Goal: Information Seeking & Learning: Check status

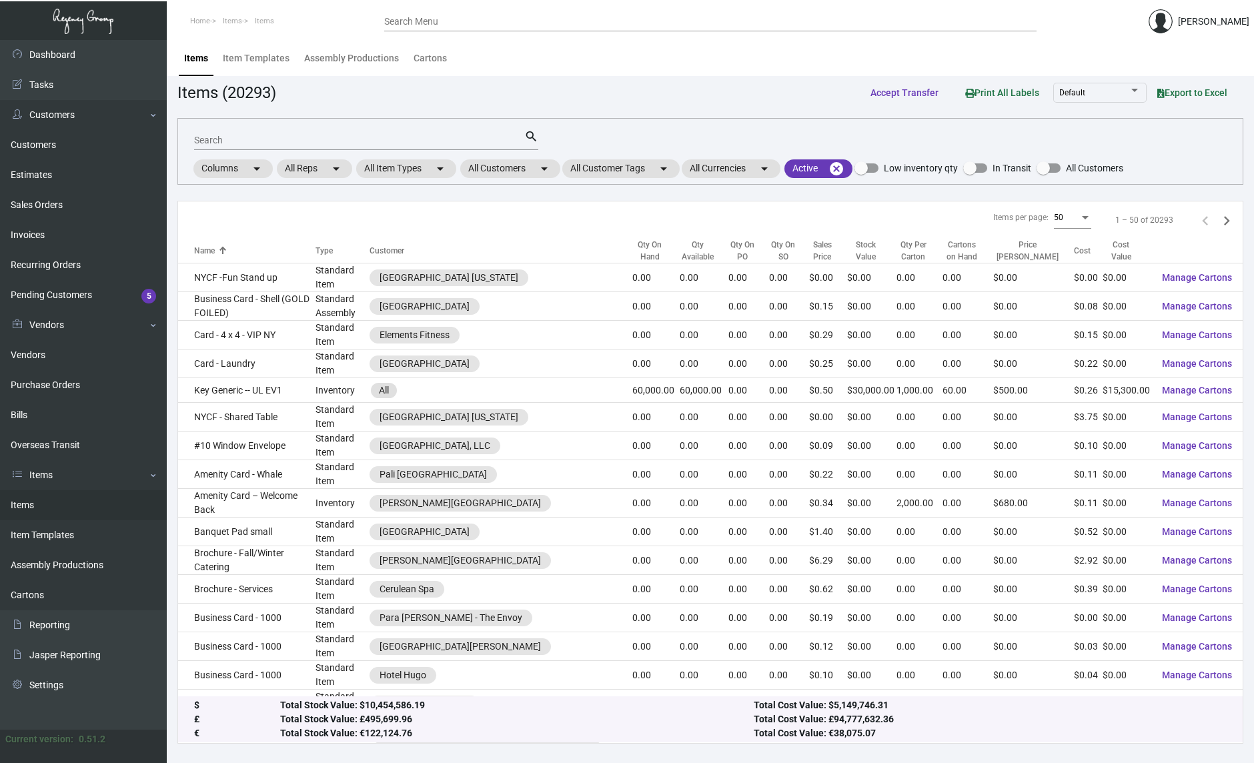
click at [1170, 140] on div "Search search Columns arrow_drop_down All Reps arrow_drop_down All Item Types a…" at bounding box center [710, 151] width 1066 height 67
click at [531, 166] on mat-chip "All Customers arrow_drop_down" at bounding box center [510, 168] width 100 height 19
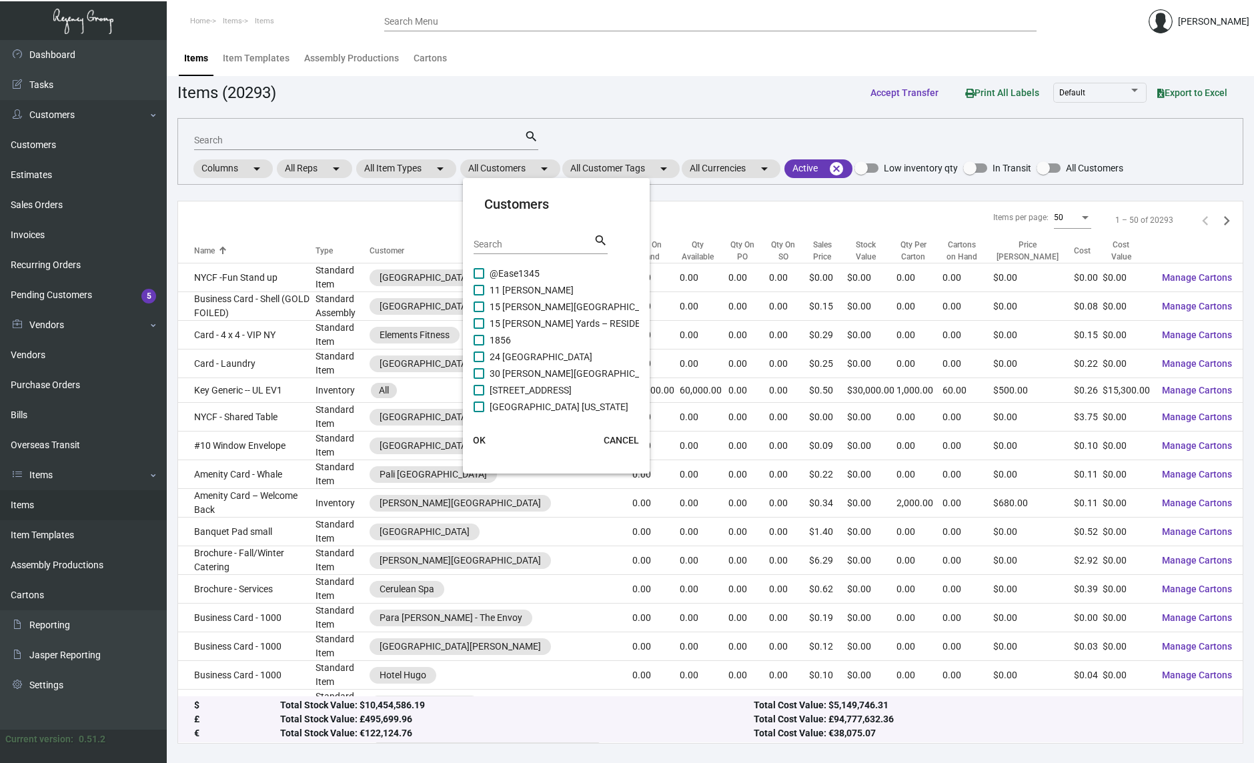
click at [502, 246] on input "Search" at bounding box center [534, 245] width 120 height 11
type input "d"
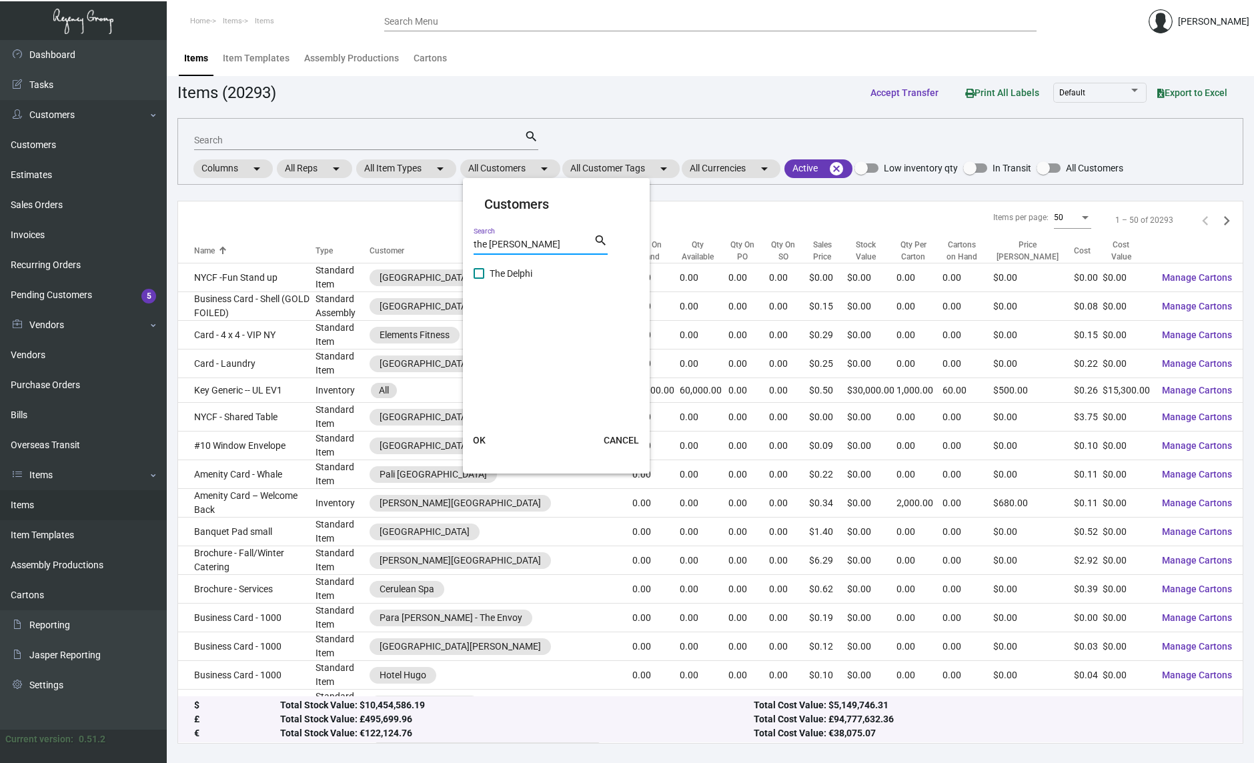
type input "the [PERSON_NAME]"
click at [502, 268] on span "The Delphi" at bounding box center [511, 274] width 43 height 16
click at [479, 279] on input "The Delphi" at bounding box center [478, 279] width 1 height 1
checkbox input "true"
click at [483, 436] on span "OK" at bounding box center [479, 440] width 13 height 11
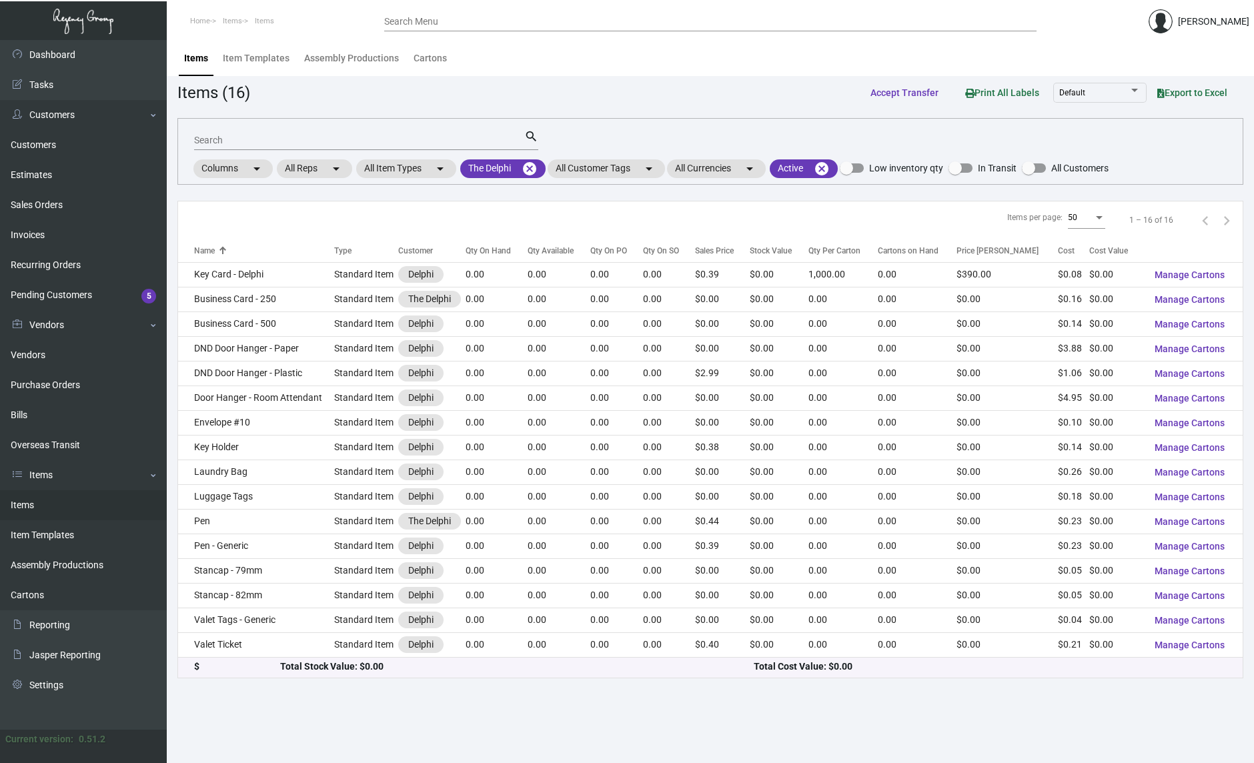
click at [693, 107] on app-items "Items (16) Accept Transfer Print All Labels Default Export to Excel Search sear…" at bounding box center [710, 379] width 1066 height 599
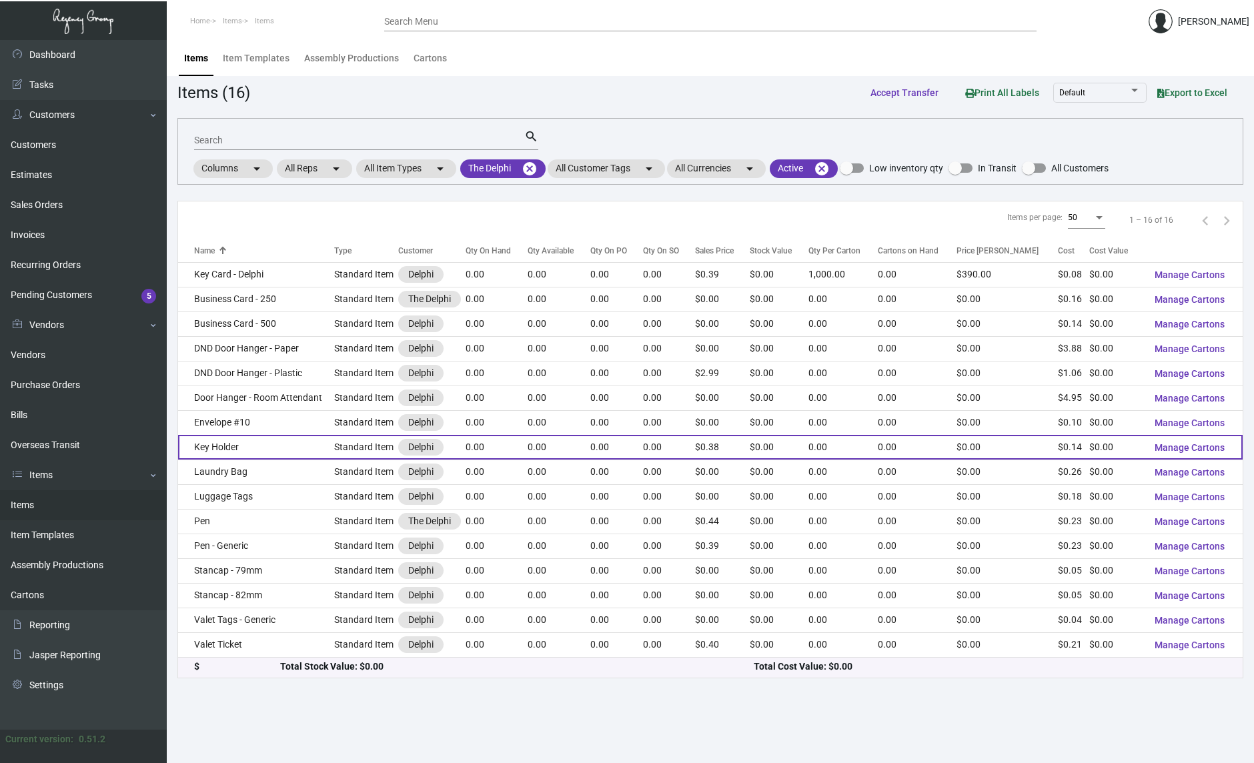
click at [257, 455] on td "Key Holder" at bounding box center [256, 447] width 156 height 25
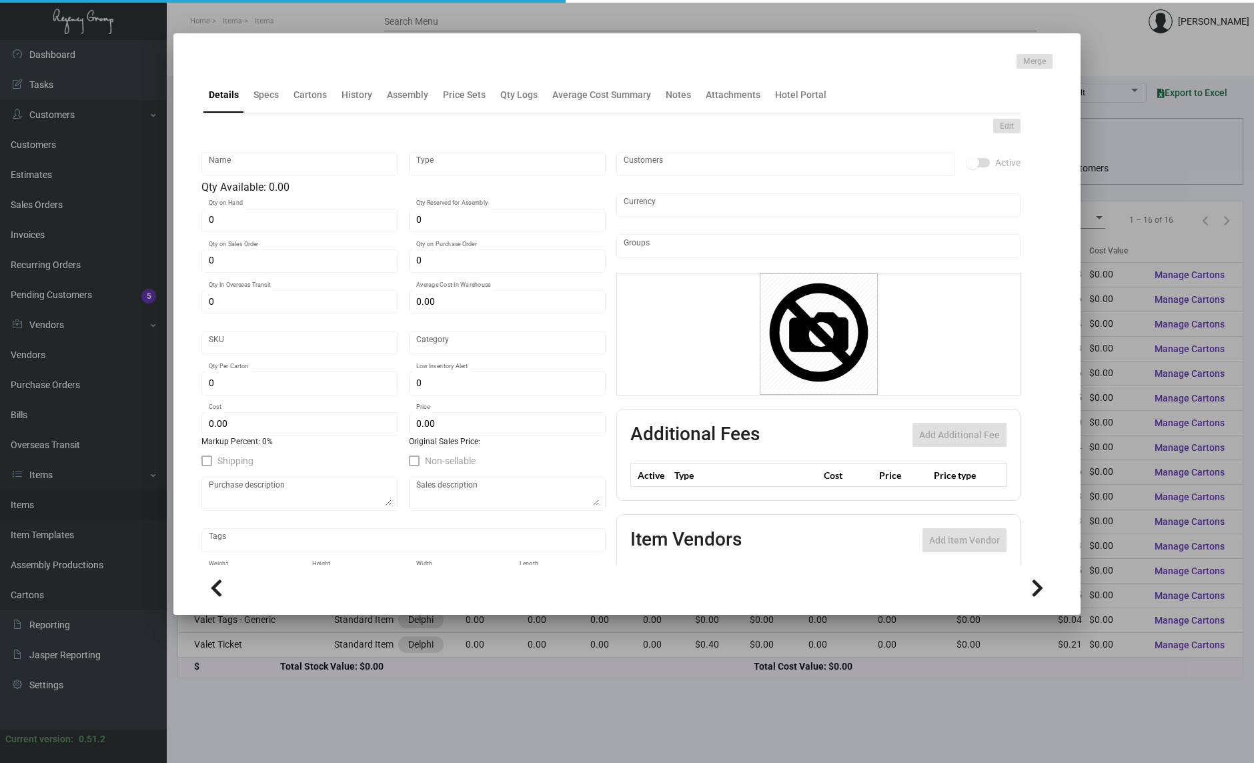
type input "Key Holder"
type input "Standard Item"
type input "$ 0.00"
type input "Standard"
type input "$ 0.1364"
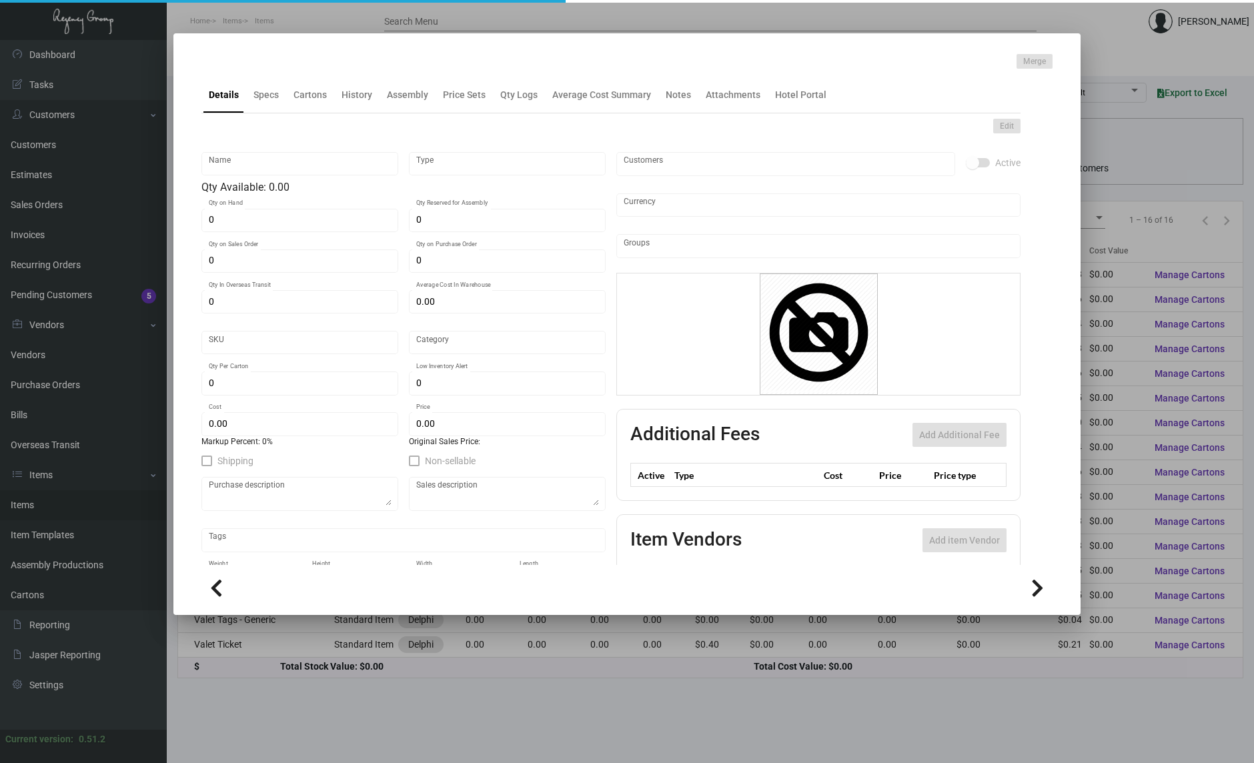
type input "$ 0.38"
checkbox input "true"
type input "United States Dollar $"
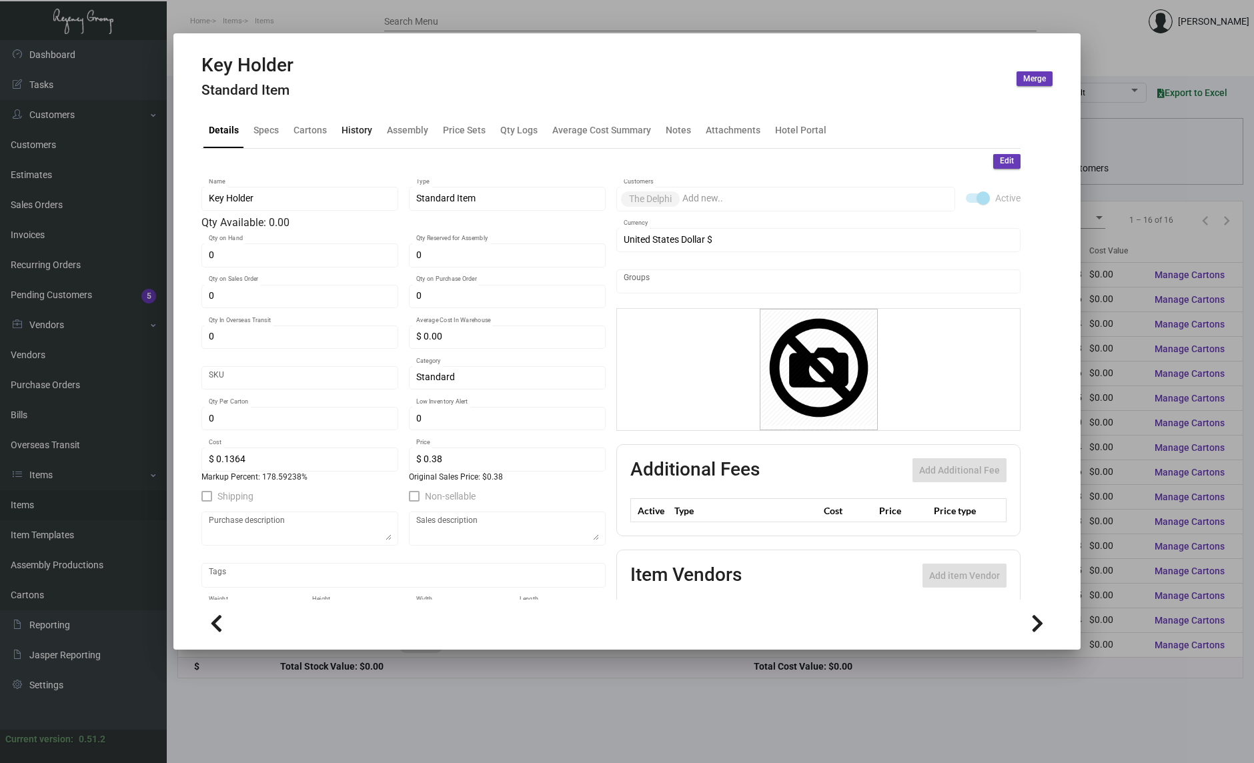
click at [356, 129] on div "History" at bounding box center [357, 130] width 31 height 14
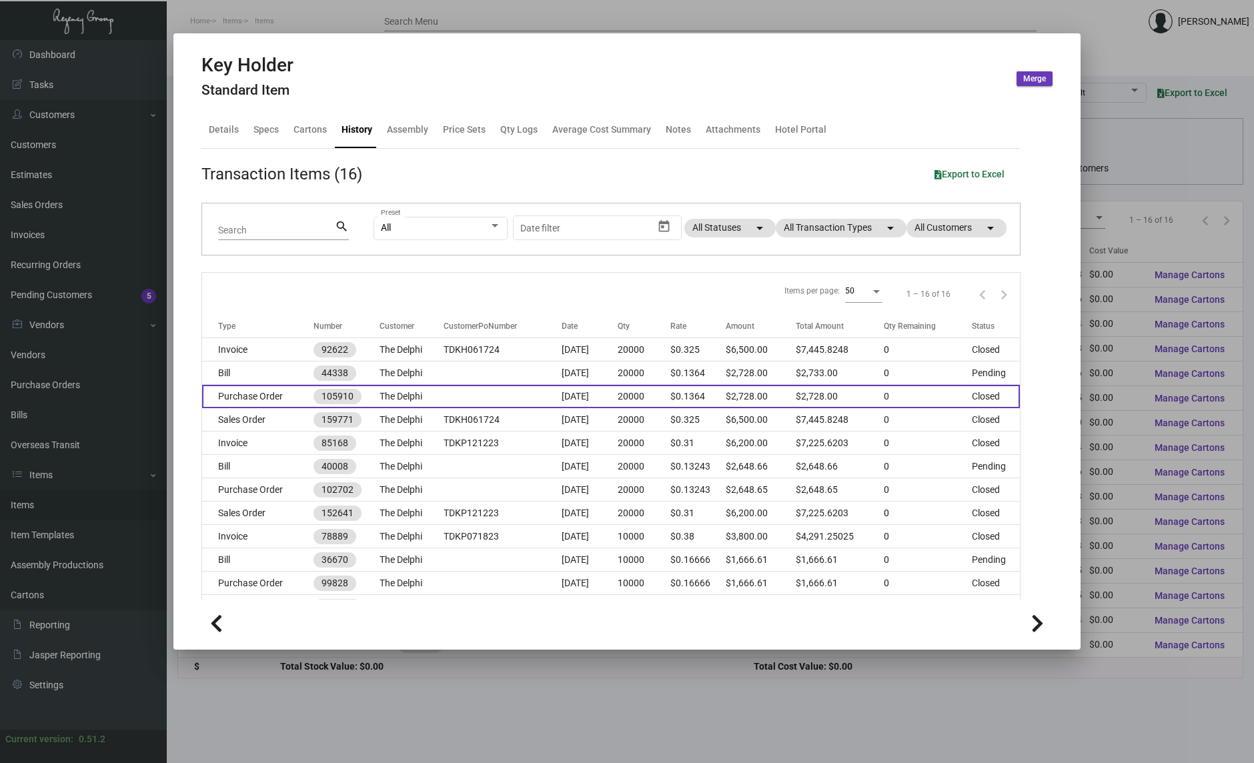
click at [486, 398] on td at bounding box center [502, 396] width 117 height 23
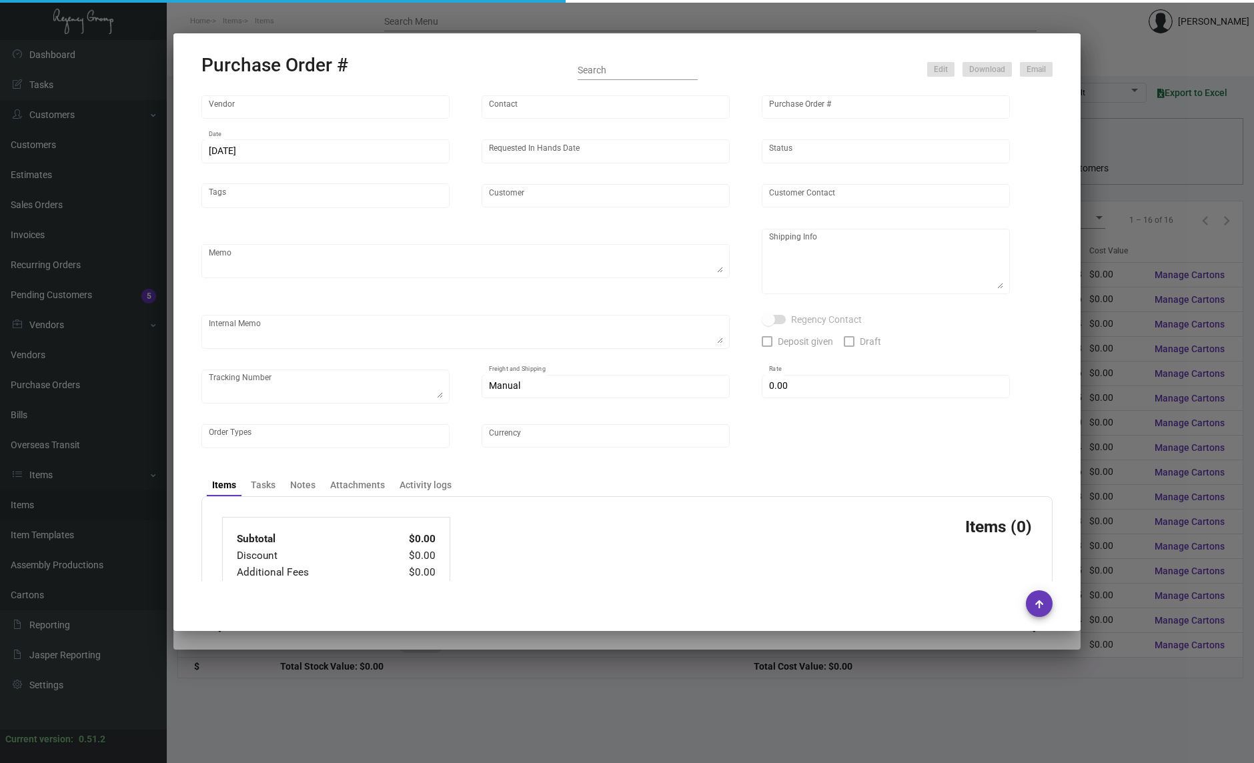
type input "Team Concept"
type input "[PERSON_NAME]"
type input "105910"
type input "[DATE]"
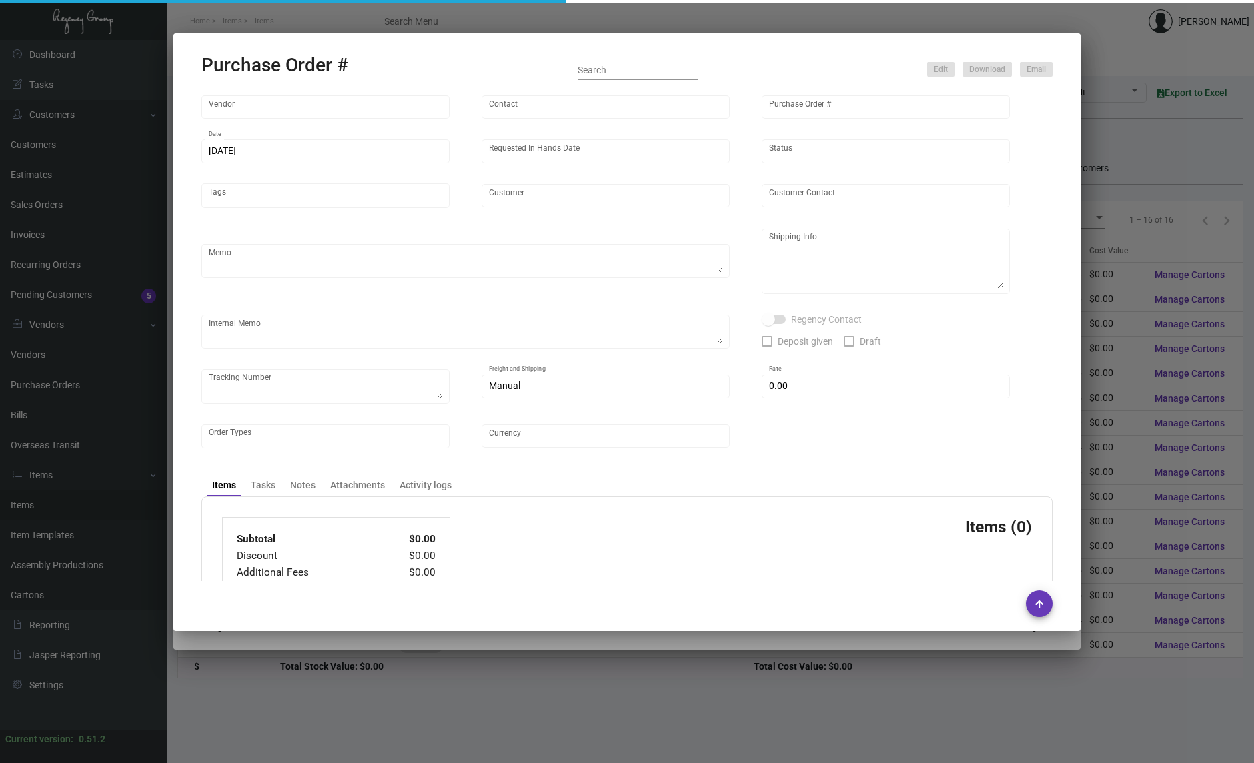
type input "The Delphi"
type input "[PERSON_NAME]"
type textarea "Quote# 15960 / Please reach out to SH for UPS labels."
type textarea "Delphi - [PERSON_NAME] [STREET_ADDRESS]"
type input "$ 0.00"
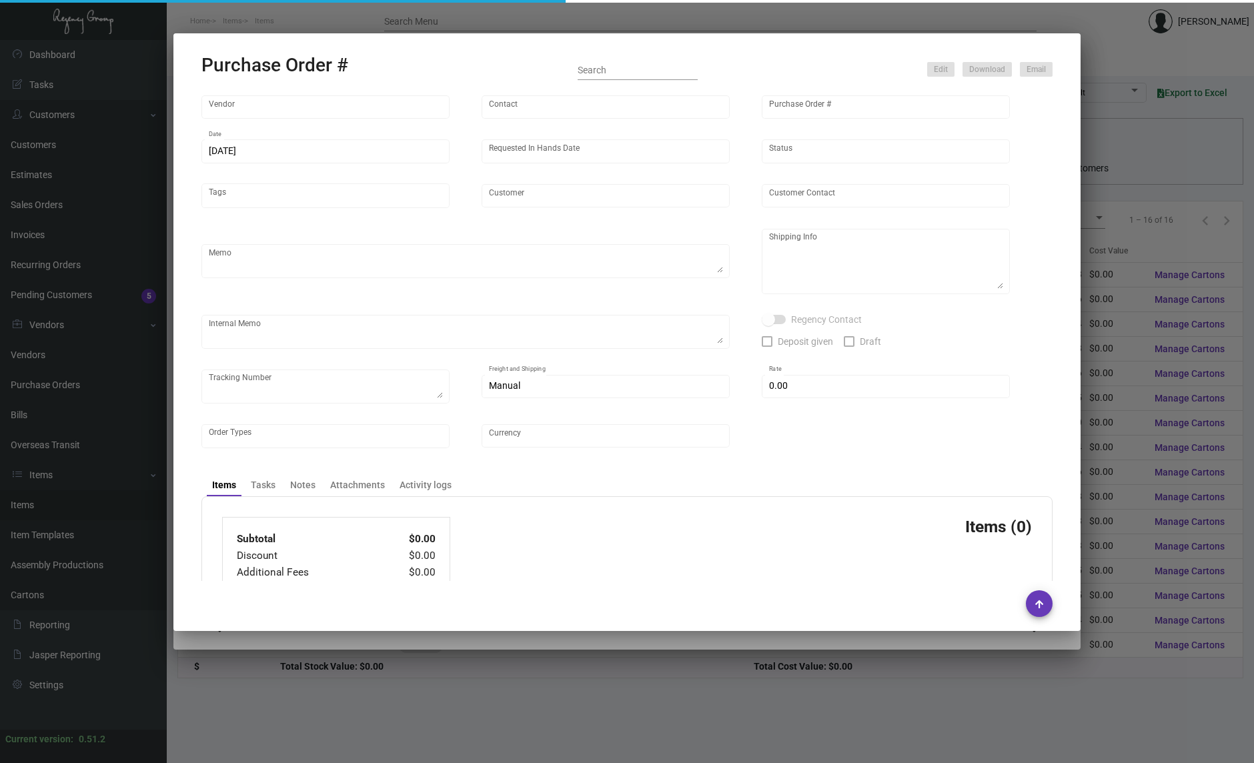
type input "United States Dollar $"
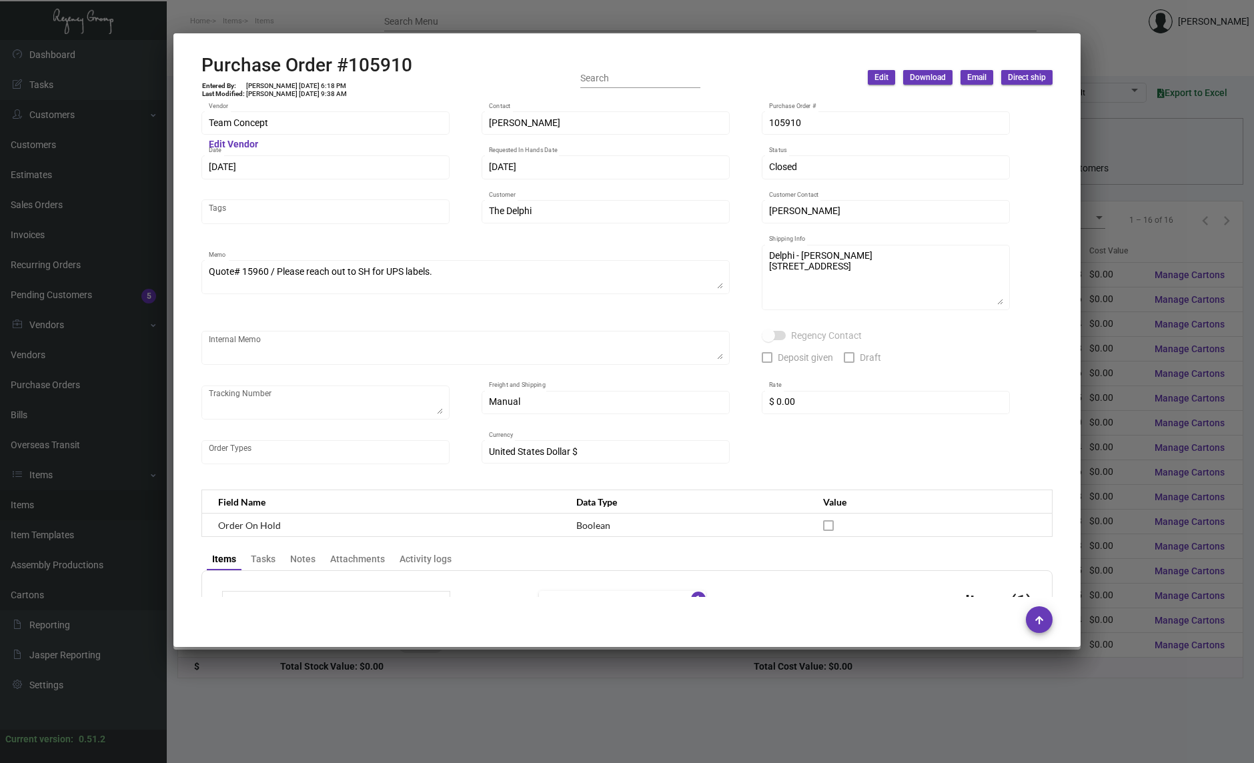
click at [396, 68] on h2 "Purchase Order #105910" at bounding box center [307, 65] width 211 height 23
copy h2 "105910"
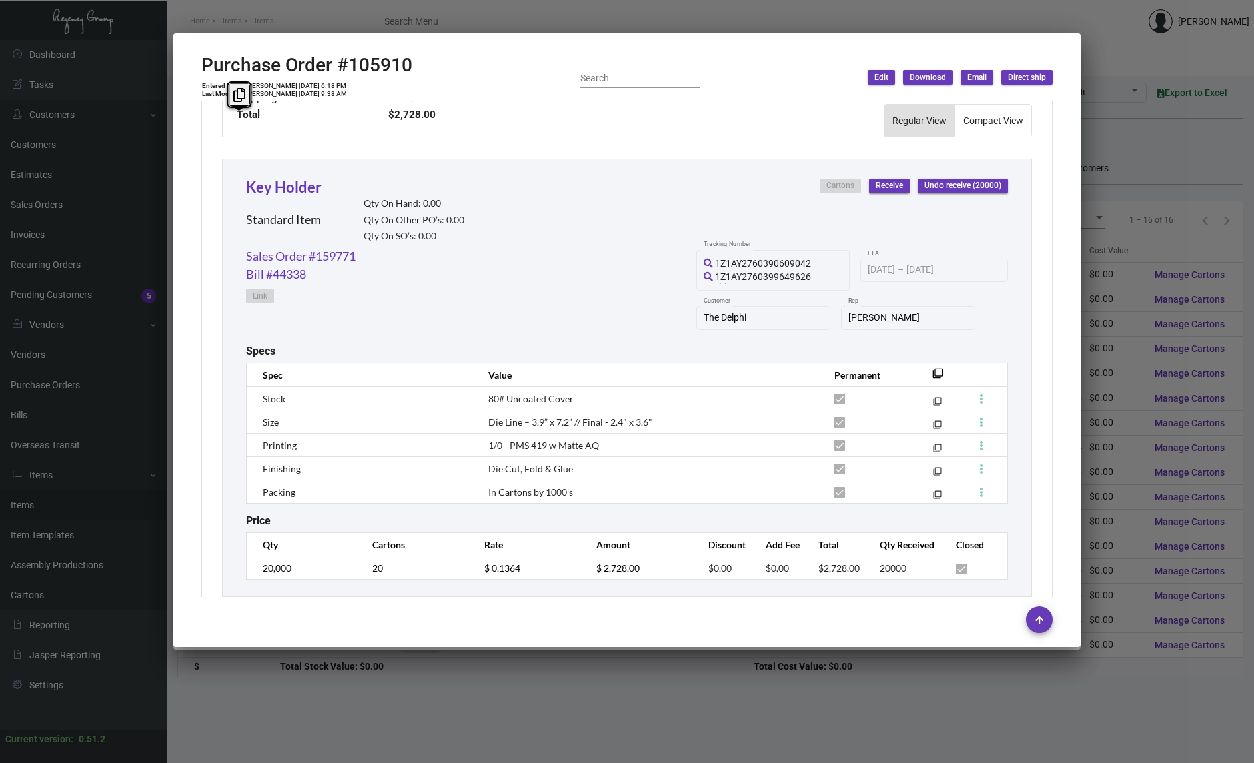
scroll to position [598, 0]
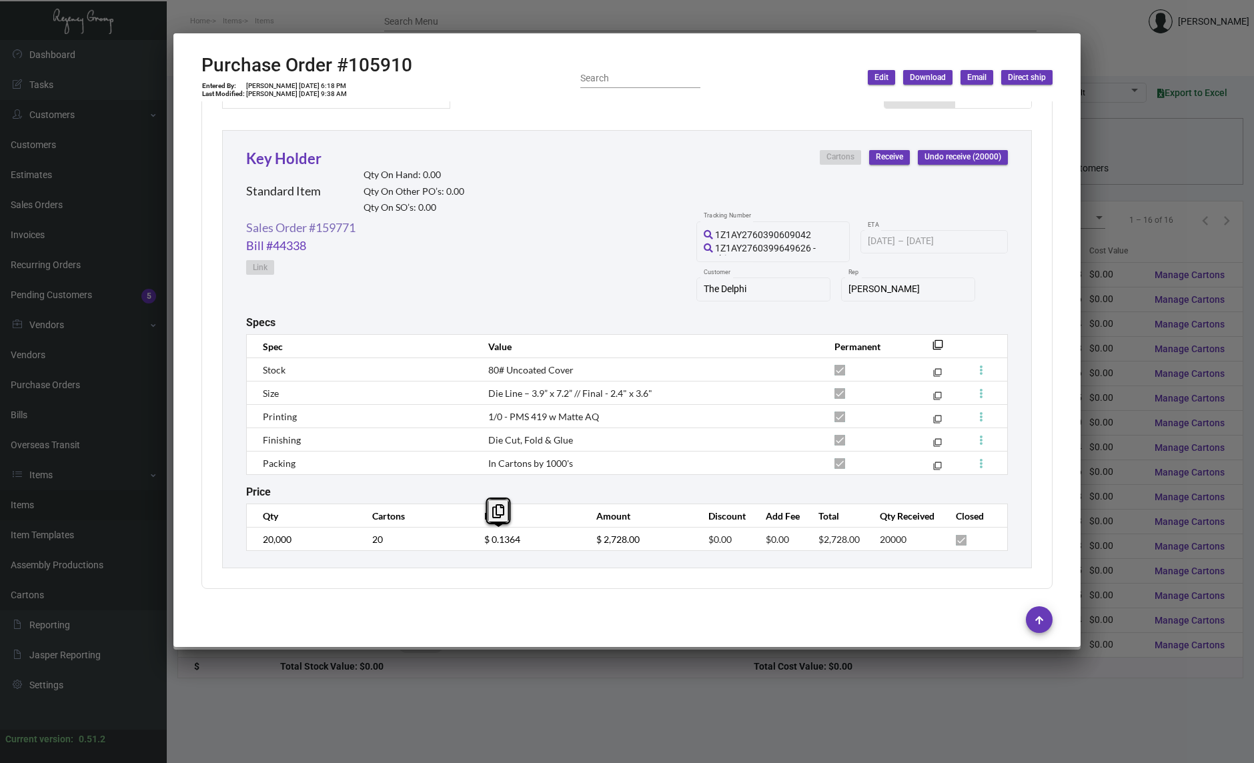
click at [343, 219] on link "Sales Order #159771" at bounding box center [300, 228] width 109 height 18
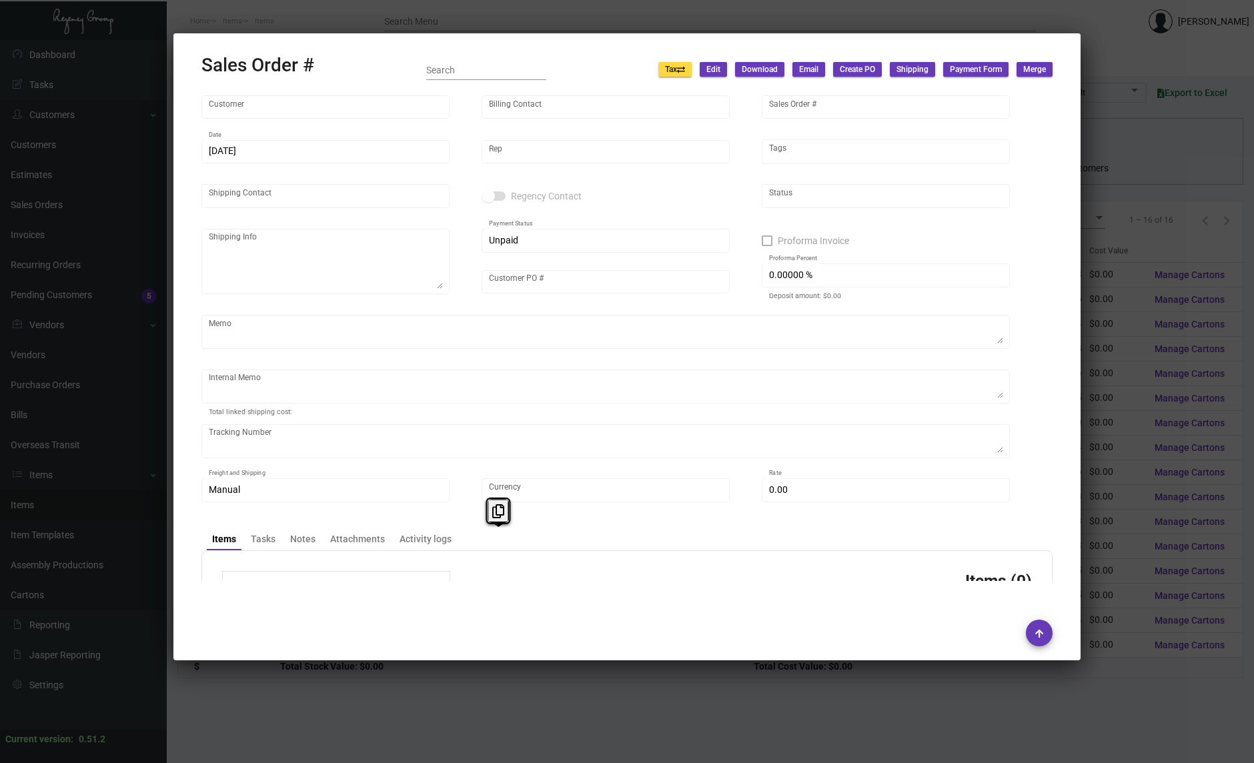
type input "The Delphi"
type input "[PERSON_NAME]"
type input "159771"
type input "[DATE]"
type input "[PERSON_NAME]"
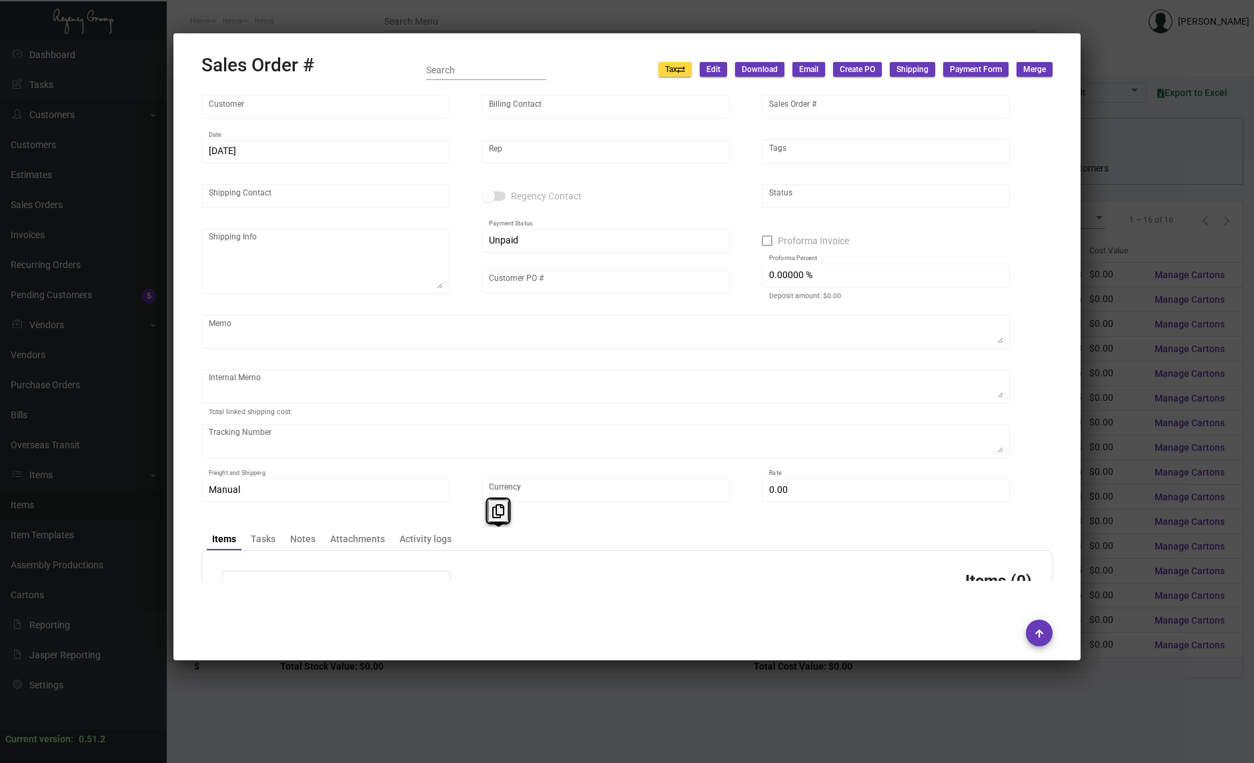
type input "[PERSON_NAME]"
type textarea "Delphi - [PERSON_NAME] [STREET_ADDRESS]"
type input "TDKH061724"
type textarea "[DATE] Shipped from Team Concept by UPS Ground Cost $187.80 [DATE] Shipped by U…"
type input "United States Dollar $"
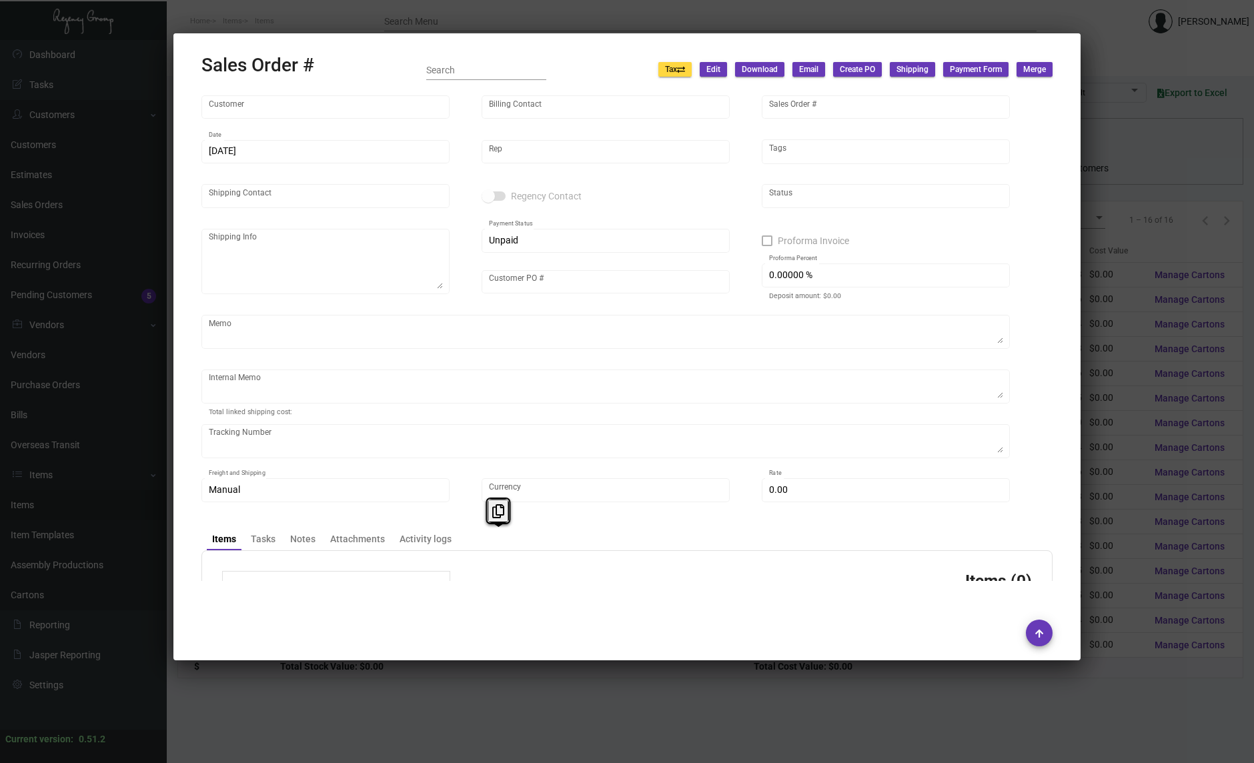
type input "$ 299.84"
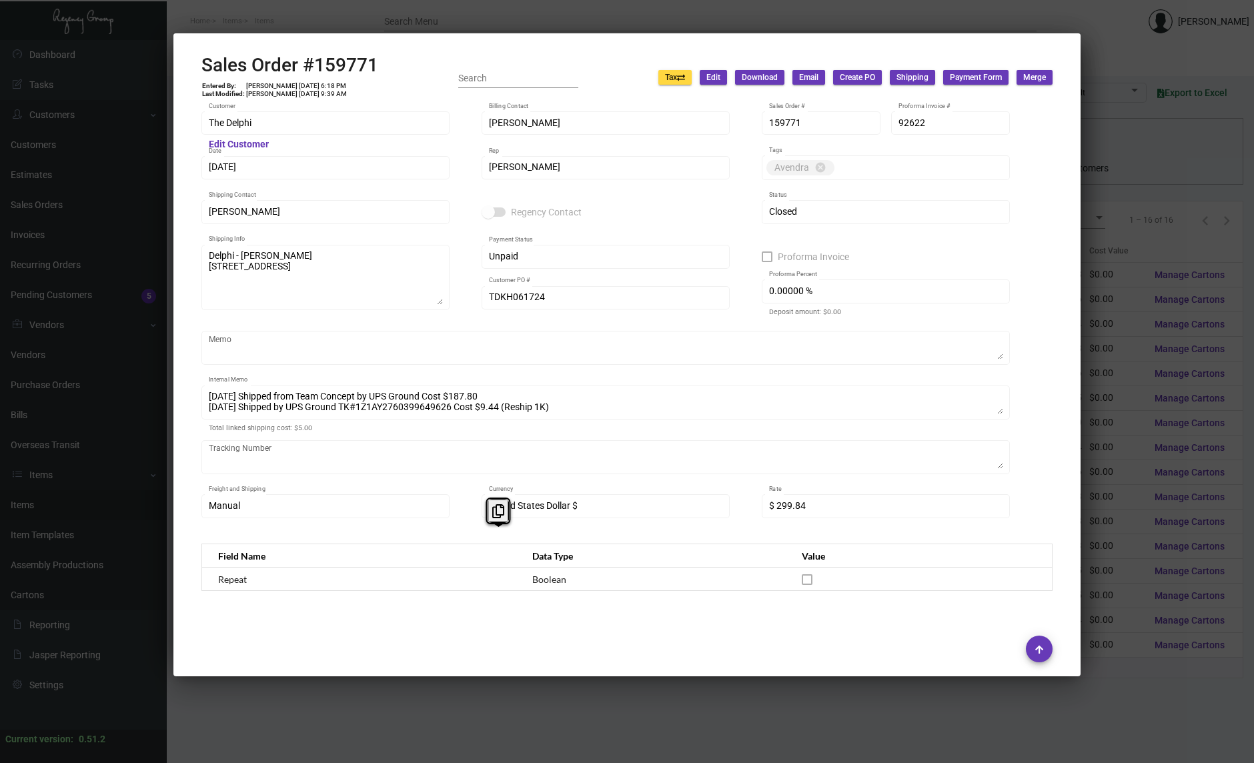
click at [380, 78] on div "Sales Order #159771 Entered By: [PERSON_NAME] [DATE] 6:18 PM Last Modified: [PE…" at bounding box center [627, 77] width 851 height 47
click at [352, 63] on h2 "Sales Order #159771" at bounding box center [290, 65] width 177 height 23
copy h2 "159771"
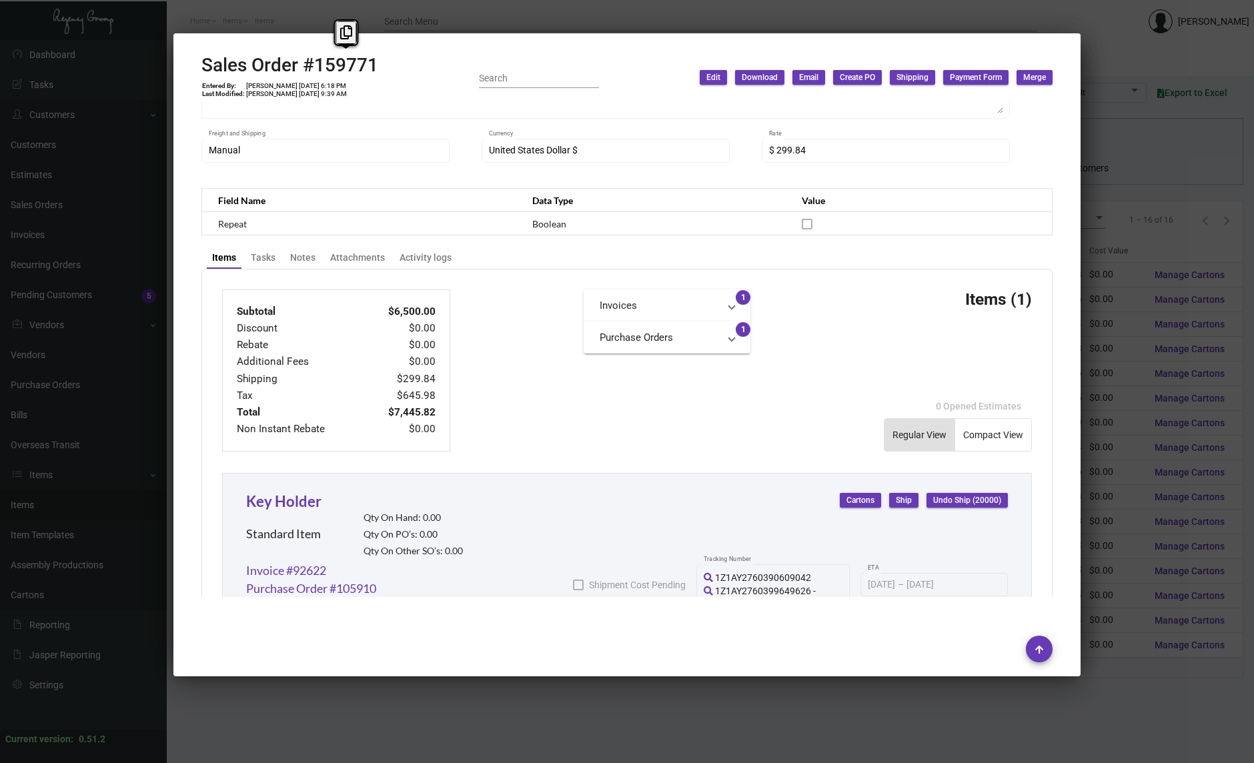
scroll to position [655, 0]
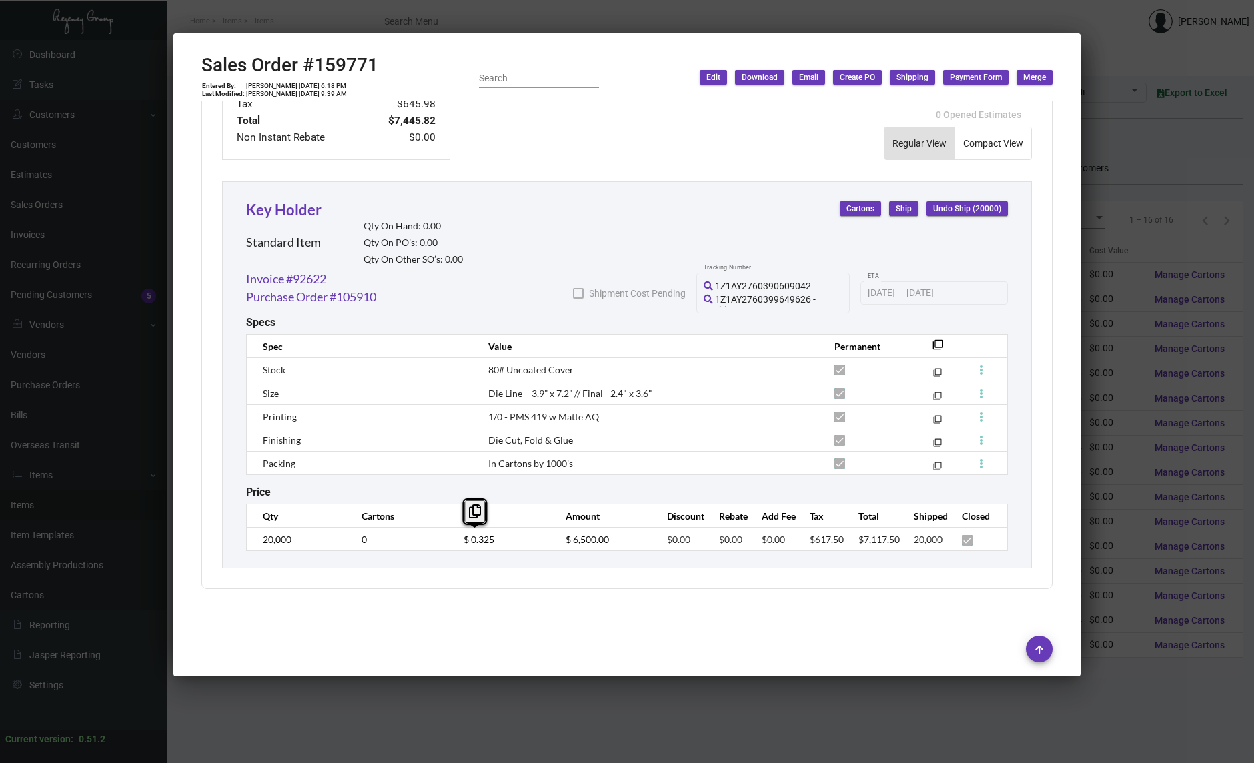
click at [144, 304] on div at bounding box center [627, 381] width 1254 height 763
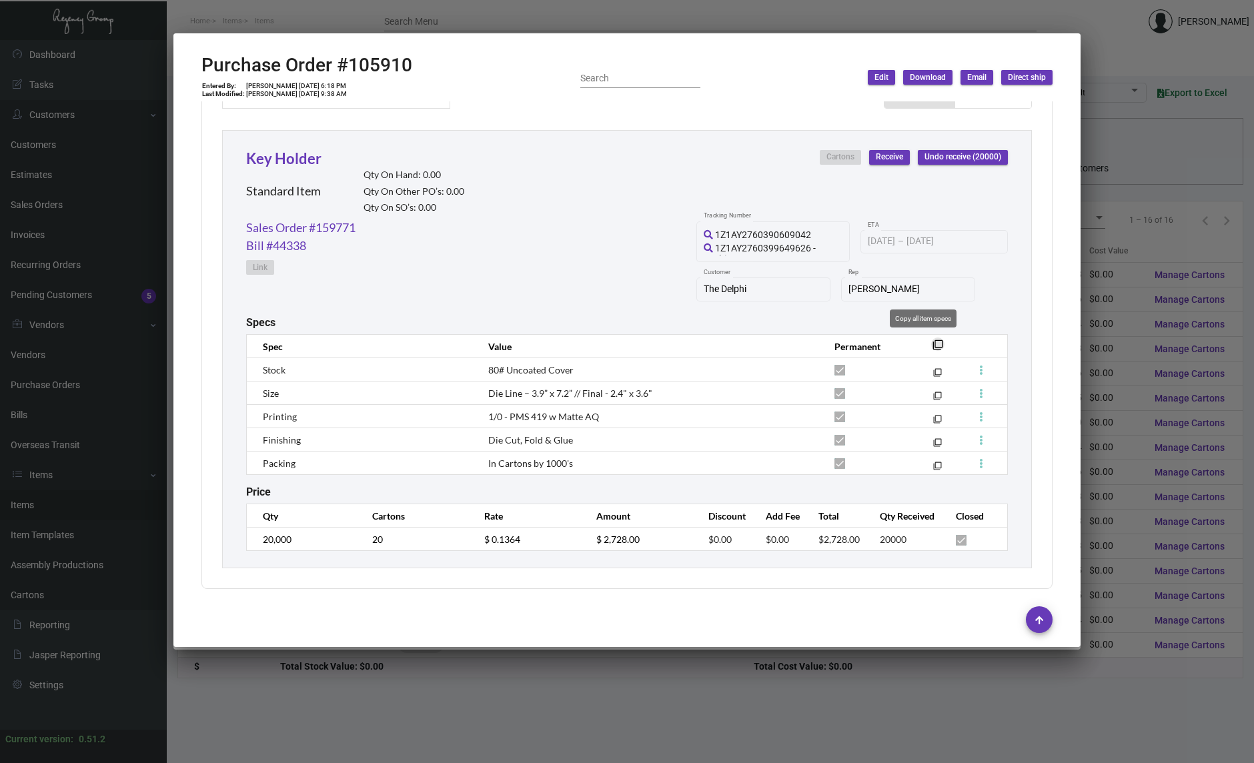
click at [933, 347] on mat-icon "filter_none" at bounding box center [938, 349] width 11 height 11
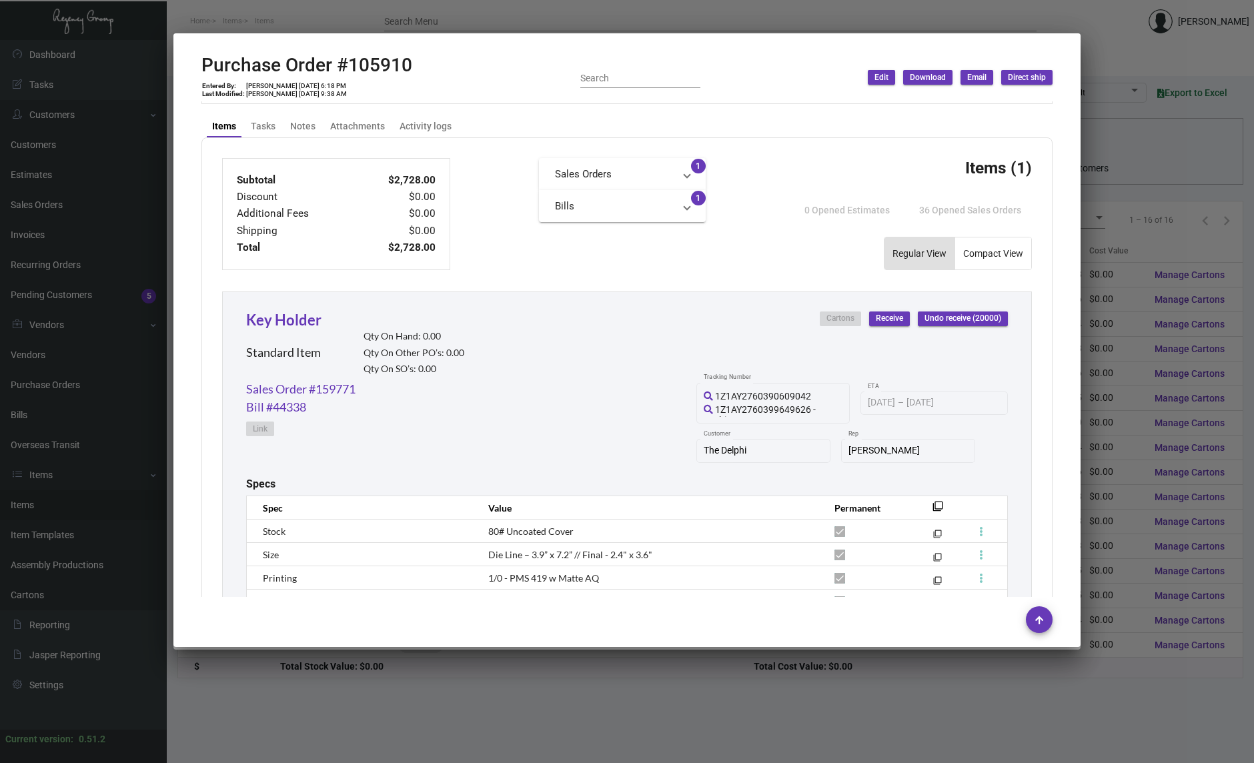
scroll to position [598, 0]
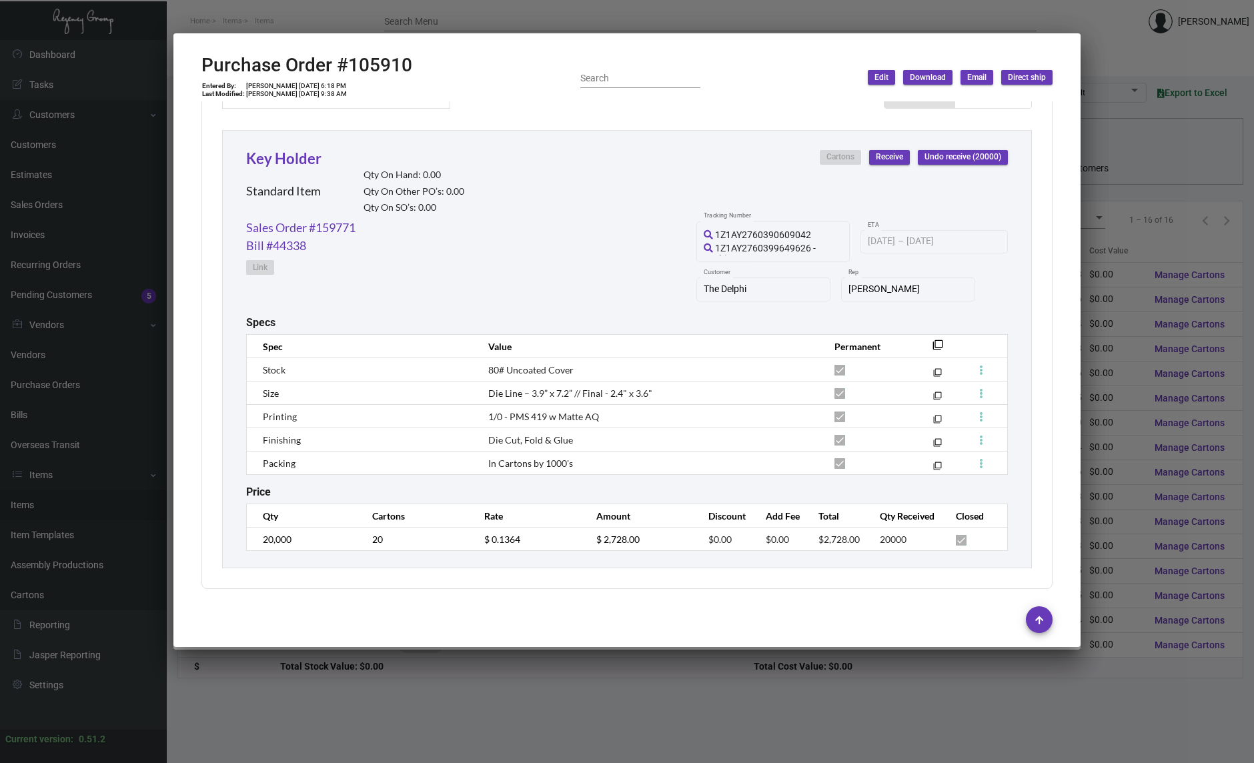
click at [1050, 295] on div "Team Concept Vendor Edit Vendor [PERSON_NAME] Contact 105910 Purchase Order # […" at bounding box center [626, 349] width 883 height 496
click at [1038, 334] on div "Subtotal $2,728.00 Discount $0.00 Additional Fees $0.00 Shipping $0.00 Total $2…" at bounding box center [627, 282] width 851 height 613
click at [1076, 267] on mat-dialog-container "Purchase Order #105910 Entered By: [PERSON_NAME] [DATE] 6:18 PM Last Modified: …" at bounding box center [626, 340] width 907 height 614
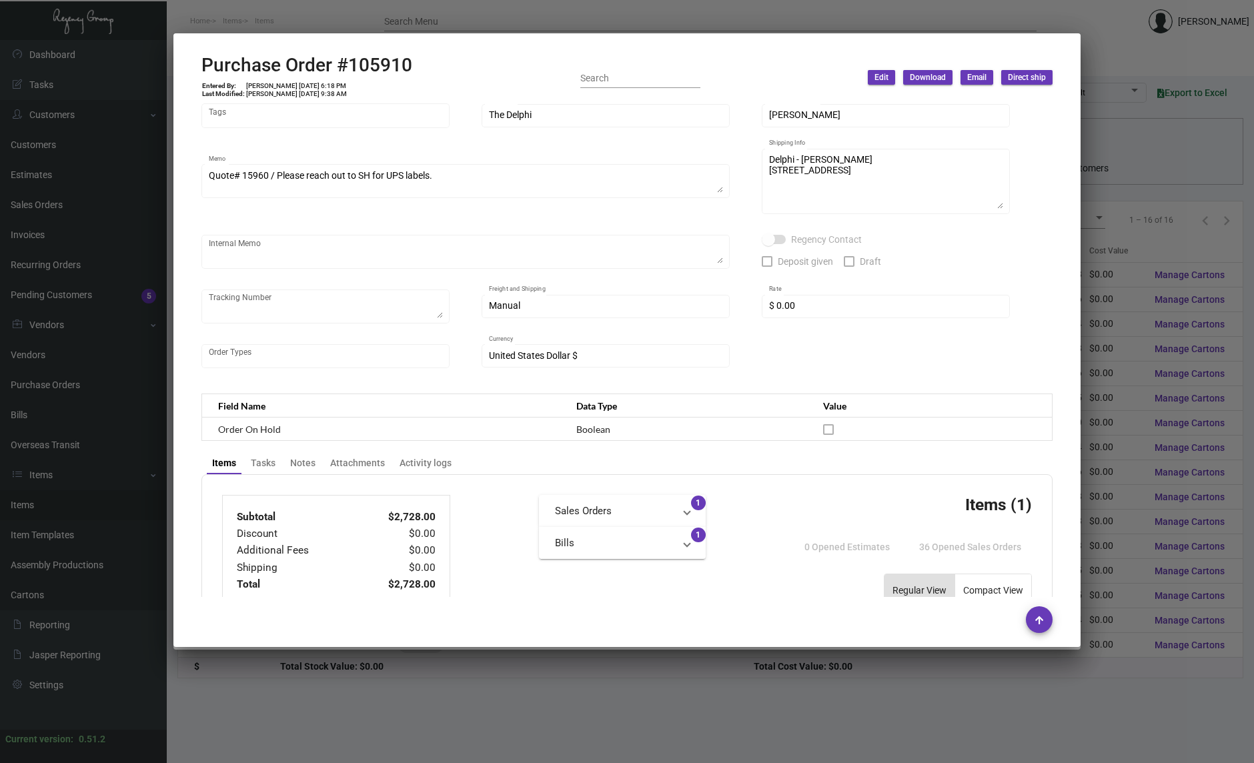
scroll to position [0, 0]
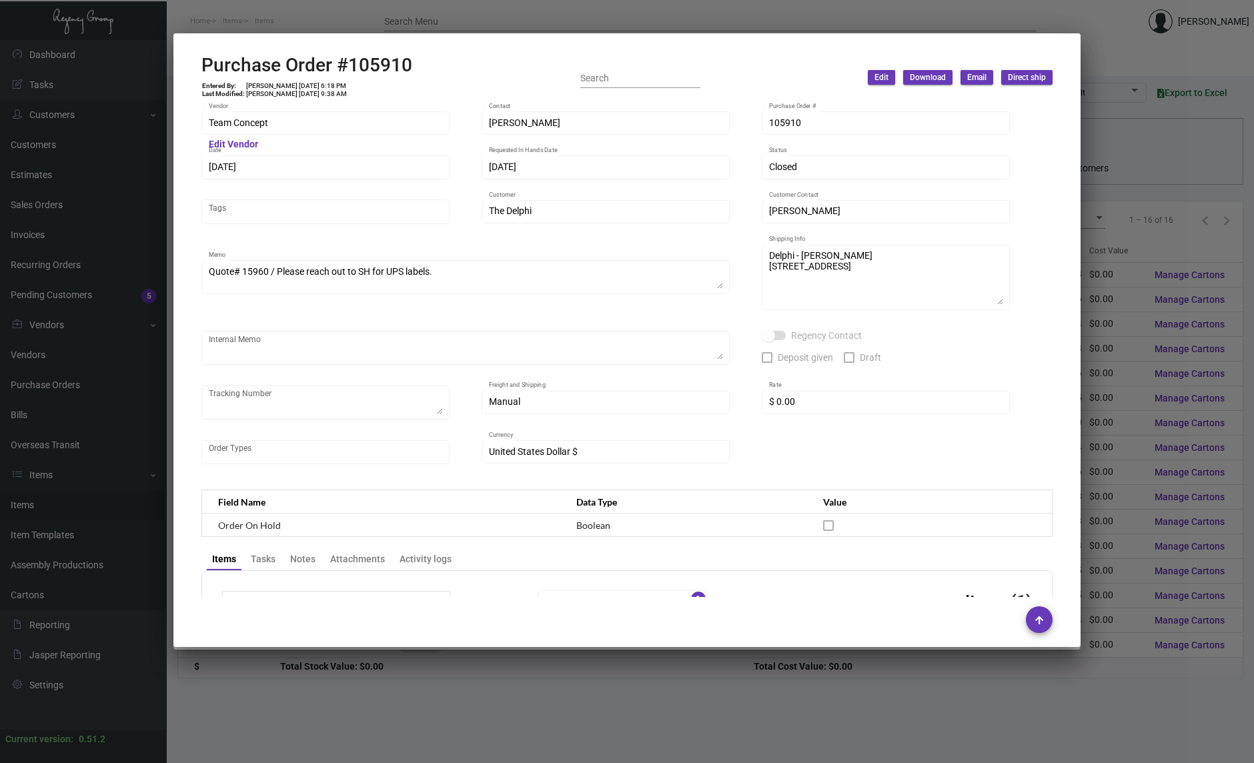
click at [139, 244] on div at bounding box center [627, 381] width 1254 height 763
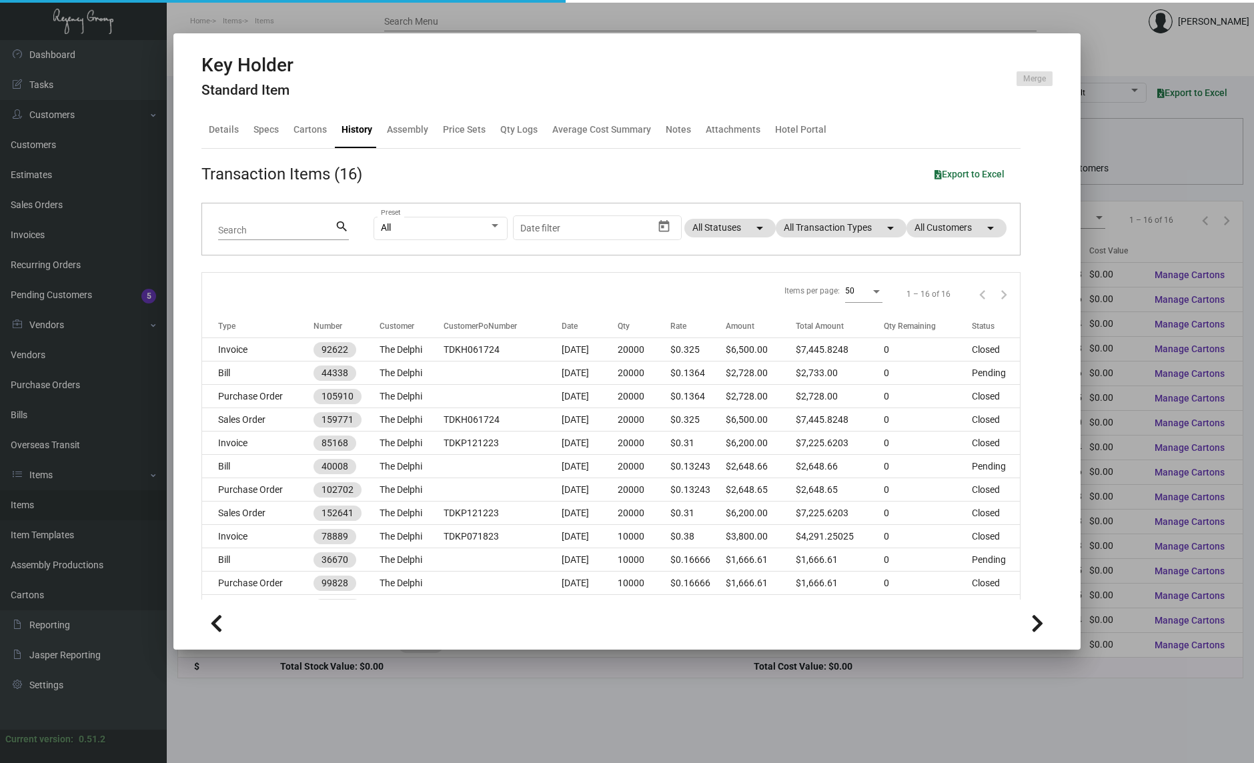
click at [45, 142] on div at bounding box center [627, 381] width 1254 height 763
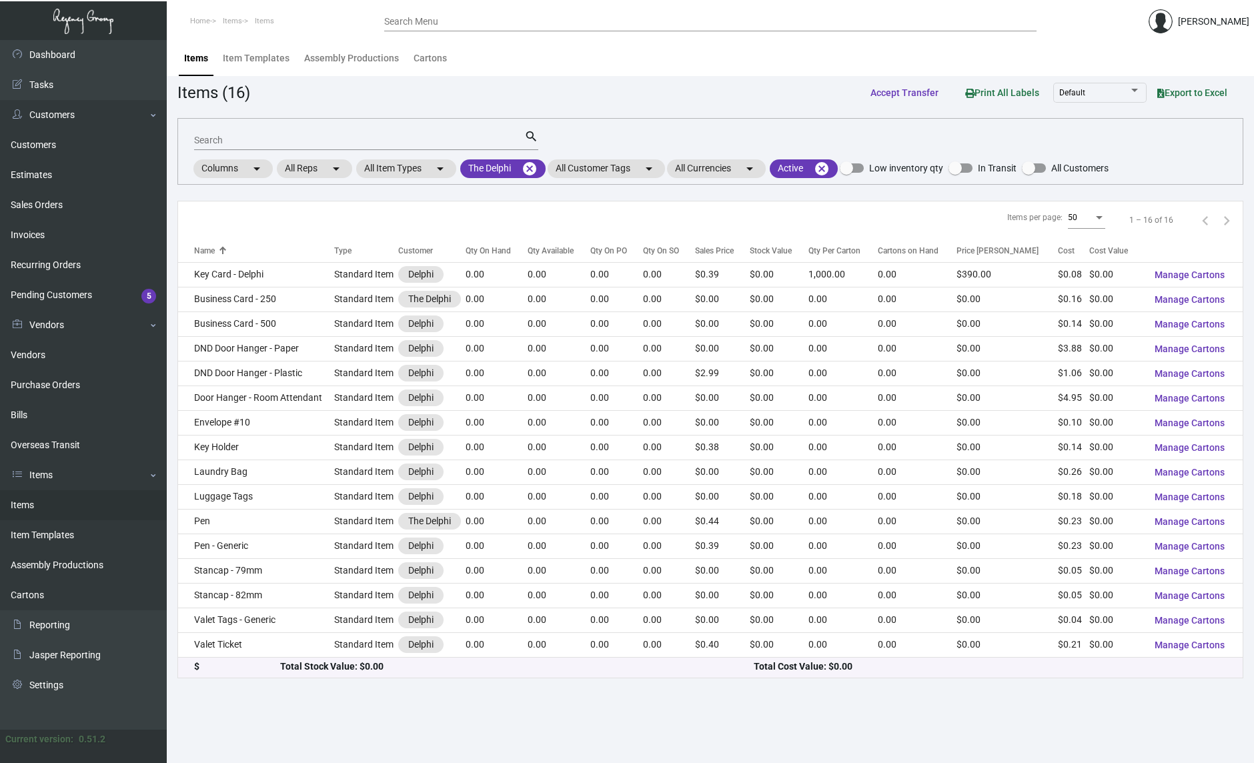
click at [390, 139] on input "Search" at bounding box center [359, 140] width 330 height 11
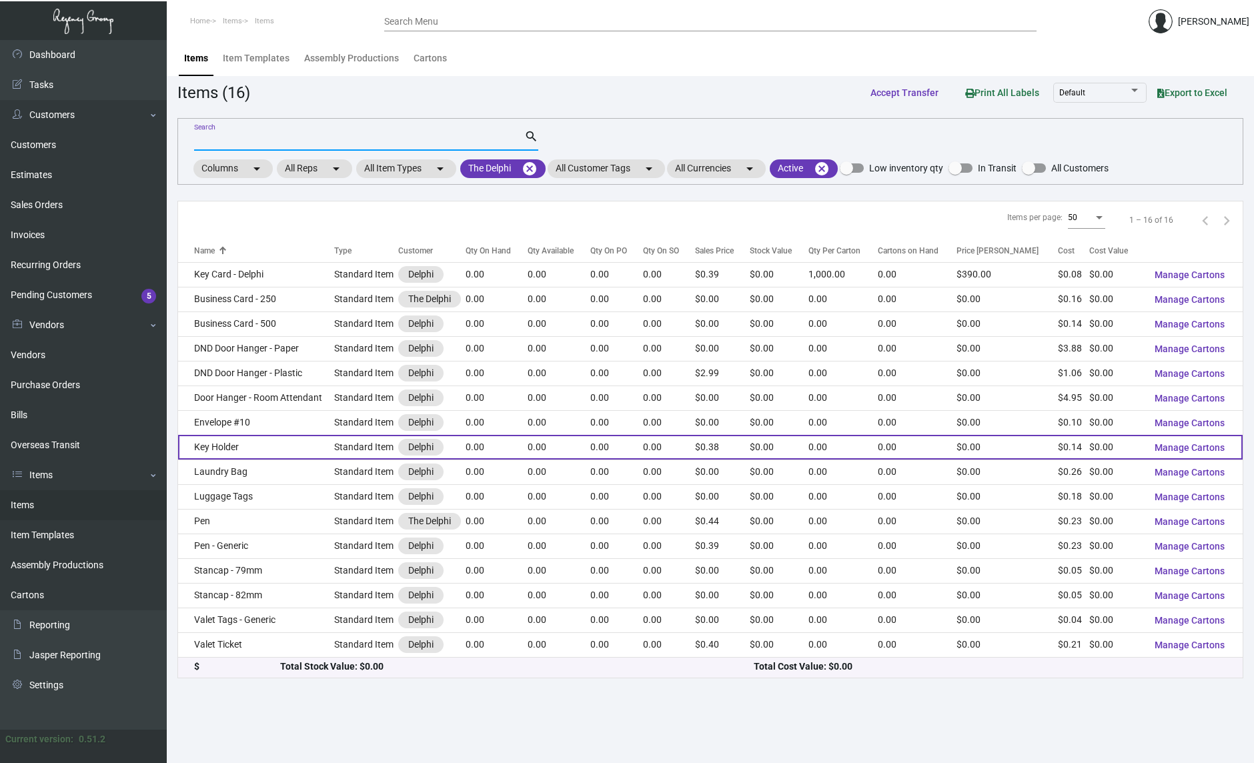
click at [292, 448] on td "Key Holder" at bounding box center [256, 447] width 156 height 25
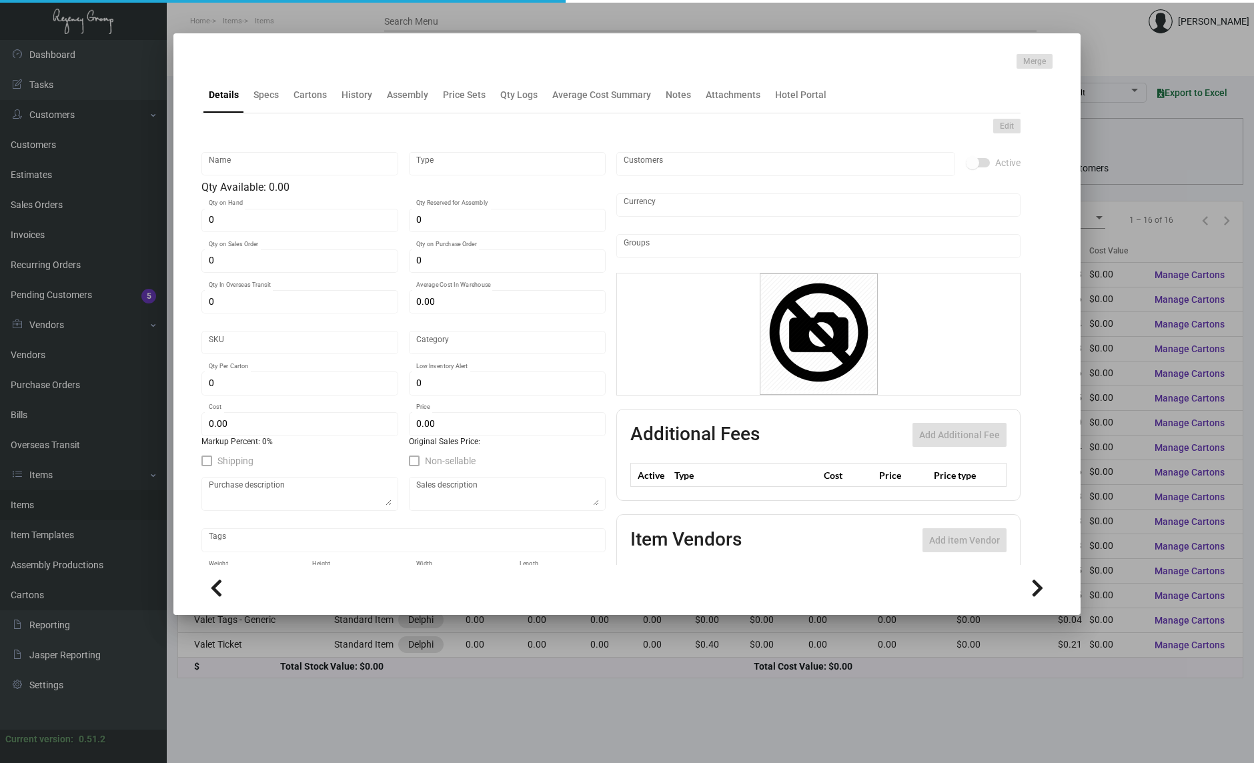
type input "Key Holder"
type input "Standard Item"
type input "$ 0.00"
type input "Standard"
type input "$ 0.1364"
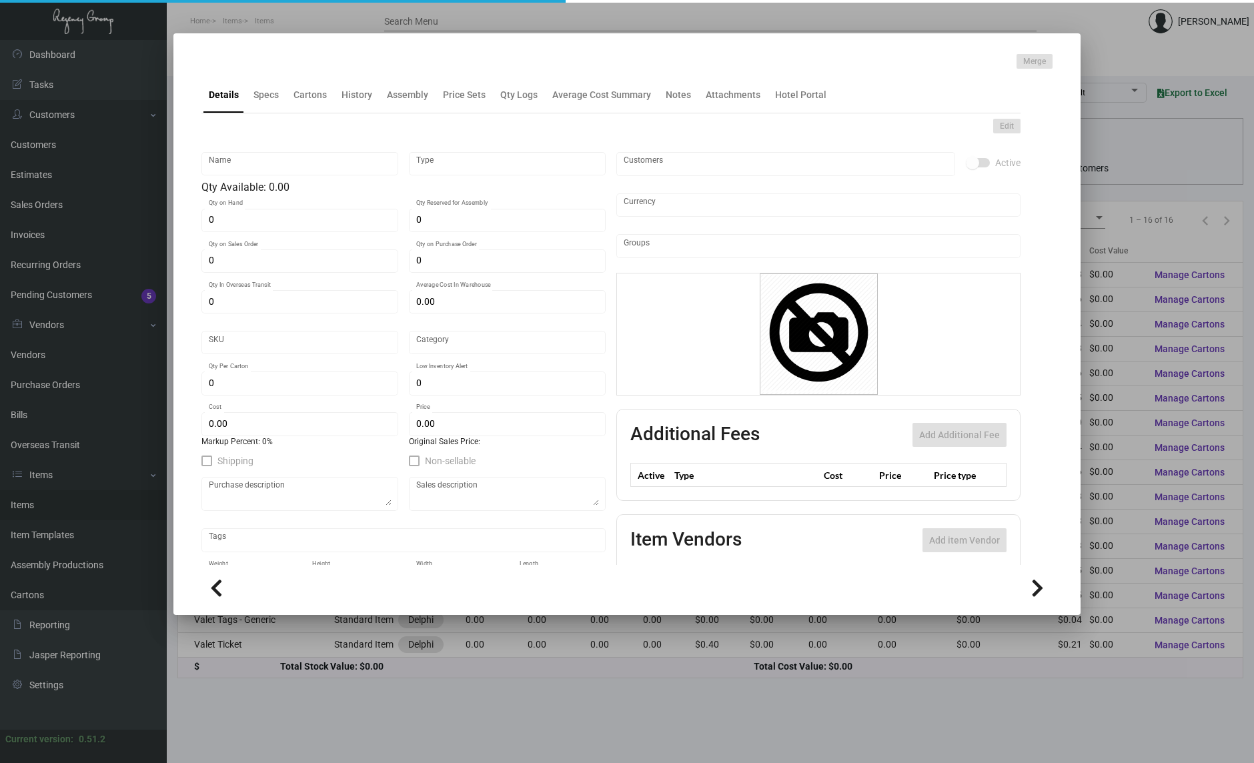
type input "$ 0.38"
checkbox input "true"
type input "United States Dollar $"
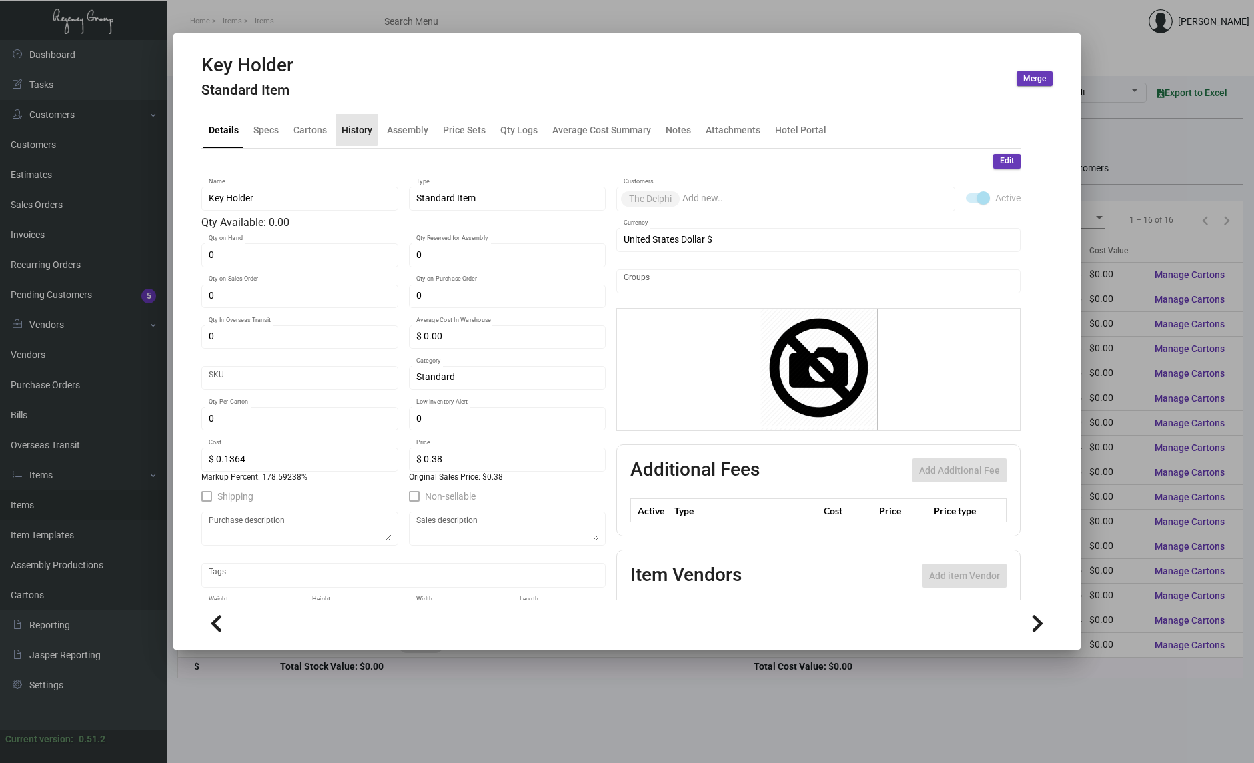
click at [350, 121] on div "History" at bounding box center [356, 130] width 41 height 32
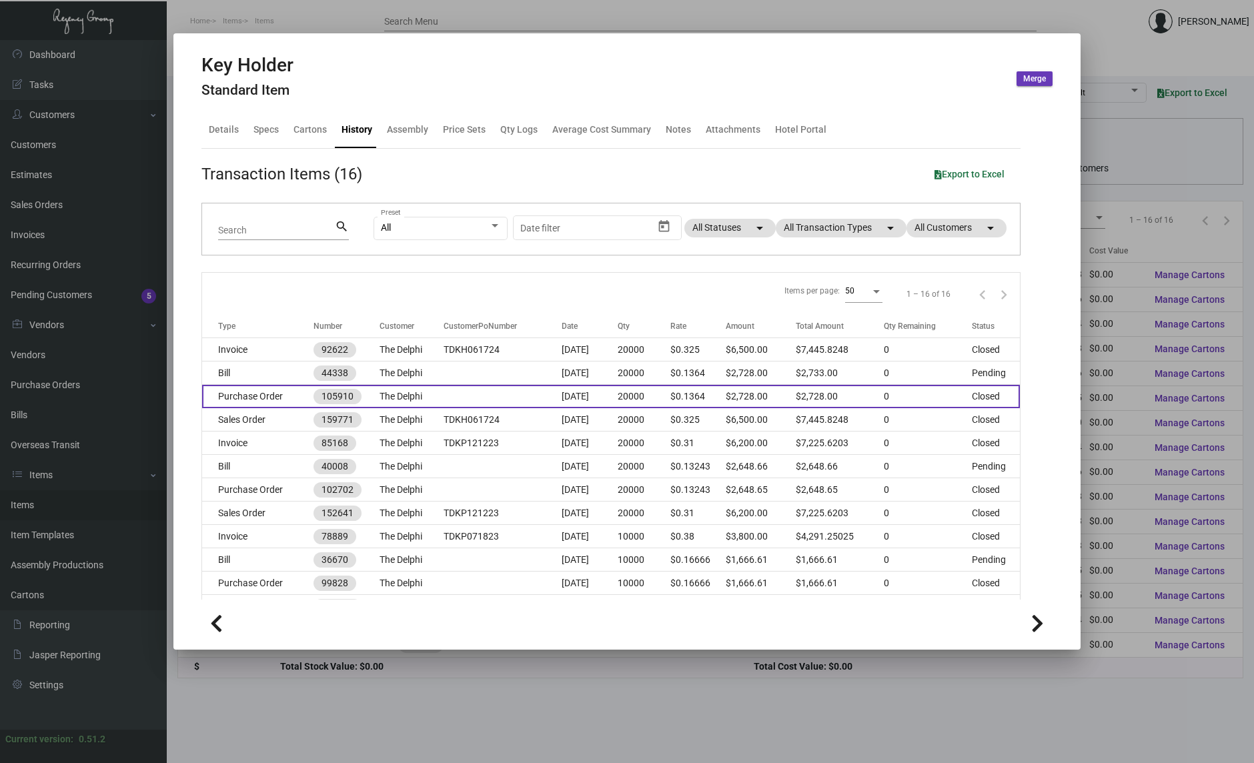
click at [290, 398] on td "Purchase Order" at bounding box center [257, 396] width 111 height 23
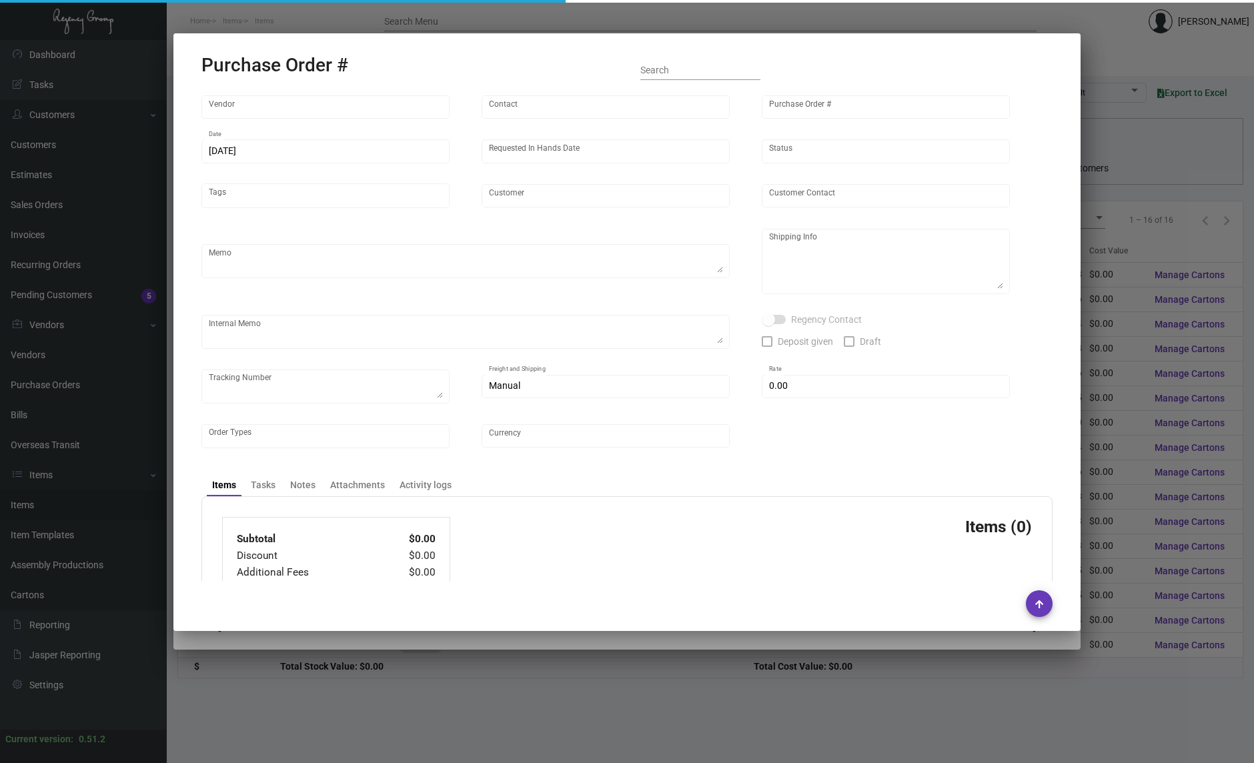
type input "Team Concept"
type input "[PERSON_NAME]"
type input "105910"
type input "[DATE]"
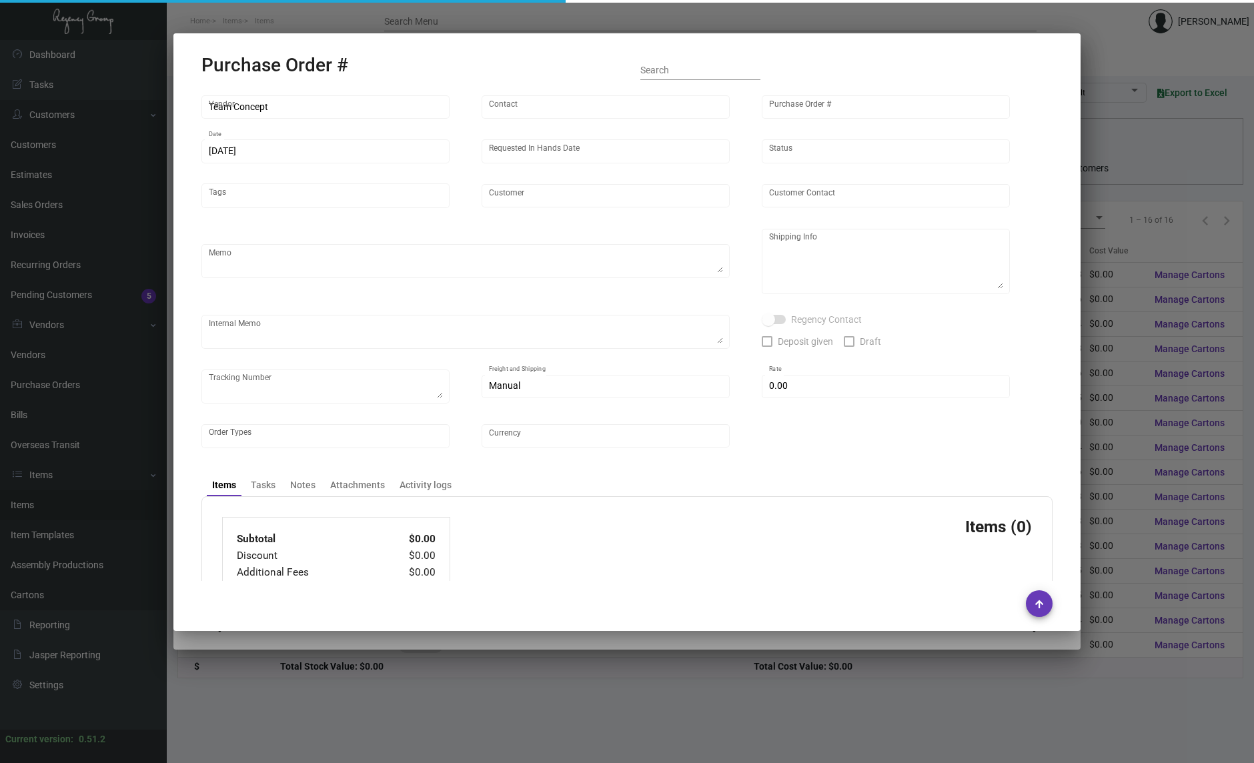
type input "The Delphi"
type input "[PERSON_NAME]"
type textarea "Quote# 15960 / Please reach out to SH for UPS labels."
type textarea "Delphi - [PERSON_NAME] [STREET_ADDRESS]"
type input "$ 0.00"
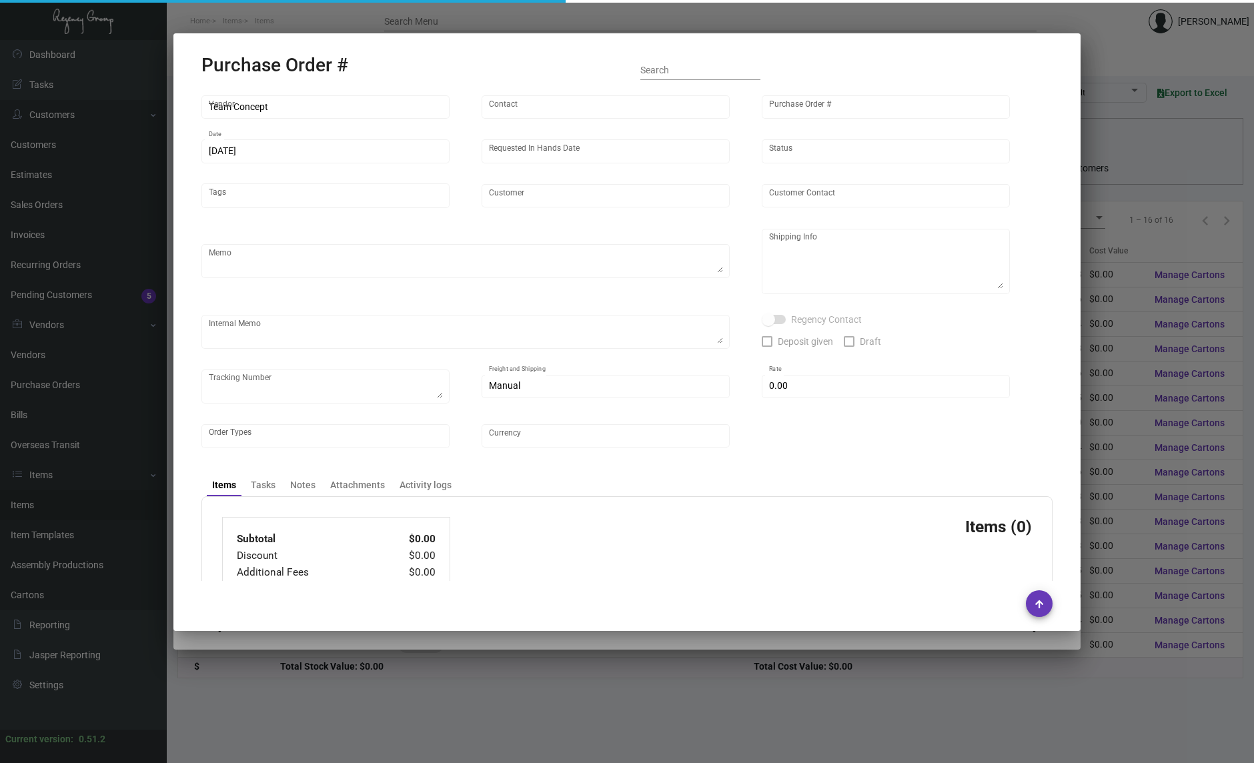
type input "United States Dollar $"
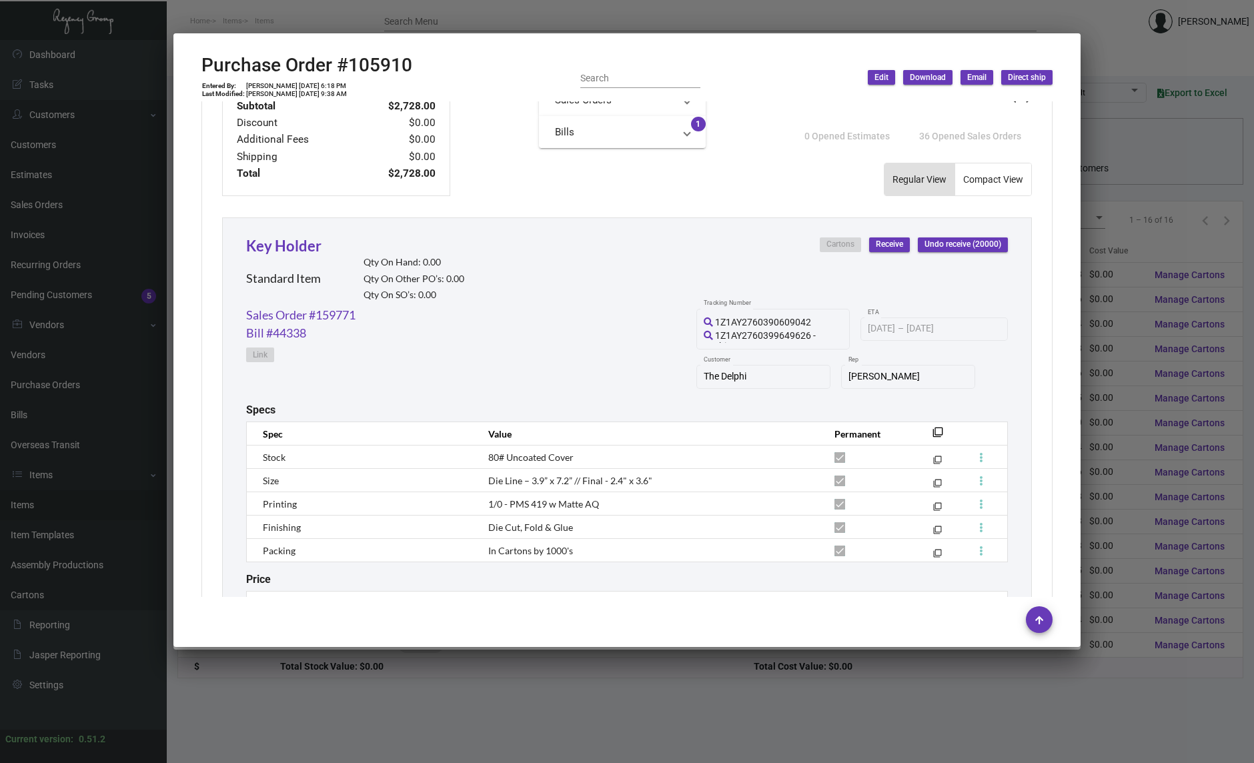
scroll to position [598, 0]
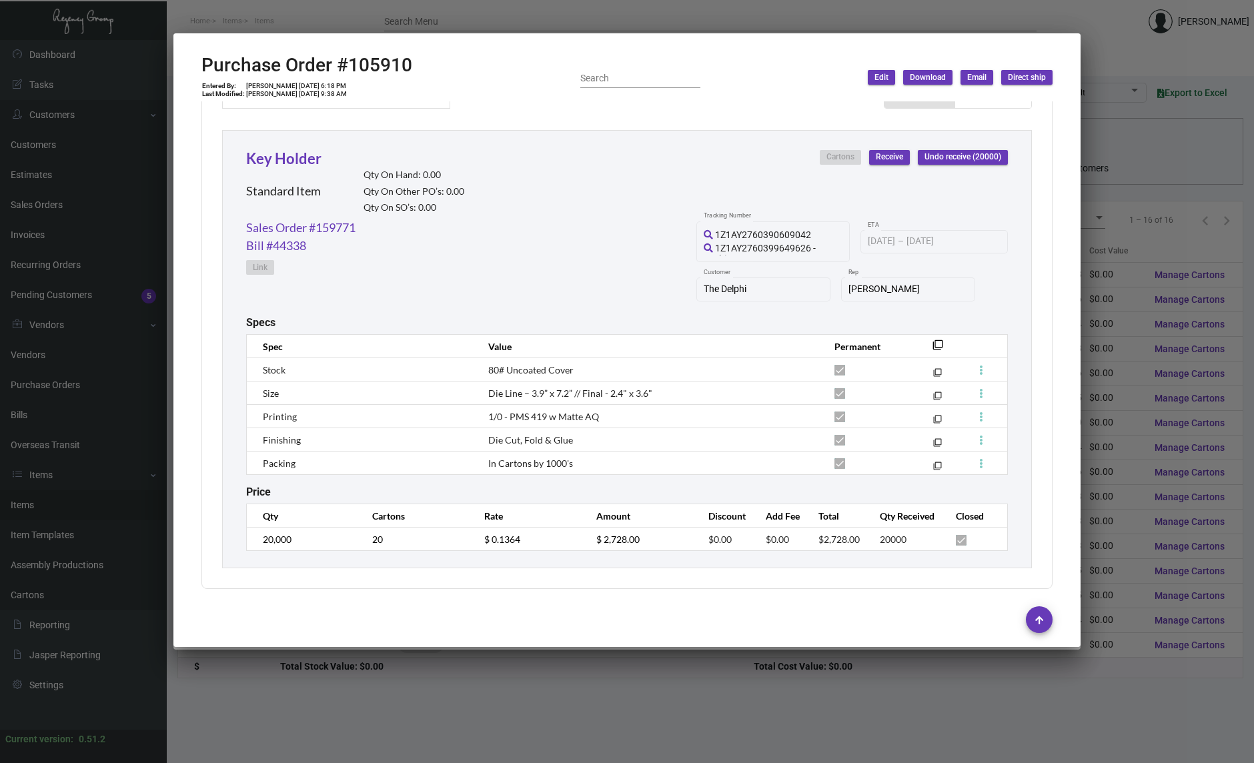
drag, startPoint x: 793, startPoint y: 77, endPoint x: 801, endPoint y: 68, distance: 11.9
click at [793, 77] on div "Purchase Order #105910 Entered By: [PERSON_NAME] [DATE] 6:18 PM Last Modified: …" at bounding box center [627, 77] width 851 height 47
drag, startPoint x: 945, startPoint y: 210, endPoint x: 1079, endPoint y: 226, distance: 135.1
click at [945, 210] on div "Cartons Receive Undo receive (20000)" at bounding box center [914, 184] width 188 height 69
click at [1144, 228] on div at bounding box center [627, 381] width 1254 height 763
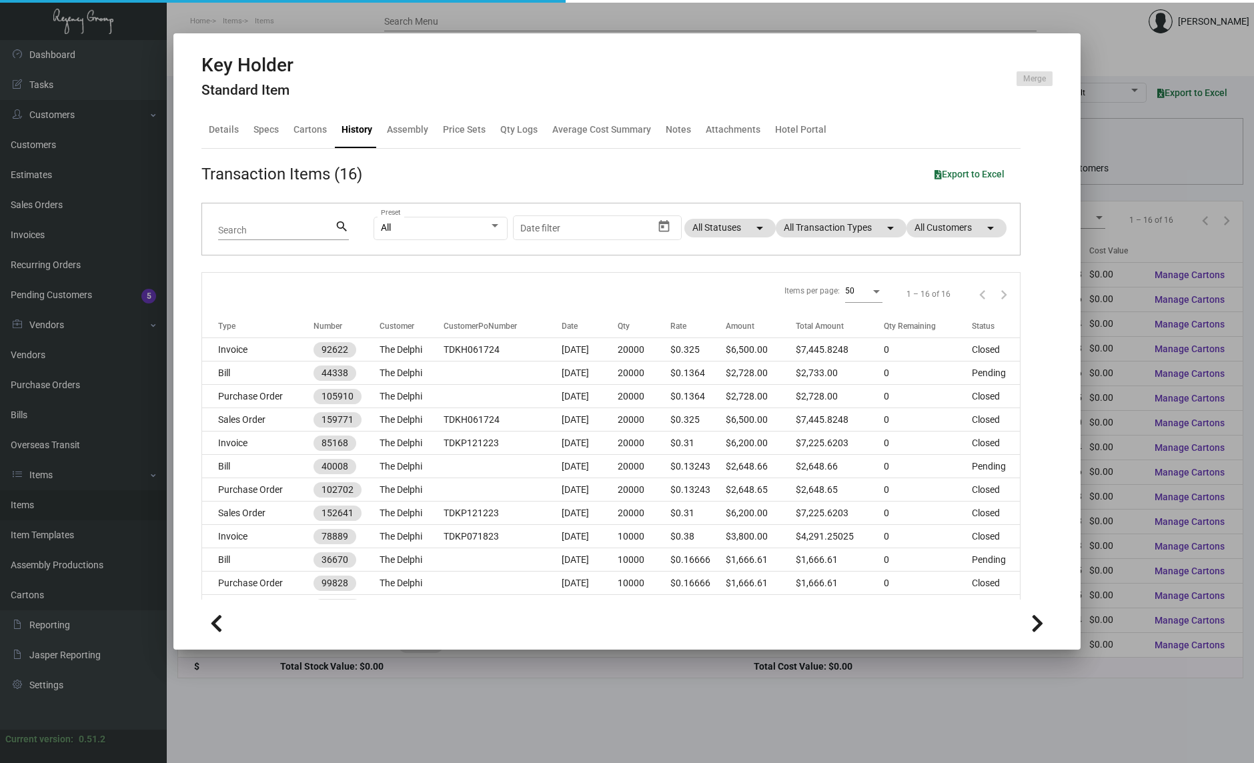
click at [57, 364] on div at bounding box center [627, 381] width 1254 height 763
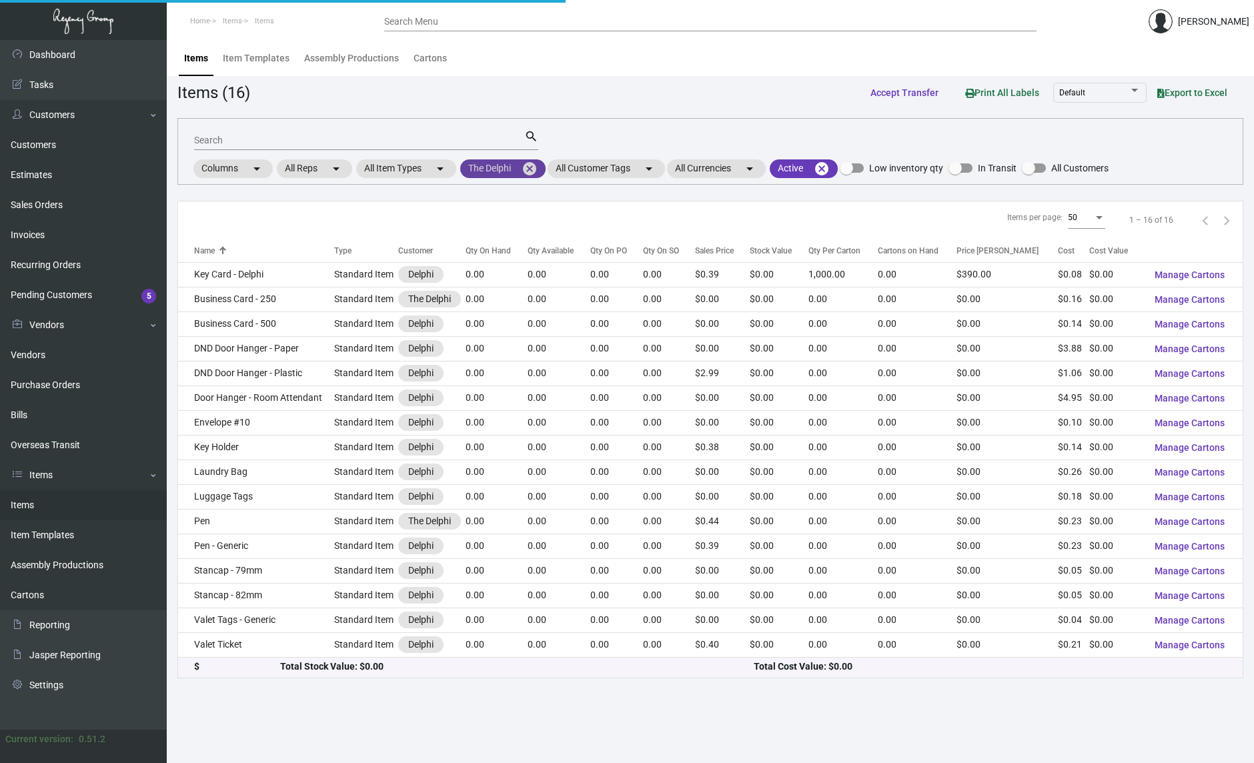
click at [535, 171] on mat-icon "cancel" at bounding box center [530, 169] width 16 height 16
click at [486, 168] on mat-chip "All Customers arrow_drop_down" at bounding box center [510, 168] width 100 height 19
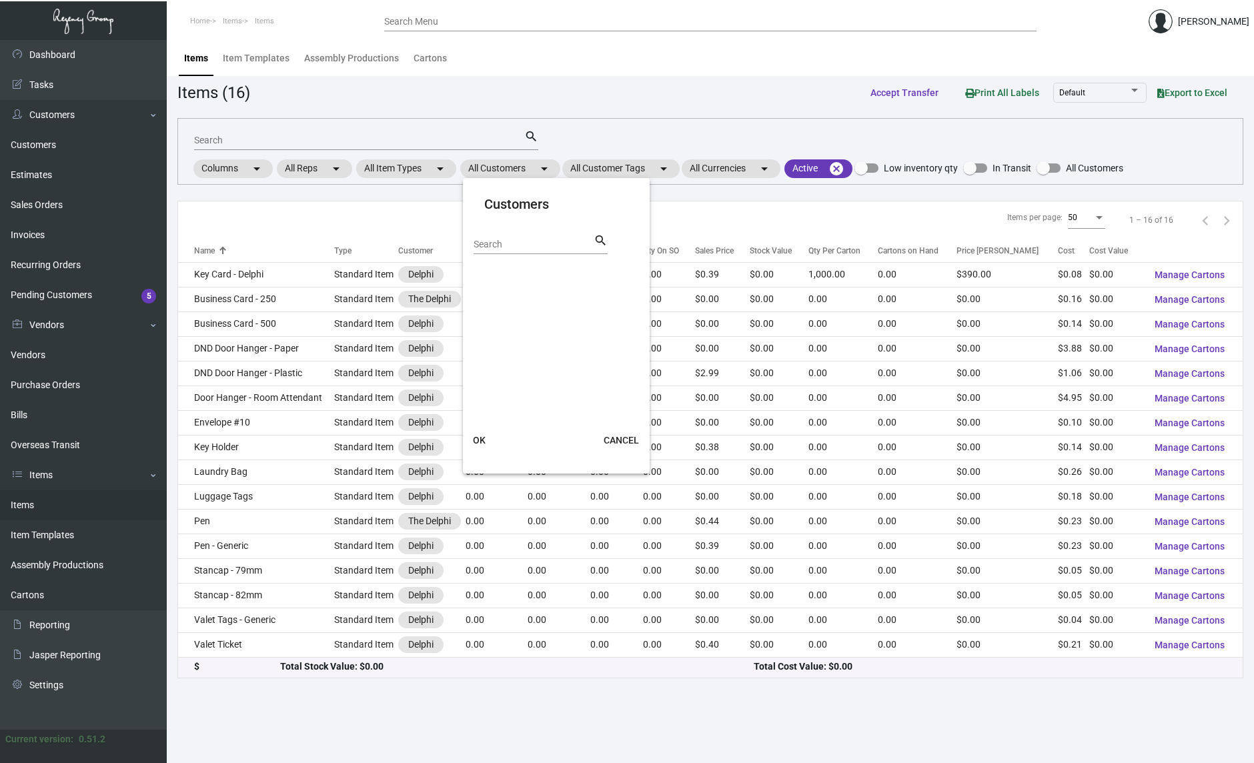
click at [486, 242] on input "Search" at bounding box center [534, 245] width 120 height 11
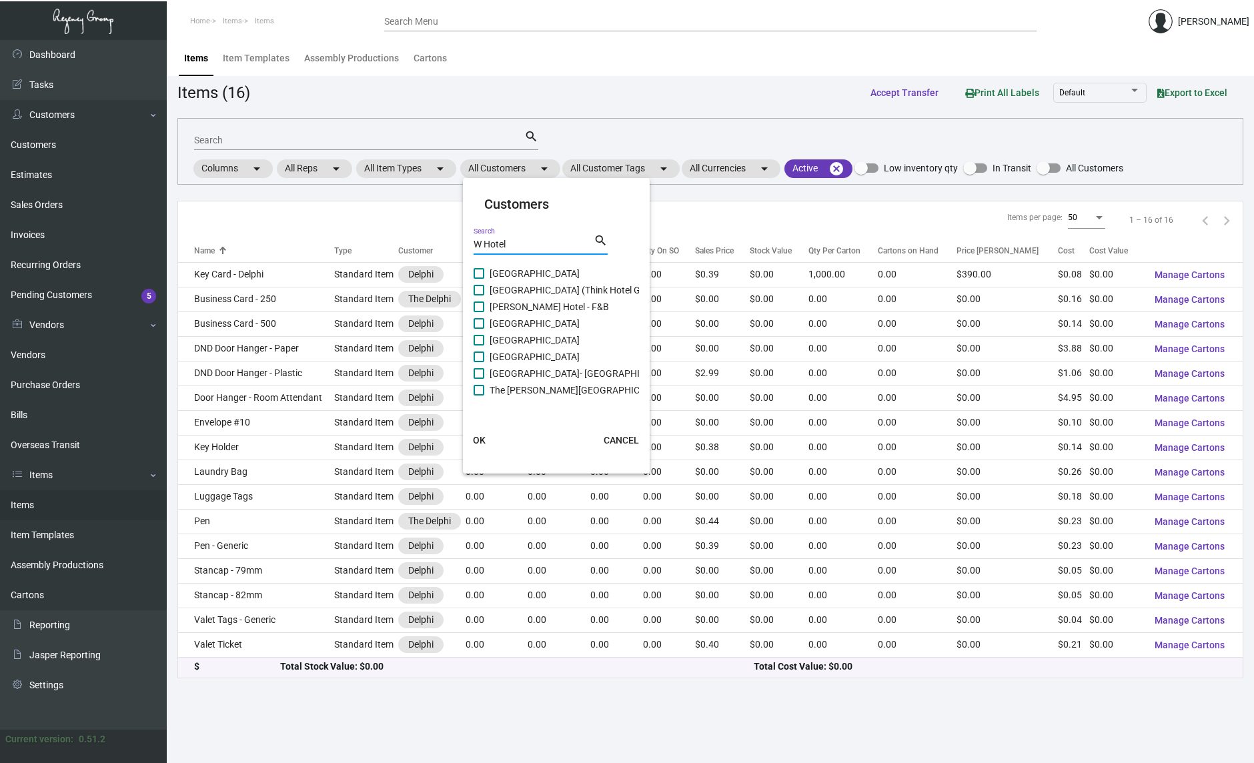
click at [542, 246] on input "W Hotel" at bounding box center [534, 245] width 120 height 11
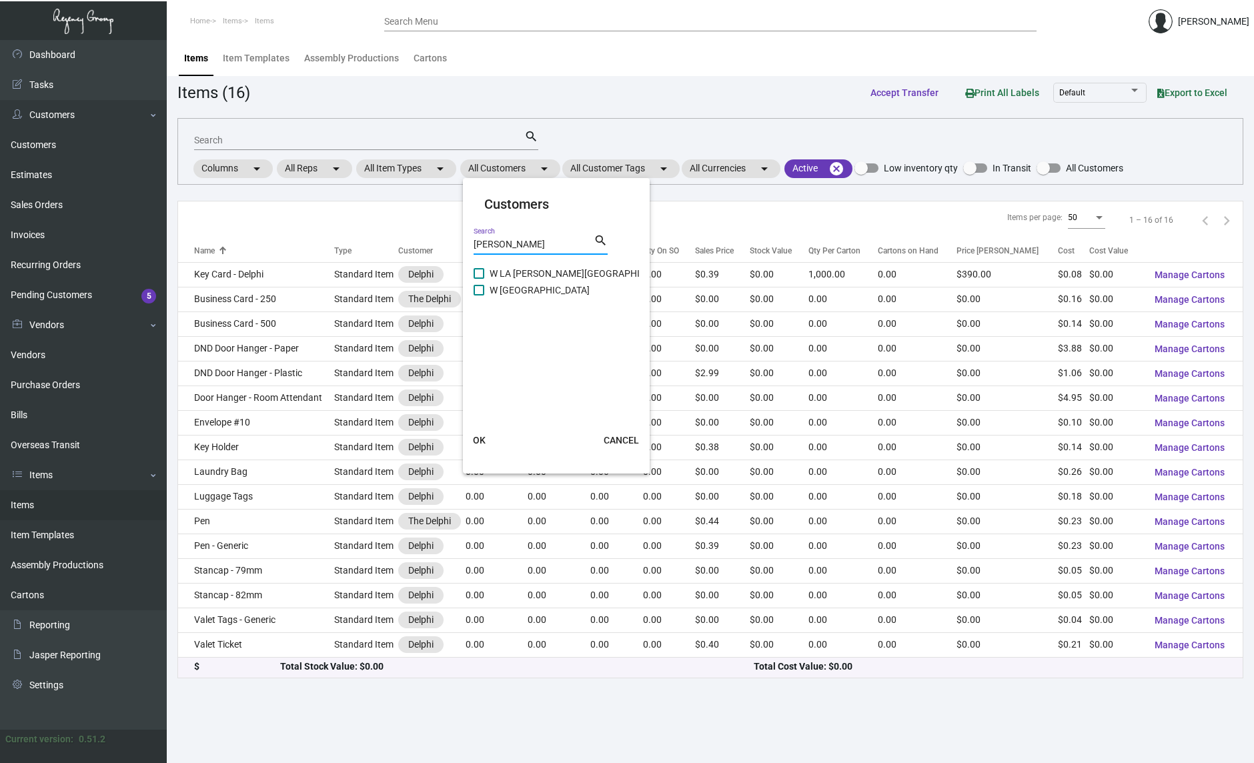
type input "[PERSON_NAME]"
click at [550, 274] on span "W LA [PERSON_NAME][GEOGRAPHIC_DATA]" at bounding box center [582, 274] width 185 height 16
click at [479, 279] on input "W LA [PERSON_NAME][GEOGRAPHIC_DATA]" at bounding box center [478, 279] width 1 height 1
checkbox input "true"
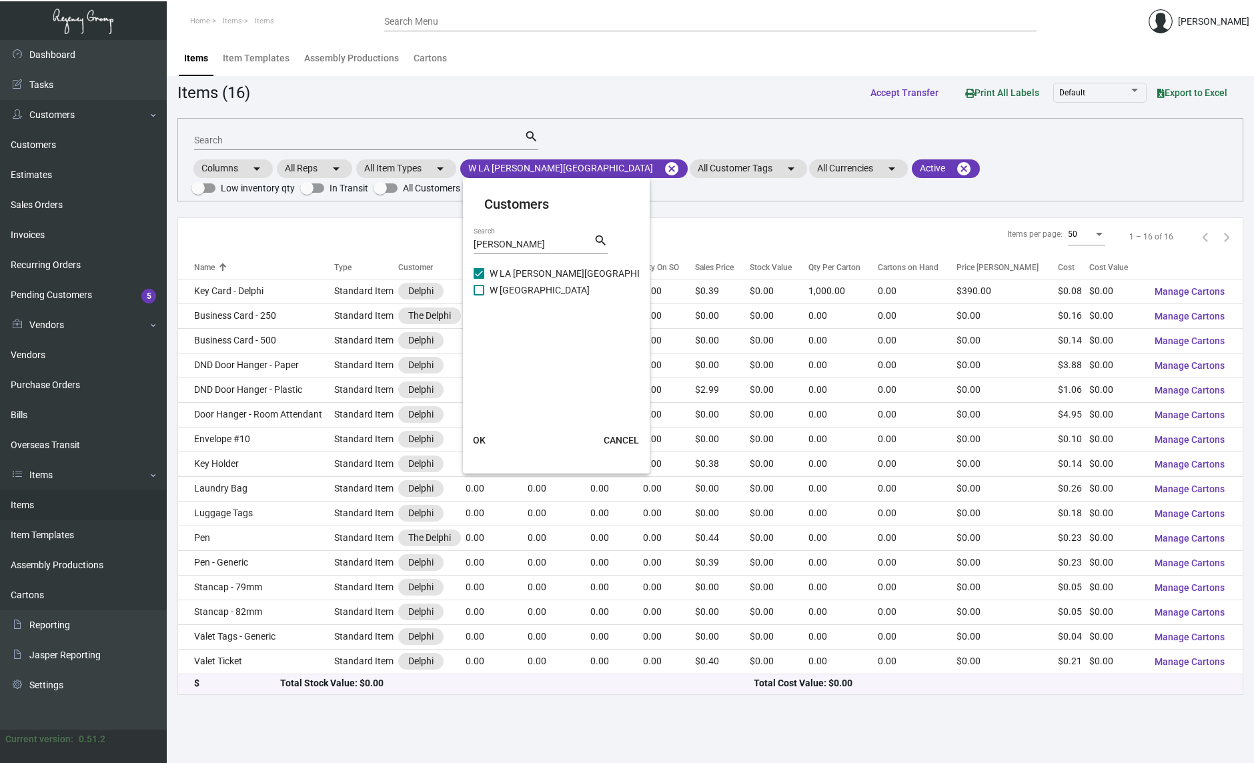
click at [558, 89] on div at bounding box center [627, 381] width 1254 height 763
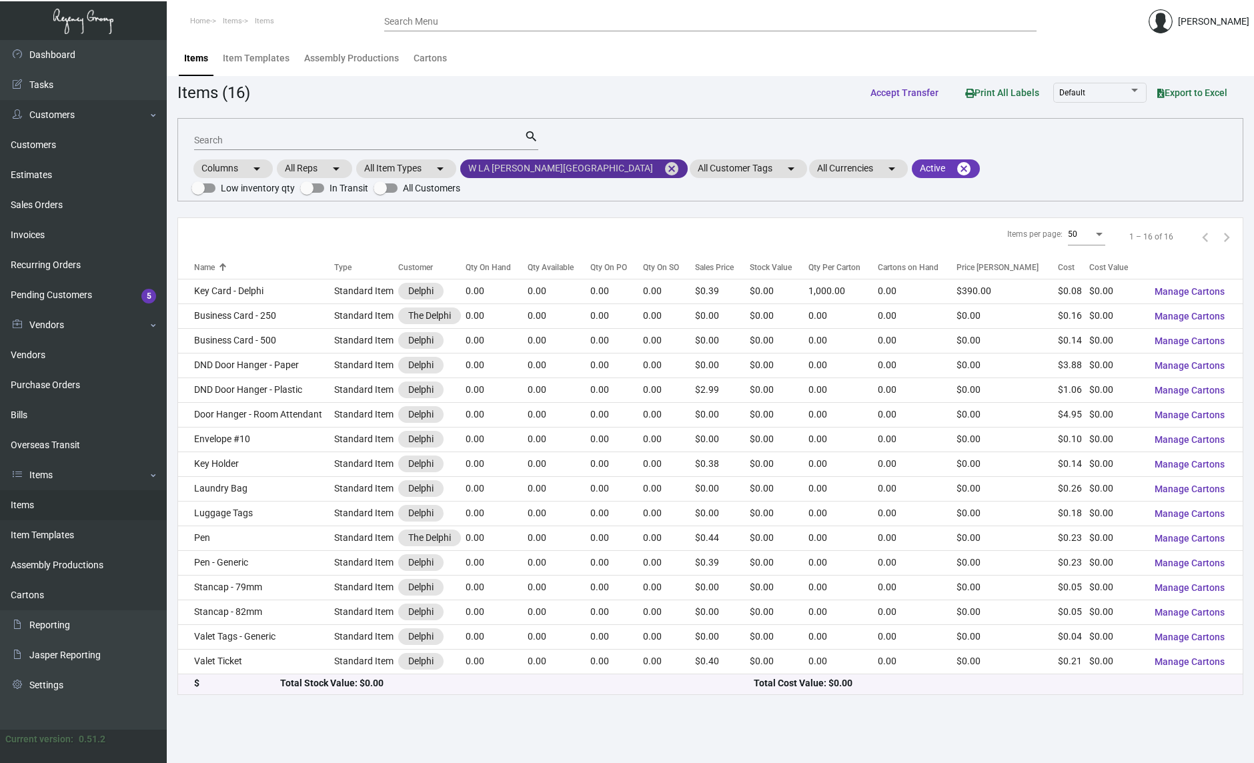
click at [496, 160] on mat-chip "W LA [PERSON_NAME][GEOGRAPHIC_DATA] cancel" at bounding box center [574, 168] width 228 height 19
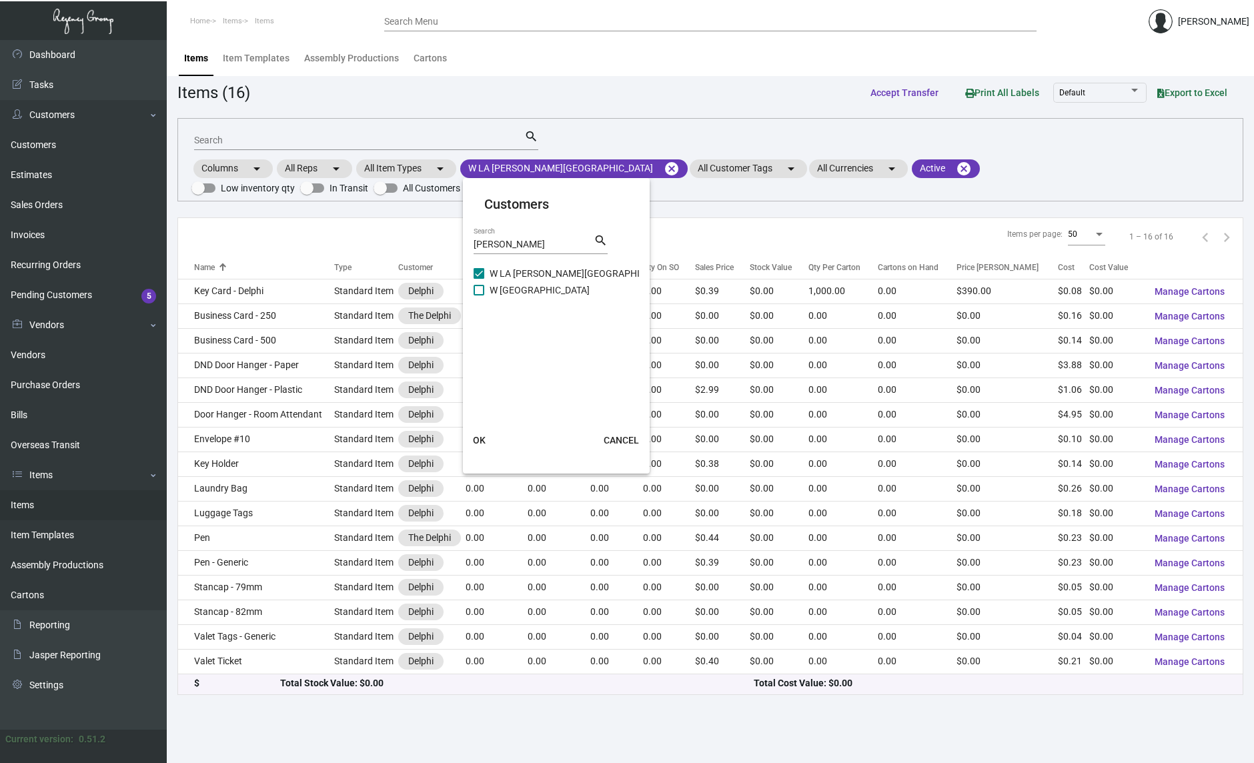
click at [478, 444] on span "OK" at bounding box center [479, 440] width 13 height 11
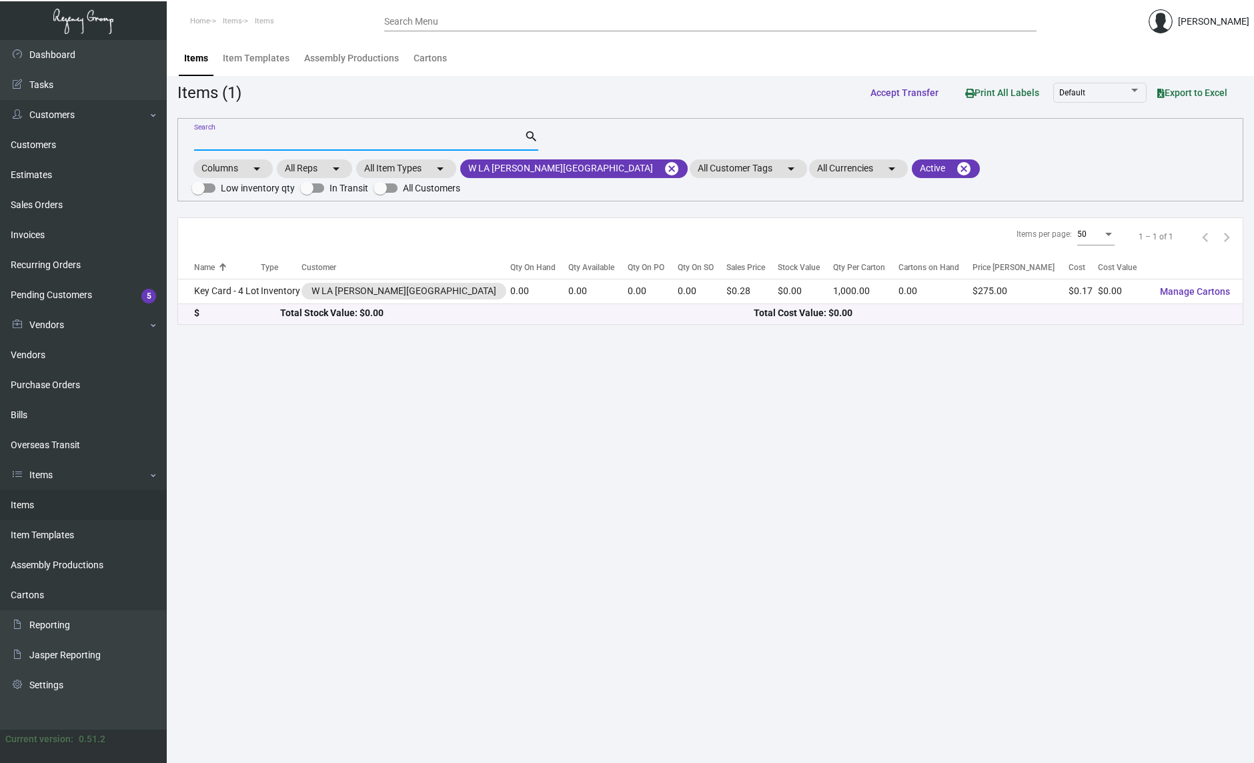
click at [270, 139] on input "Search" at bounding box center [359, 140] width 330 height 11
click at [395, 218] on div "Items per page: 50 1 – 1 of 1" at bounding box center [710, 237] width 1065 height 38
click at [901, 500] on main "Items Item Templates Assembly Productions Cartons Items (1) Accept Transfer Pri…" at bounding box center [711, 401] width 1088 height 723
click at [39, 147] on link "Customers" at bounding box center [83, 145] width 167 height 30
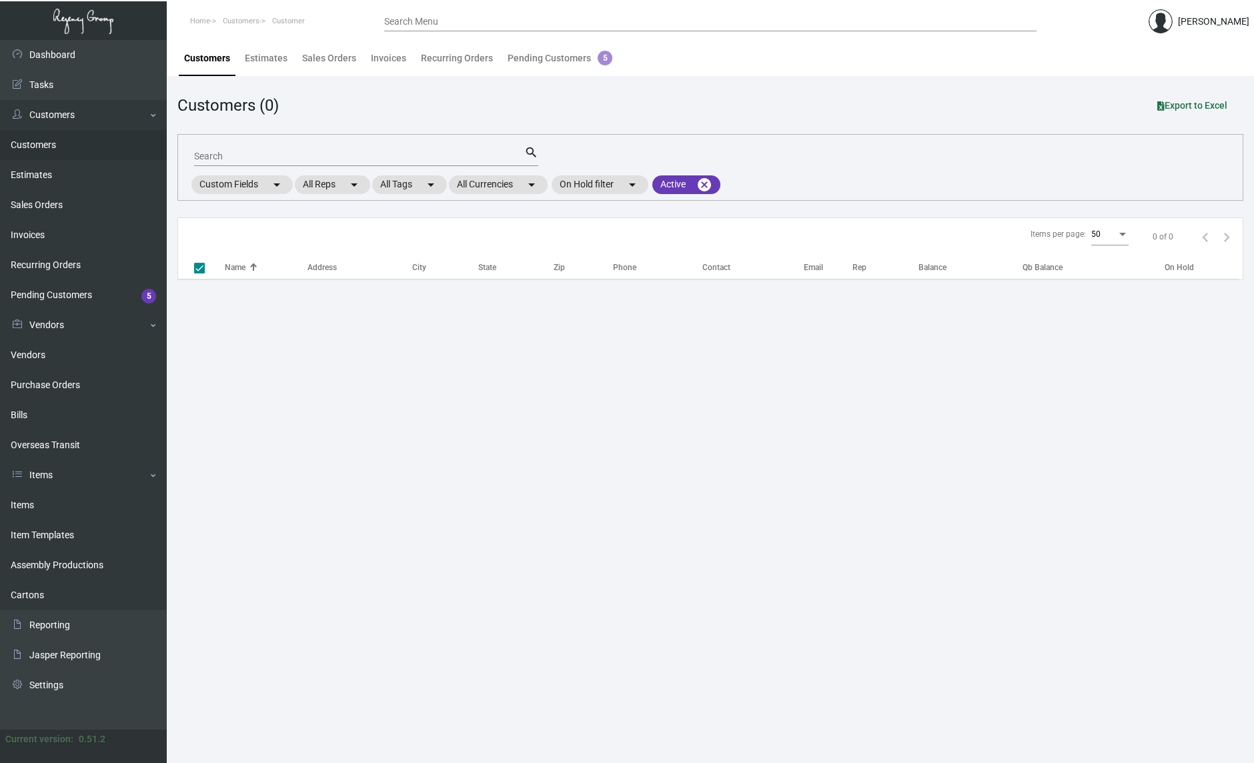
click at [282, 158] on input "Search" at bounding box center [359, 156] width 330 height 11
checkbox input "false"
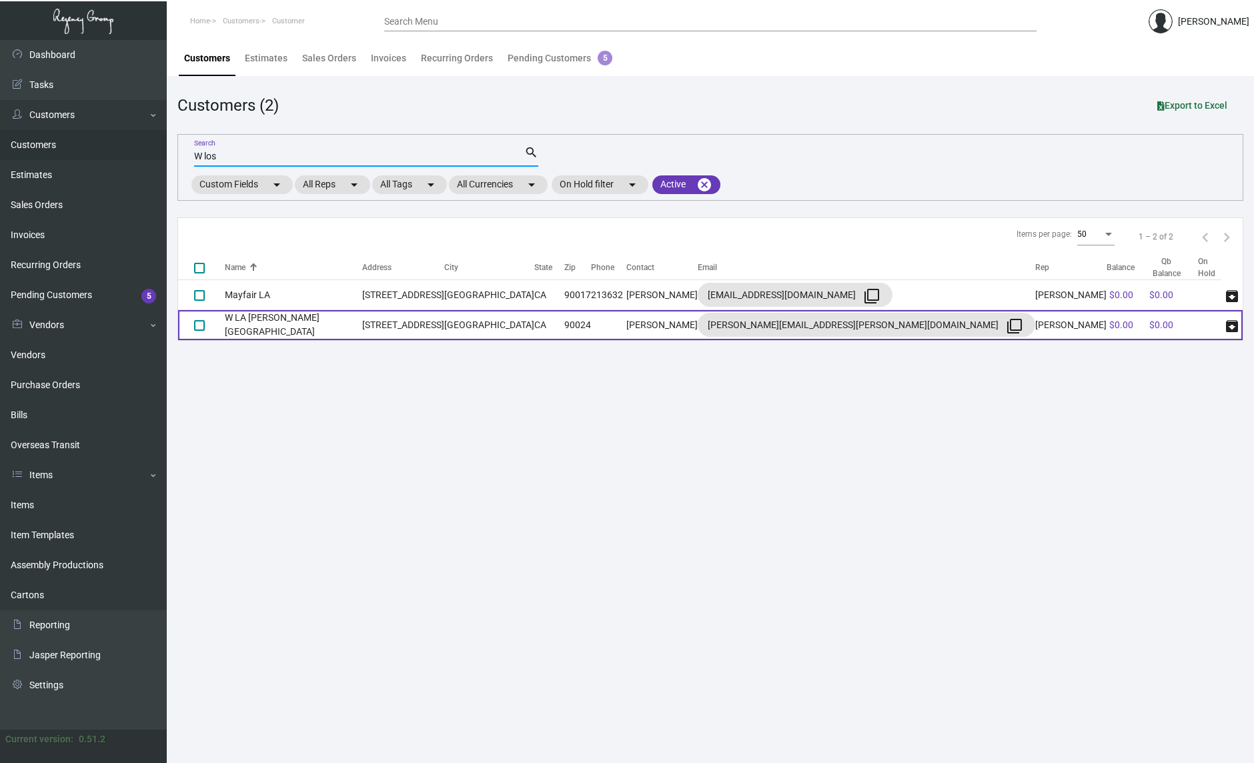
type input "W los"
click at [262, 320] on td "W LA [PERSON_NAME][GEOGRAPHIC_DATA]" at bounding box center [293, 325] width 137 height 30
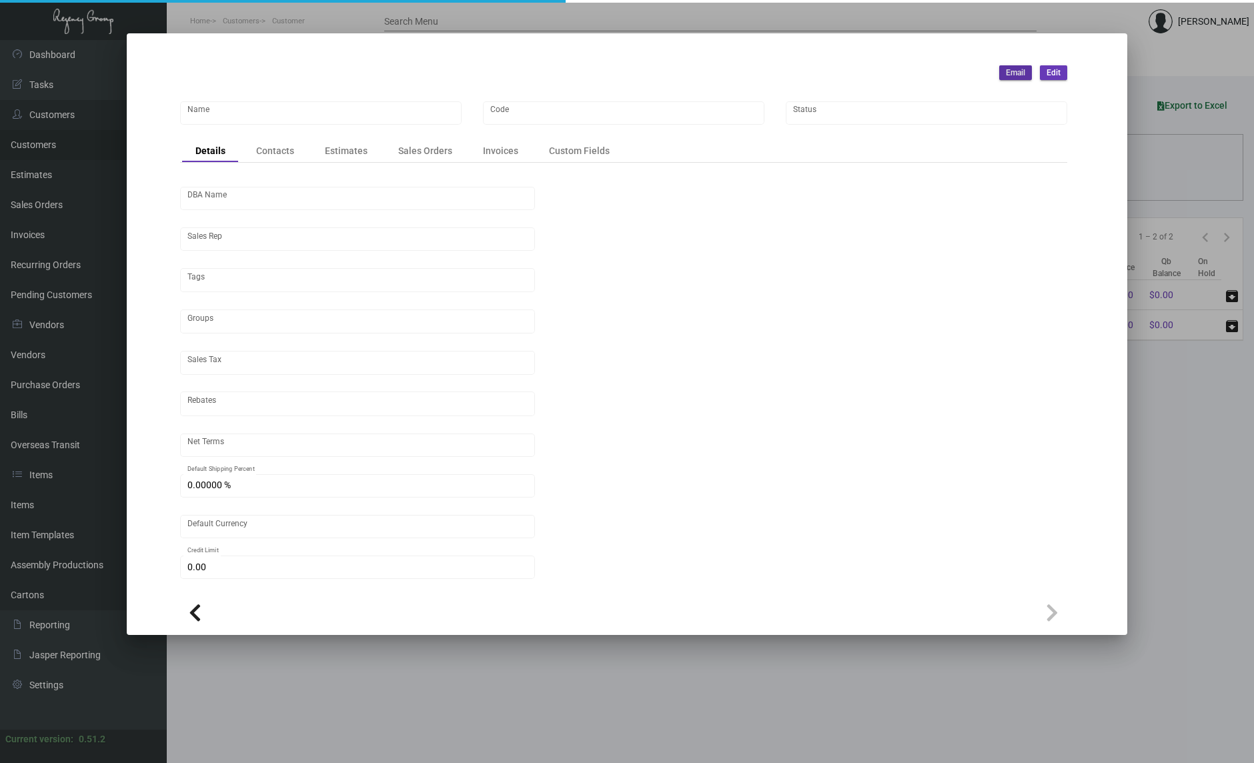
type input "W LA [PERSON_NAME][GEOGRAPHIC_DATA]"
type input "1037"
type input "[PERSON_NAME]"
type input "ST CA-[GEOGRAPHIC_DATA]-[GEOGRAPHIC_DATA]"
type input "Net 30"
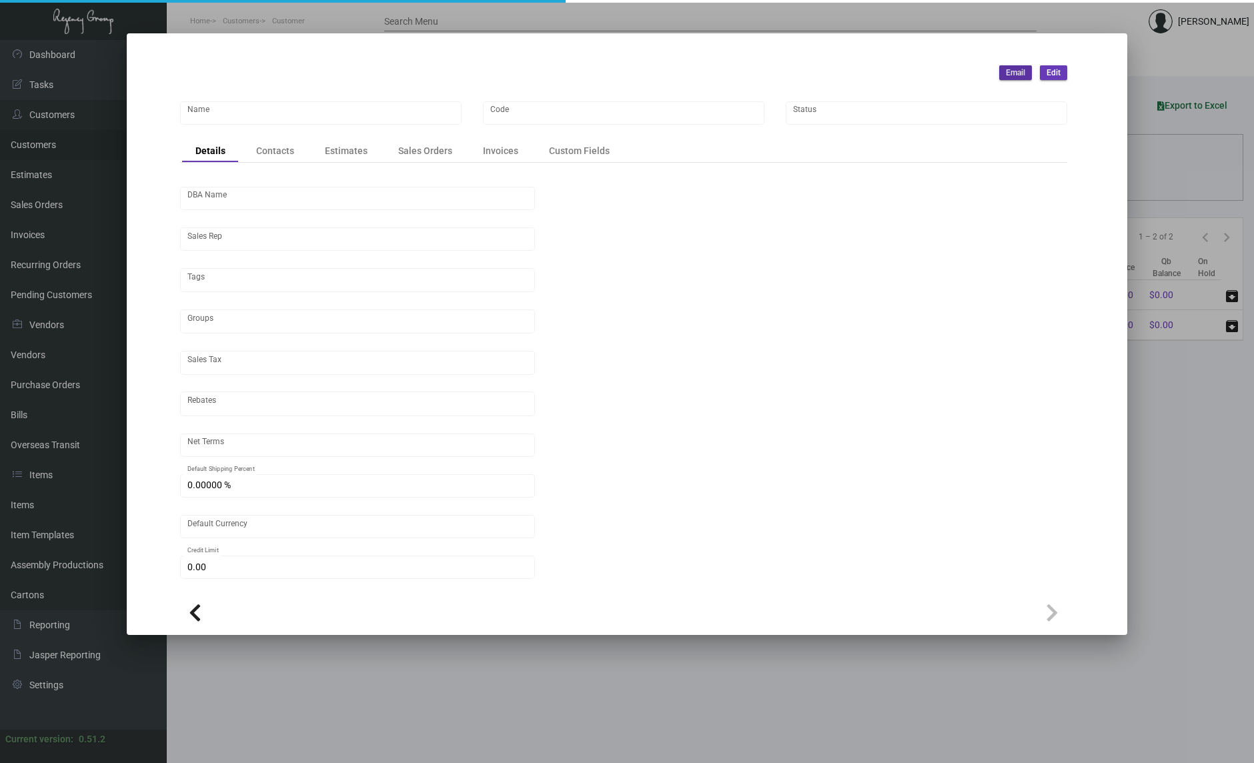
type input "United States Dollar $"
type input "$ 0.00"
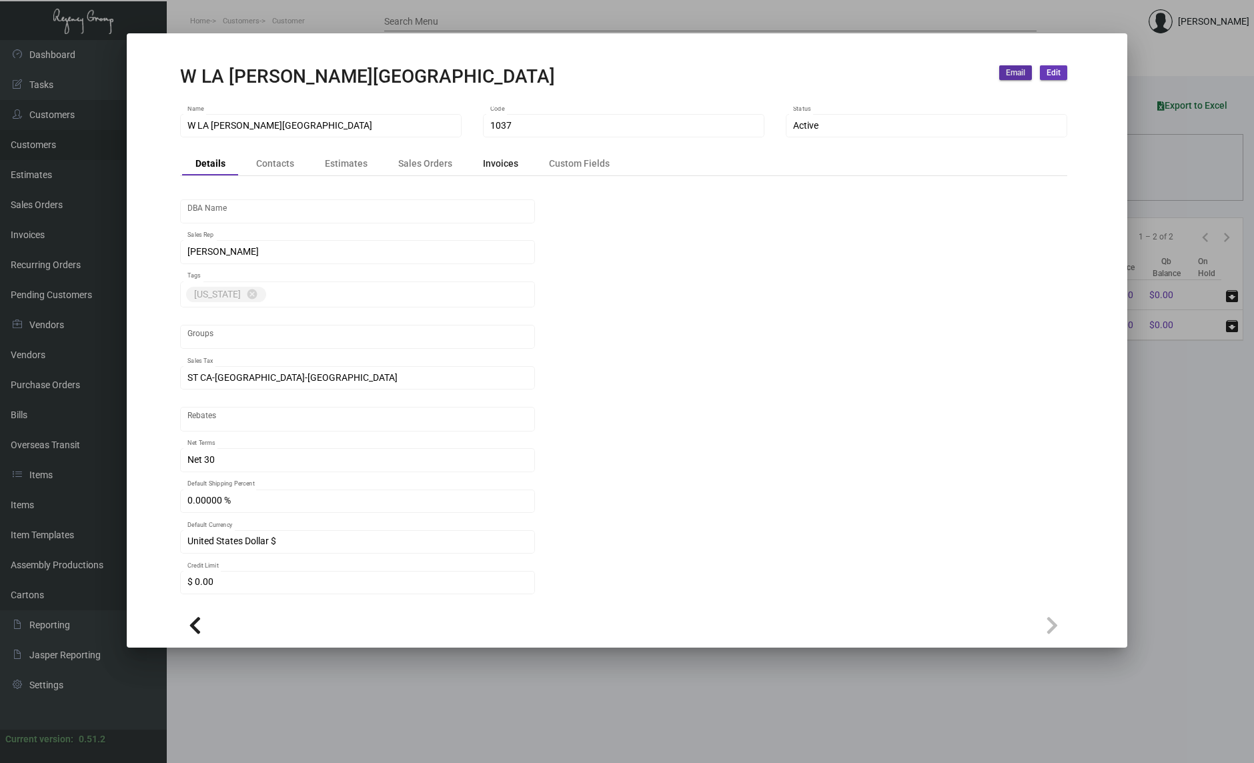
click at [499, 164] on div "Invoices" at bounding box center [500, 164] width 35 height 14
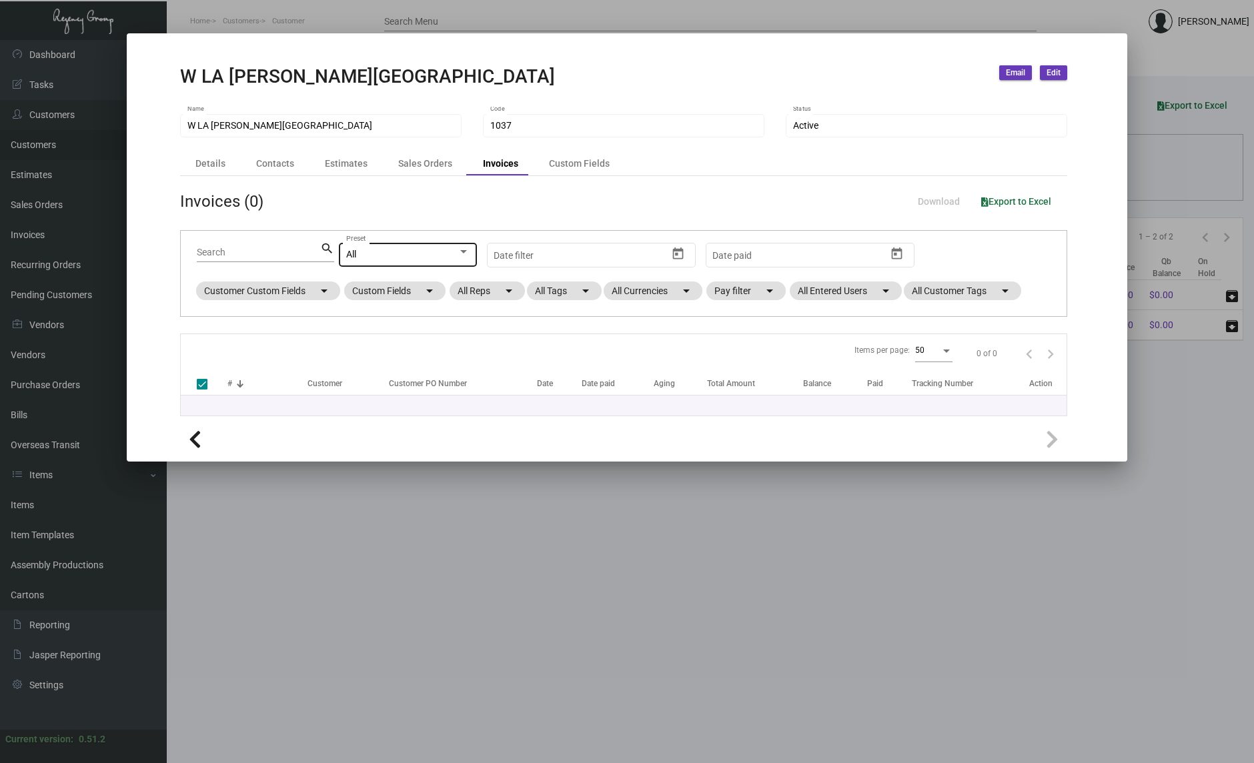
checkbox input "false"
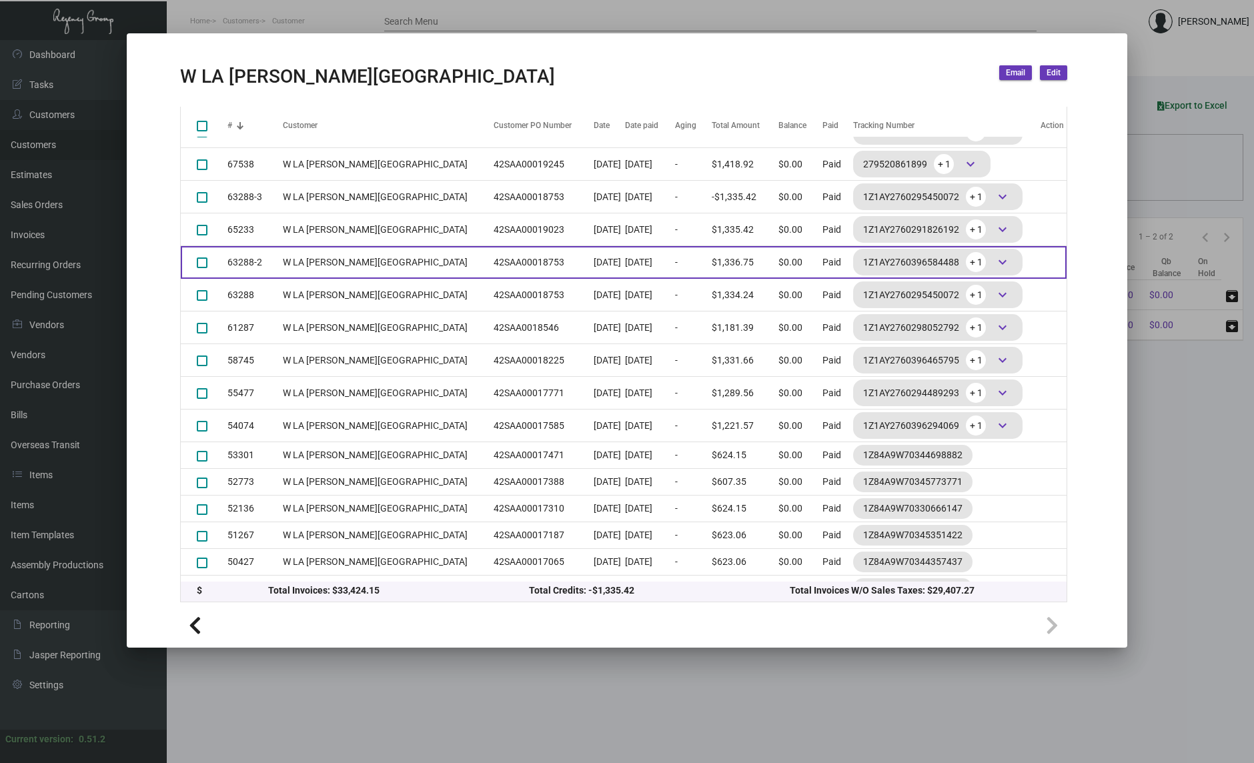
scroll to position [499, 0]
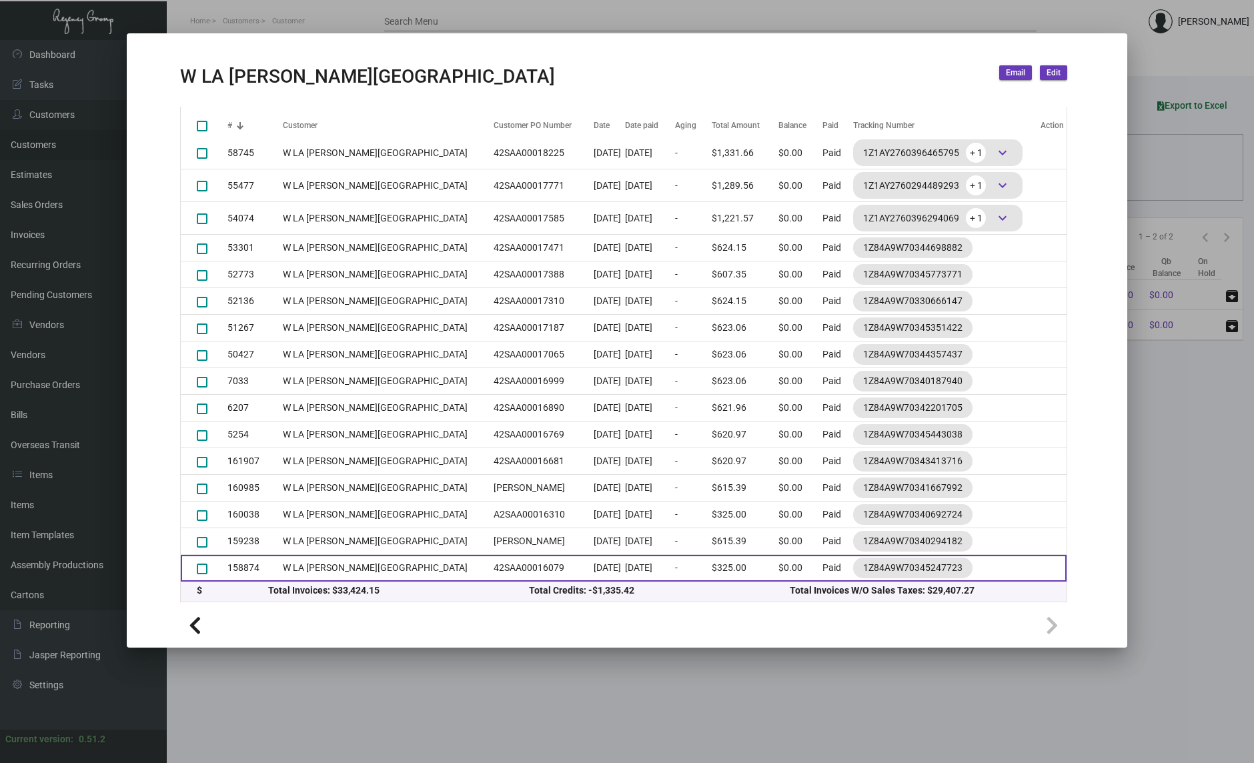
click at [254, 567] on td "158874" at bounding box center [255, 568] width 55 height 27
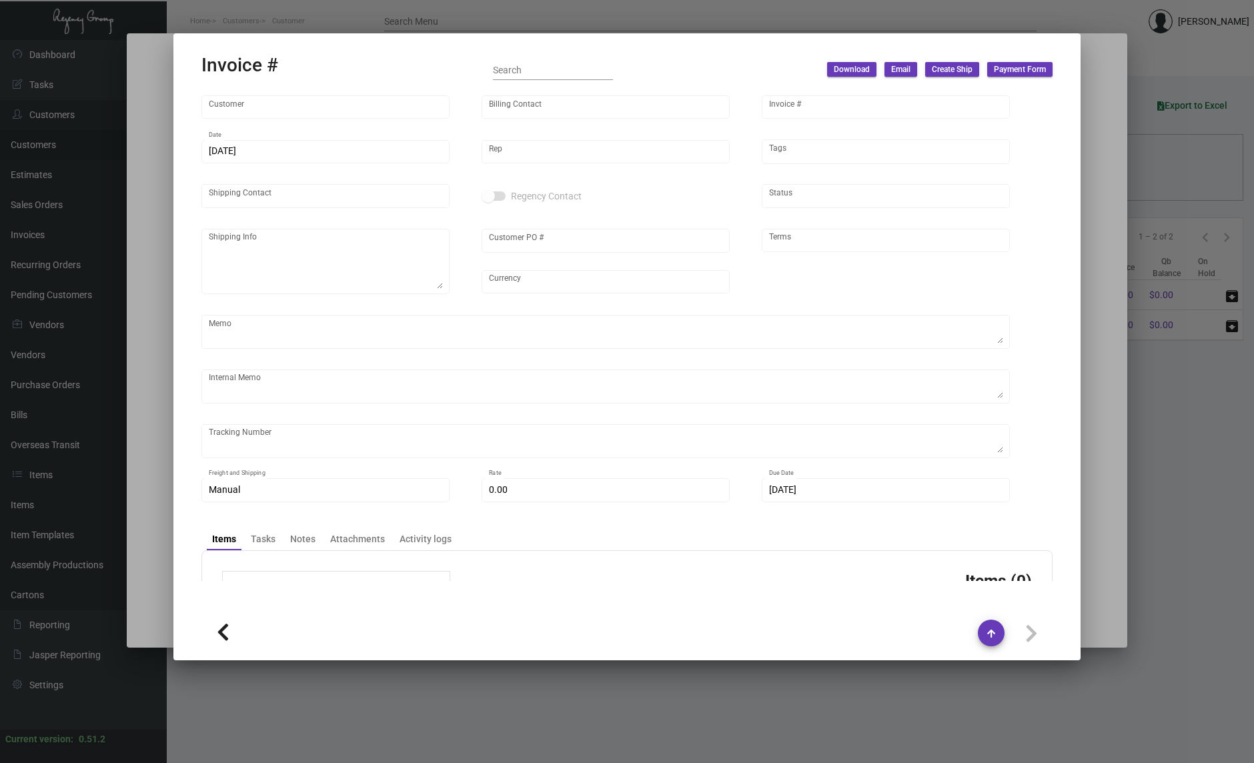
type input "W LA [PERSON_NAME][GEOGRAPHIC_DATA]"
type input "[PERSON_NAME]"
type input "158874"
type input "[DATE]"
type input "[PERSON_NAME]"
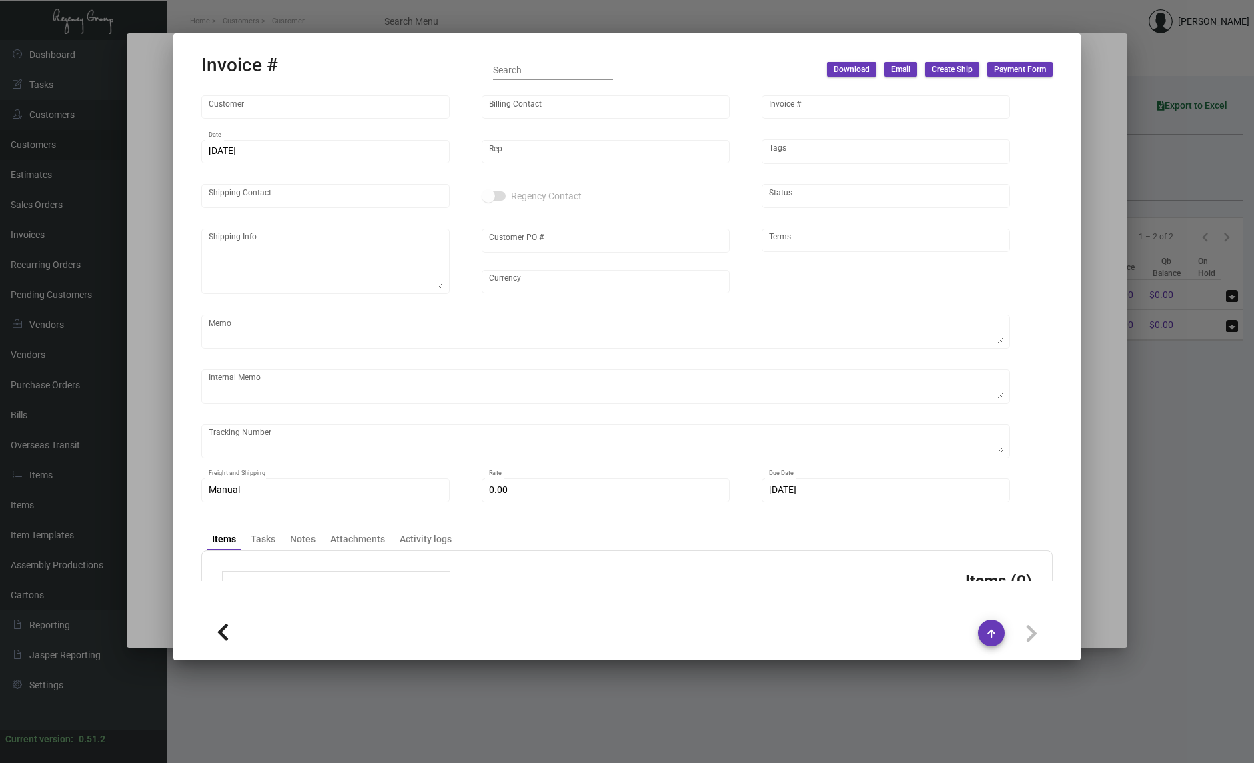
type input "[PERSON_NAME]"
type textarea "W LA [PERSON_NAME] Hills [PERSON_NAME] [STREET_ADDRESS]"
type input "42SAA00016079"
type input "United States Dollar $"
type input "Net 30"
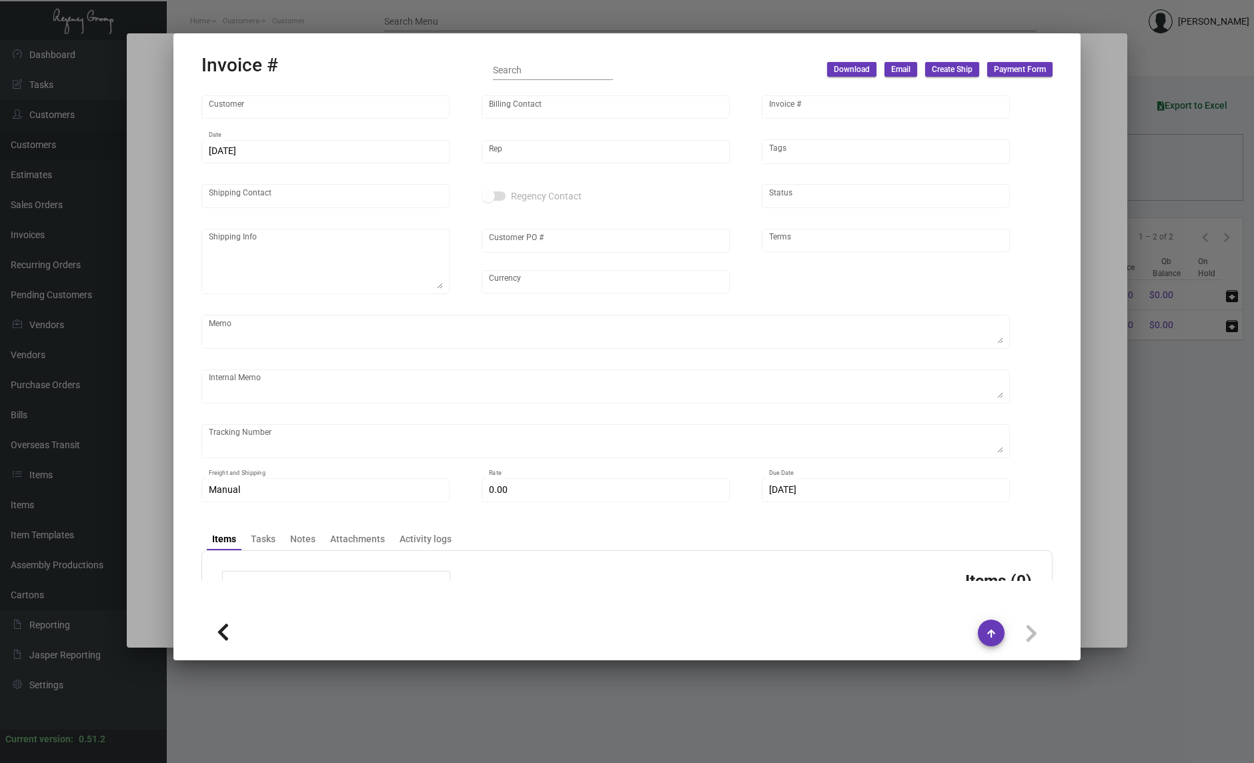
type textarea "$23.48"
type input "12.00000 %"
type input "[DATE]"
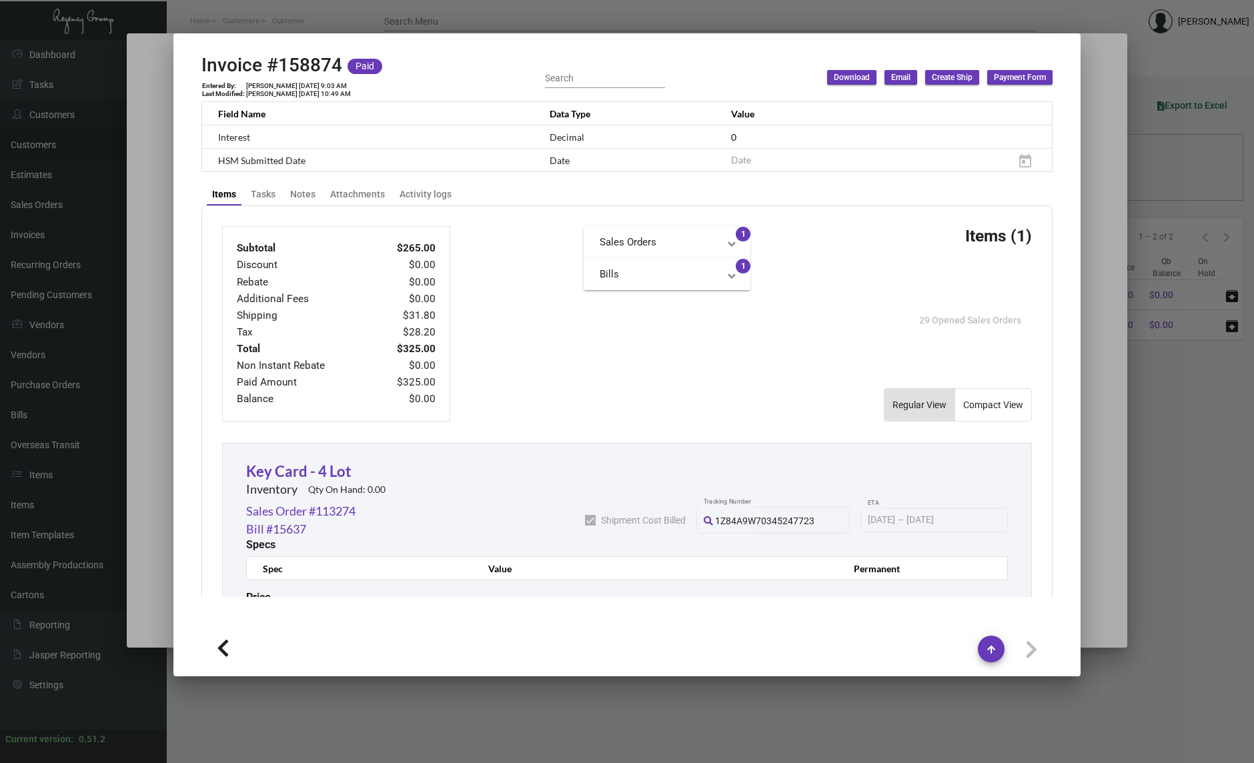
scroll to position [550, 0]
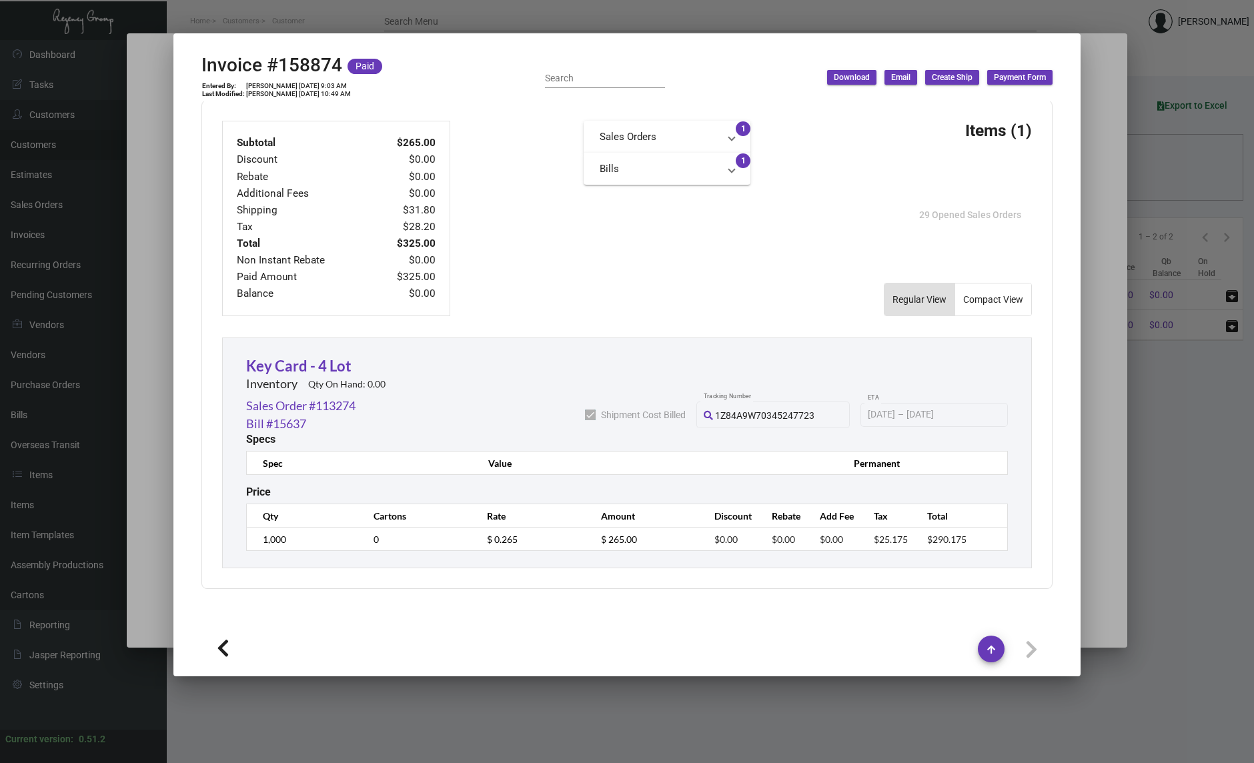
drag, startPoint x: 223, startPoint y: 653, endPoint x: 232, endPoint y: 631, distance: 23.3
click at [223, 654] on icon at bounding box center [223, 649] width 13 height 20
type input "159238"
type input "[DATE]"
type input "[PERSON_NAME]"
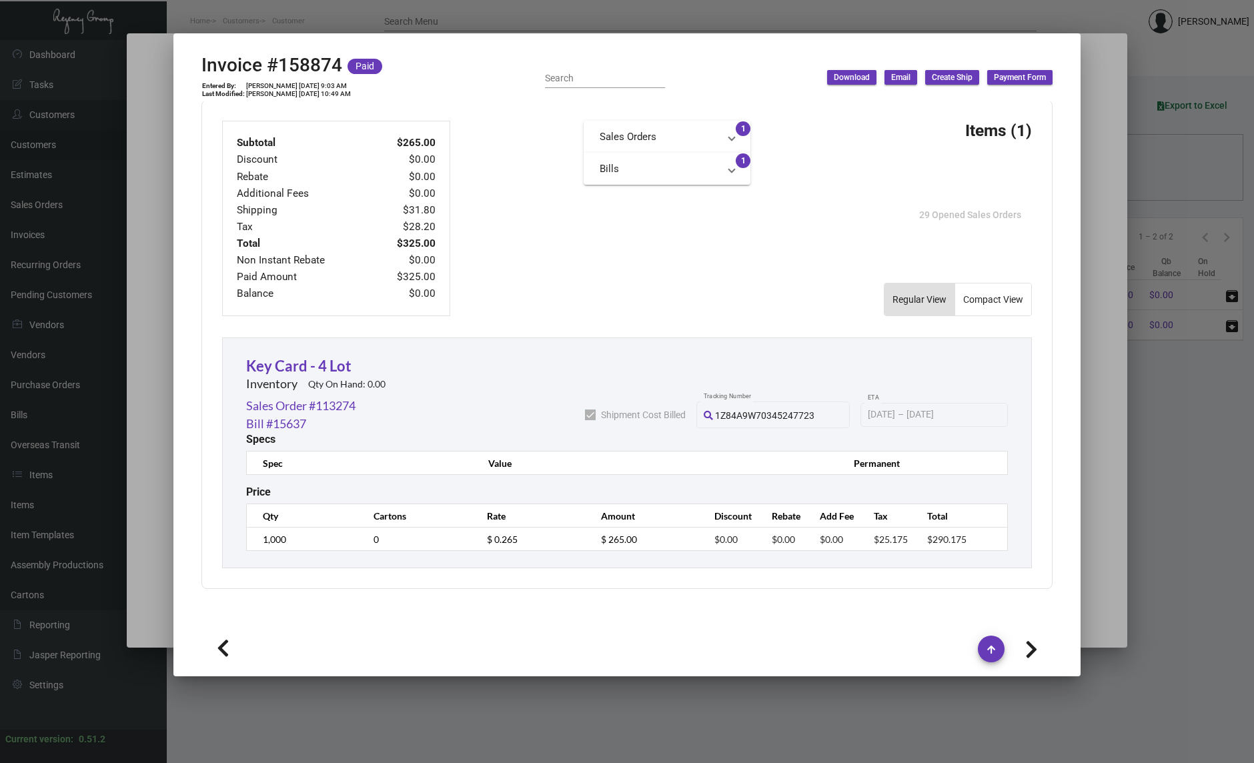
type textarea "final shipment fee is $32 for 2000 keys"
type input "$ 32.00"
type input "[DATE]"
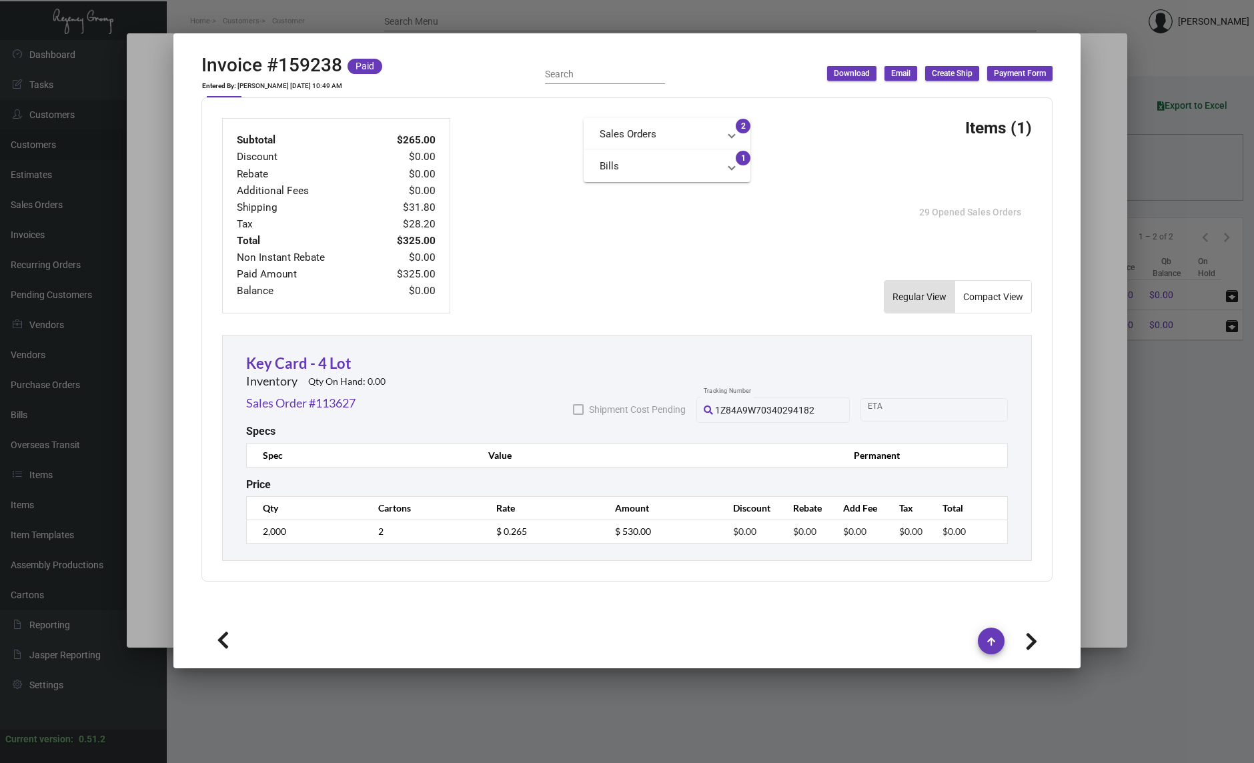
scroll to position [545, 0]
click at [226, 639] on icon at bounding box center [223, 641] width 13 height 20
type input "160038"
type input "[DATE]"
type input "A2SAA00016310"
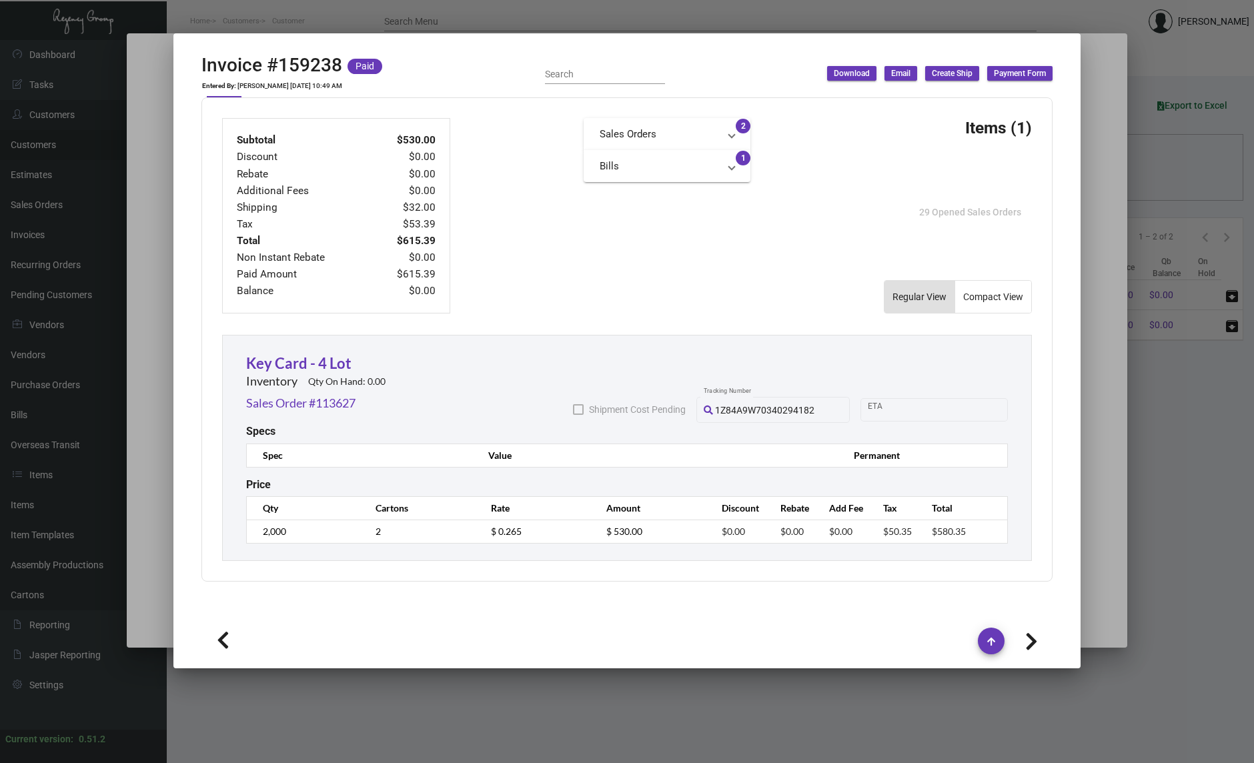
type textarea "December Order"
type textarea "$31.80 final shipping cost"
type input "$ 31.80"
type input "[DATE]"
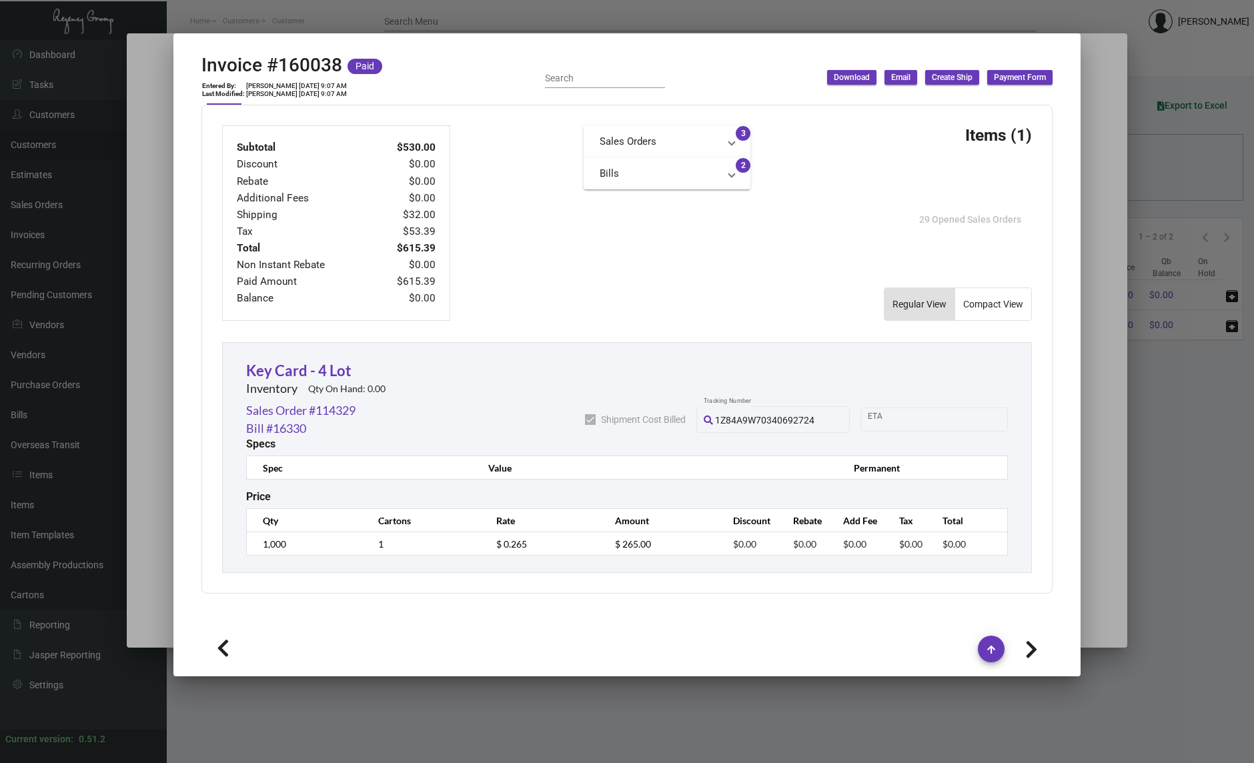
scroll to position [550, 0]
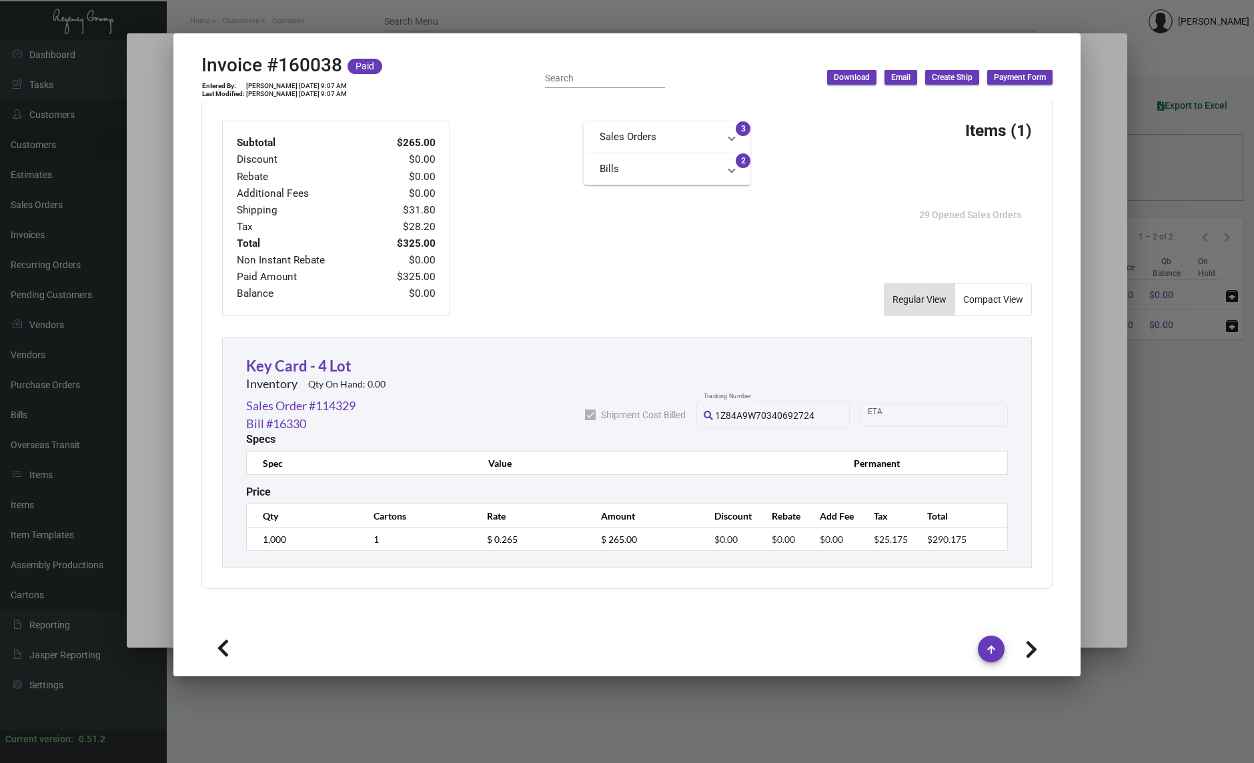
click at [226, 639] on icon at bounding box center [223, 649] width 13 height 20
type input "160985"
type input "[DATE]"
type input "[PERSON_NAME]"
type textarea "$32.00 final shipping price"
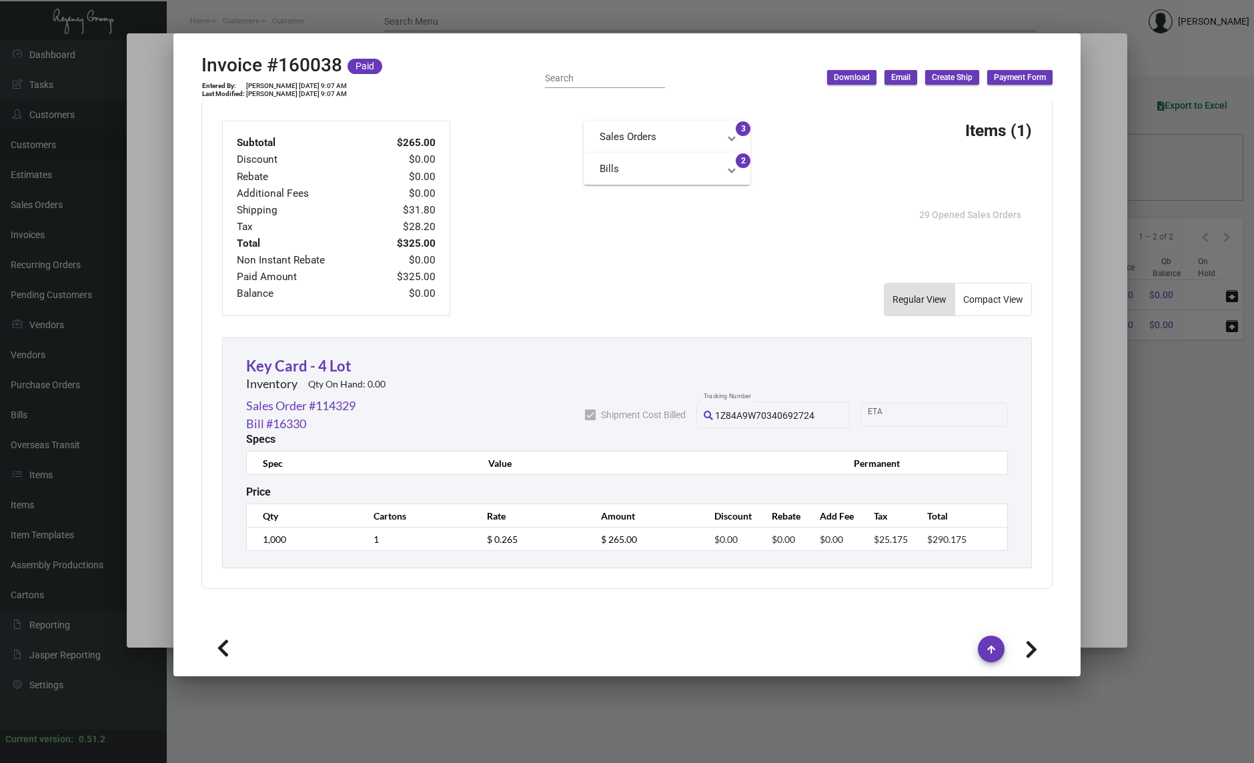
type input "$ 32.00"
type input "[DATE]"
click at [226, 639] on icon at bounding box center [223, 649] width 13 height 20
type input "161907"
type input "[DATE]"
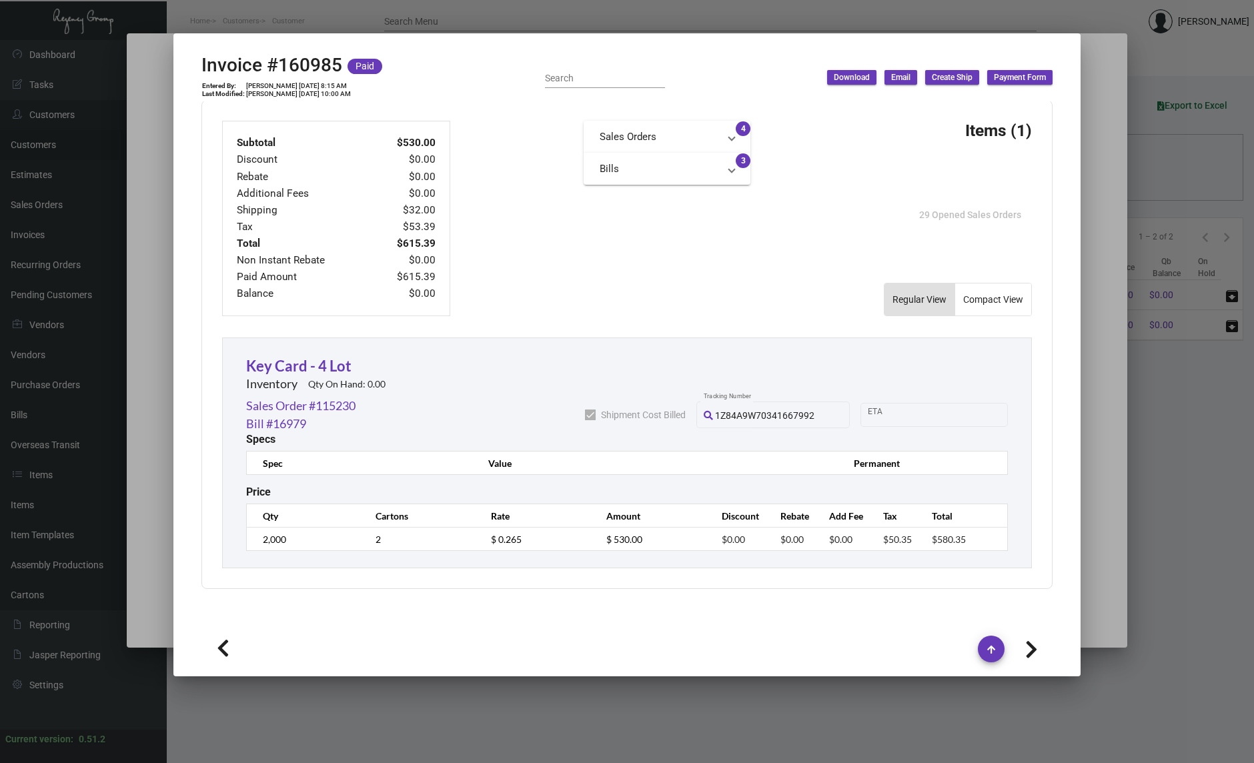
type input "[PERSON_NAME]"
type textarea "W LA [PERSON_NAME][GEOGRAPHIC_DATA] [PERSON_NAME] [STREET_ADDRESS]"
type input "42SAA00016681"
type textarea "24.37"
type input "7.00000 %"
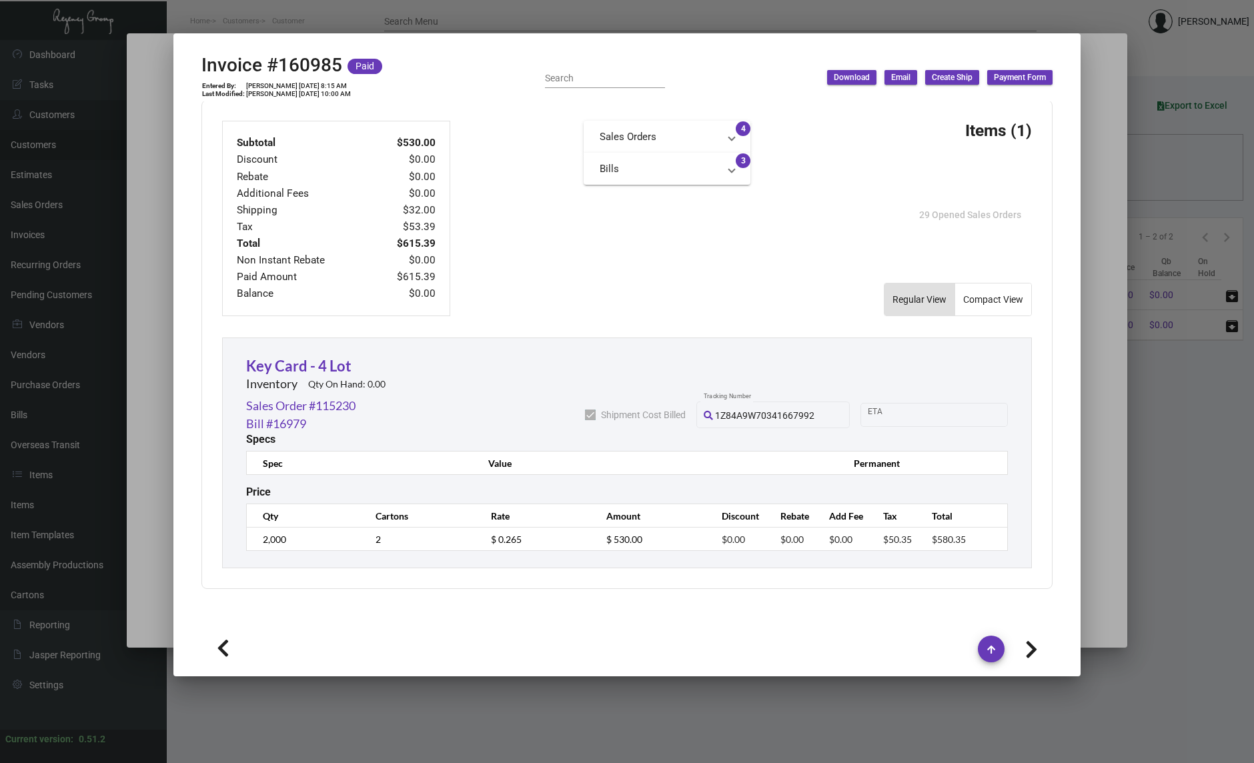
type input "[DATE]"
click at [226, 639] on icon at bounding box center [223, 649] width 13 height 20
type input "5254"
type input "[DATE]"
type input "[PERSON_NAME]"
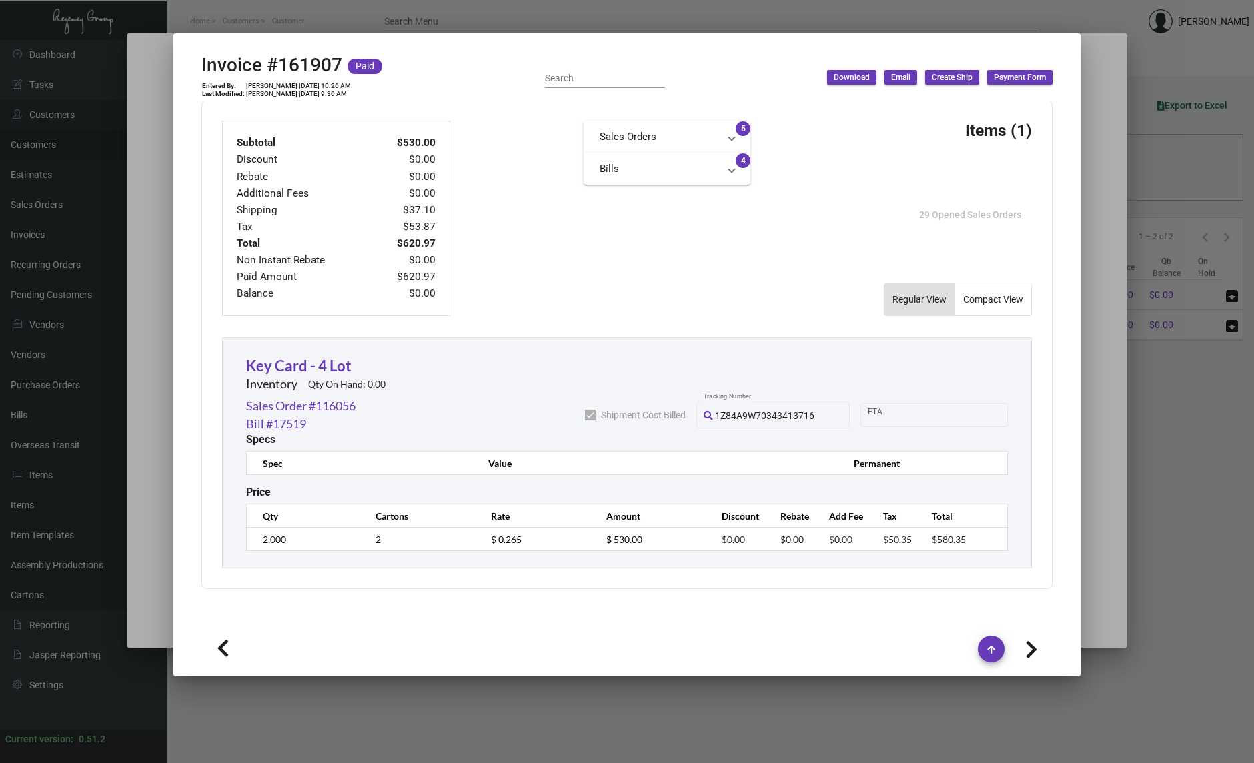
type textarea "W LA [PERSON_NAME] Hills [PERSON_NAME] [STREET_ADDRESS]"
type input "42SAA00016769"
type textarea "shipping is $37.10"
type input "$ 37.10"
type input "[DATE]"
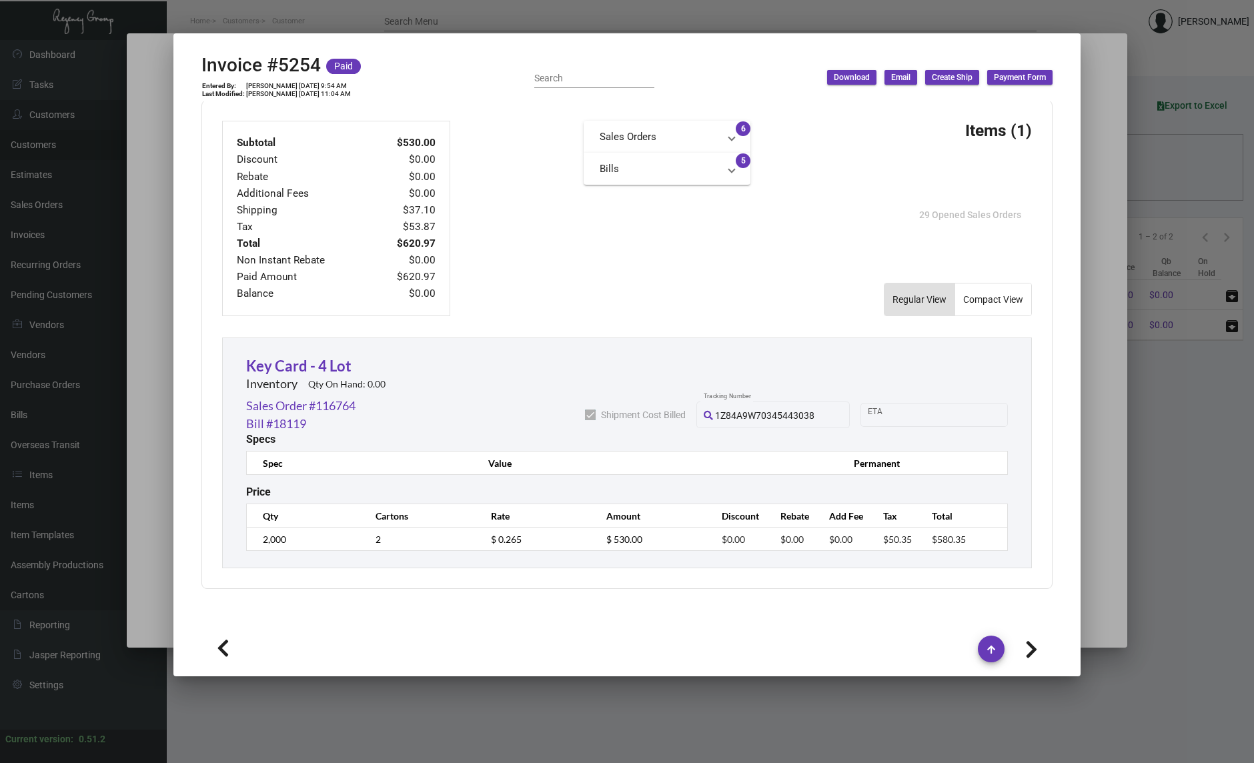
click at [226, 639] on icon at bounding box center [223, 649] width 13 height 20
type input "6207"
type input "[DATE]"
type input "[PERSON_NAME]"
type textarea "W LA [PERSON_NAME][GEOGRAPHIC_DATA] [PERSON_NAME] [STREET_ADDRESS]"
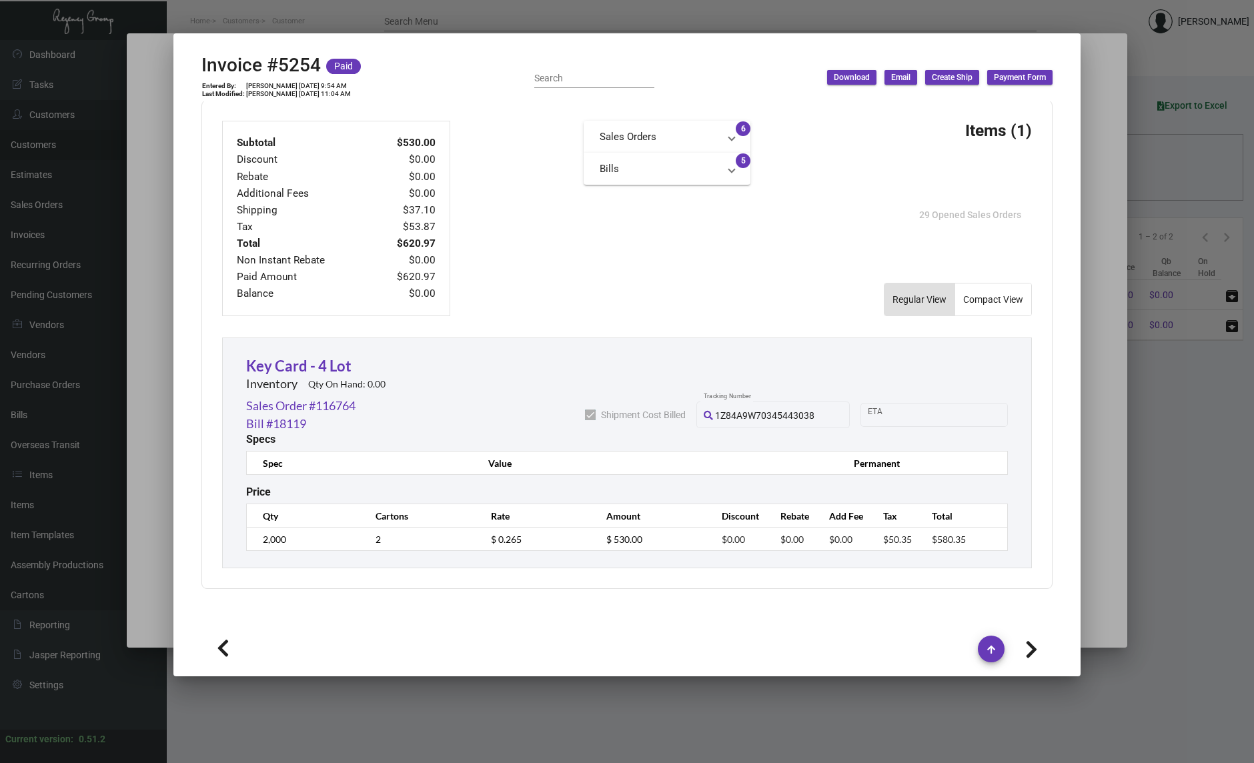
type input "42SAA00016890"
type textarea "@kayla final shipping is $38 24.37"
type input "$ 38.00"
type input "[DATE]"
click at [226, 639] on icon at bounding box center [223, 649] width 13 height 20
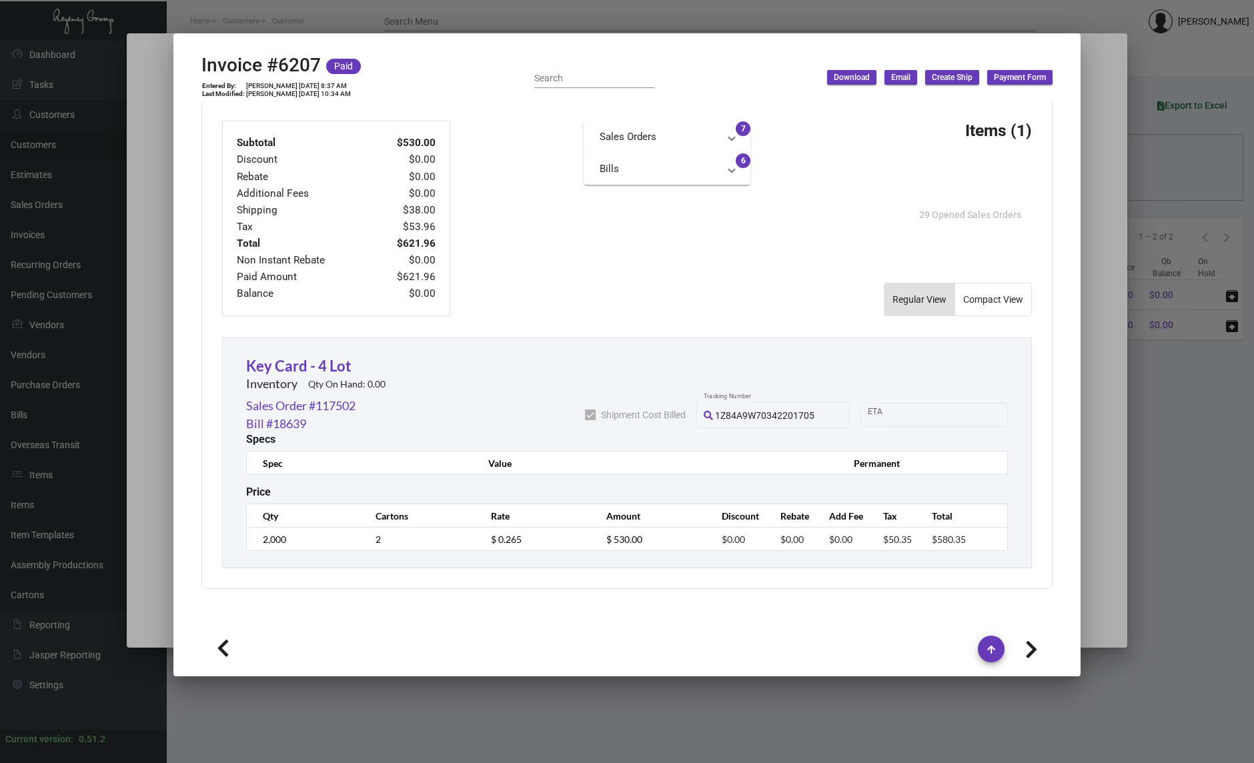
type input "7033"
type input "[DATE]"
type input "[PERSON_NAME]"
type textarea "W LA [PERSON_NAME] Hills [PERSON_NAME] [STREET_ADDRESS]"
type input "42SAA00016999"
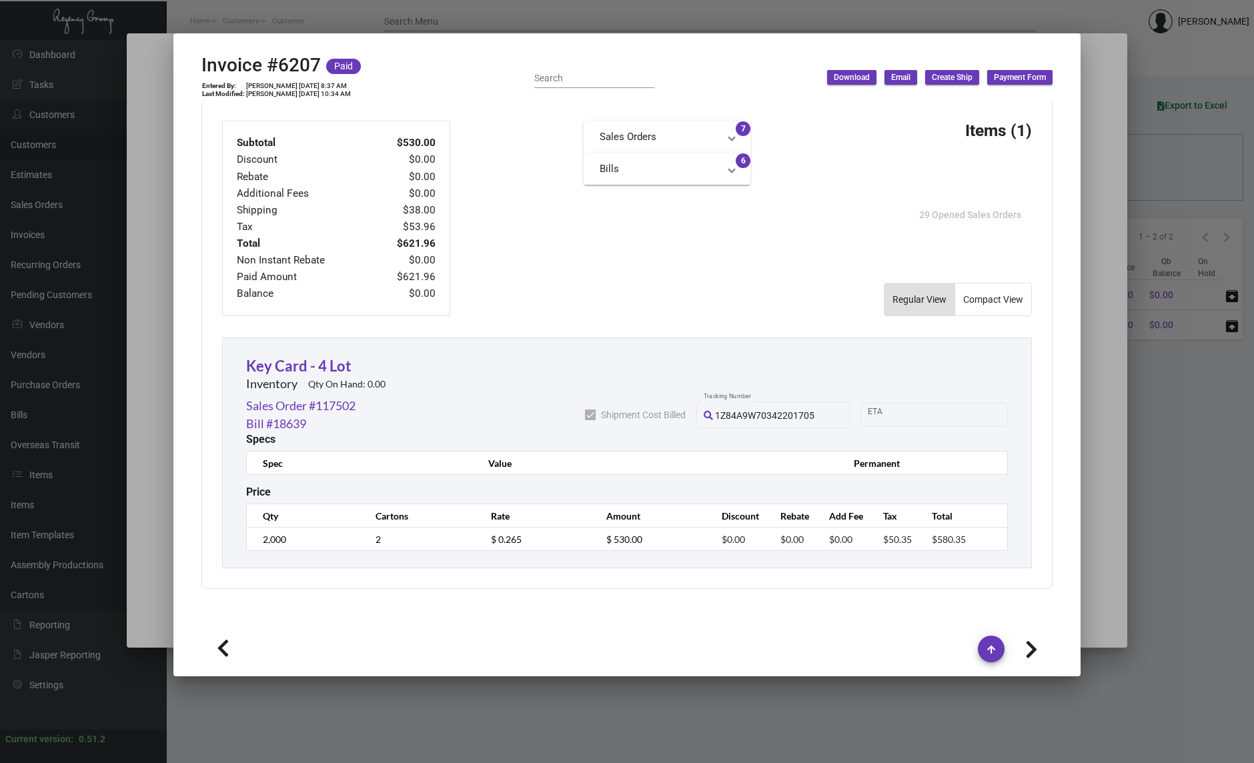
type textarea "24.43"
type input "$ 39.00"
type input "[DATE]"
click at [226, 639] on icon at bounding box center [223, 649] width 13 height 20
type input "50427"
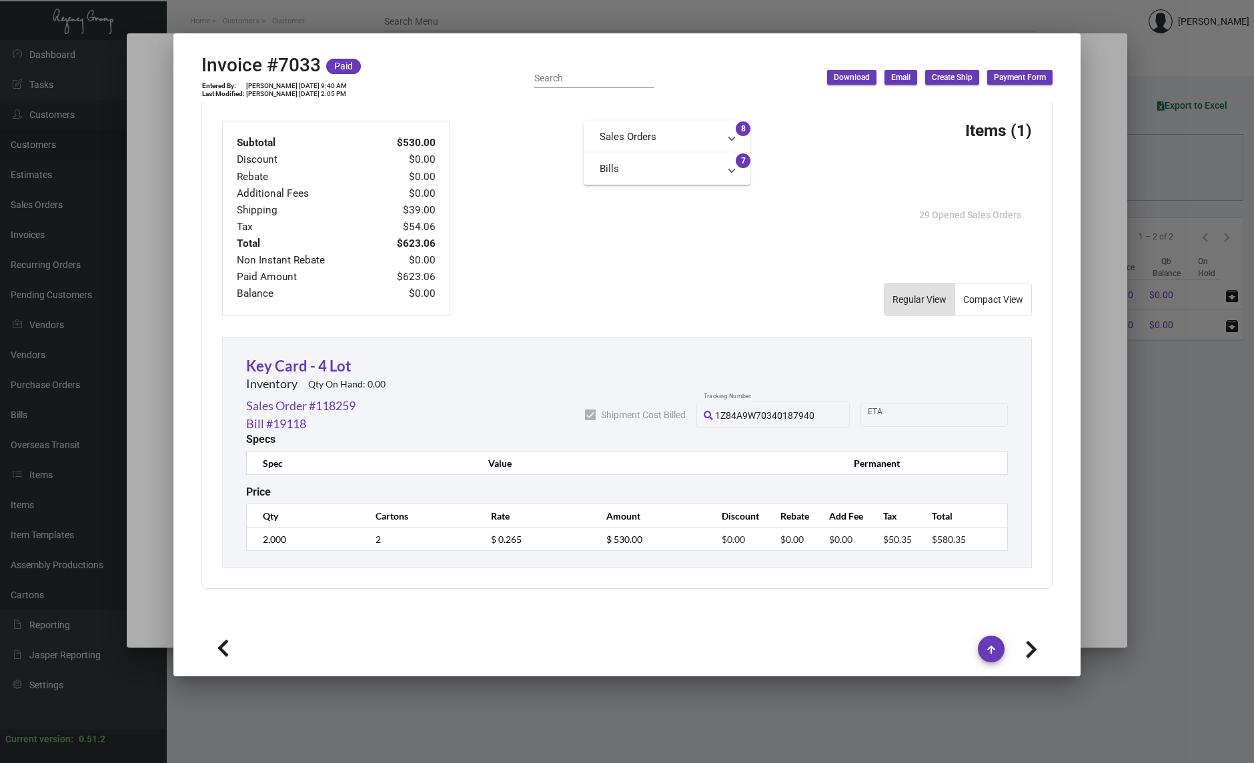
type input "[DATE]"
type input "[PERSON_NAME]"
type textarea "W LA [PERSON_NAME][GEOGRAPHIC_DATA] [PERSON_NAME] [STREET_ADDRESS]"
type input "42SAA00017065"
type textarea "24.49"
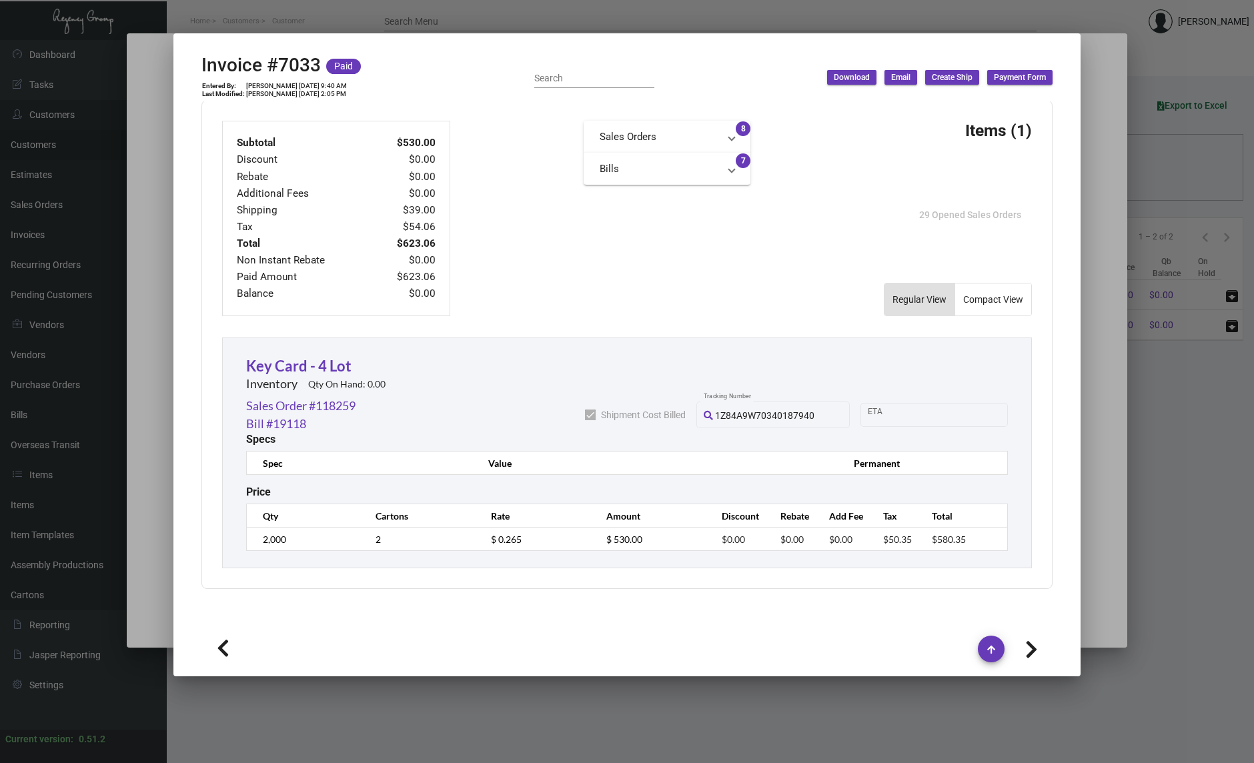
type input "[DATE]"
click at [226, 639] on icon at bounding box center [223, 649] width 13 height 20
type input "51267"
type input "[DATE]"
type input "42SAA00017187"
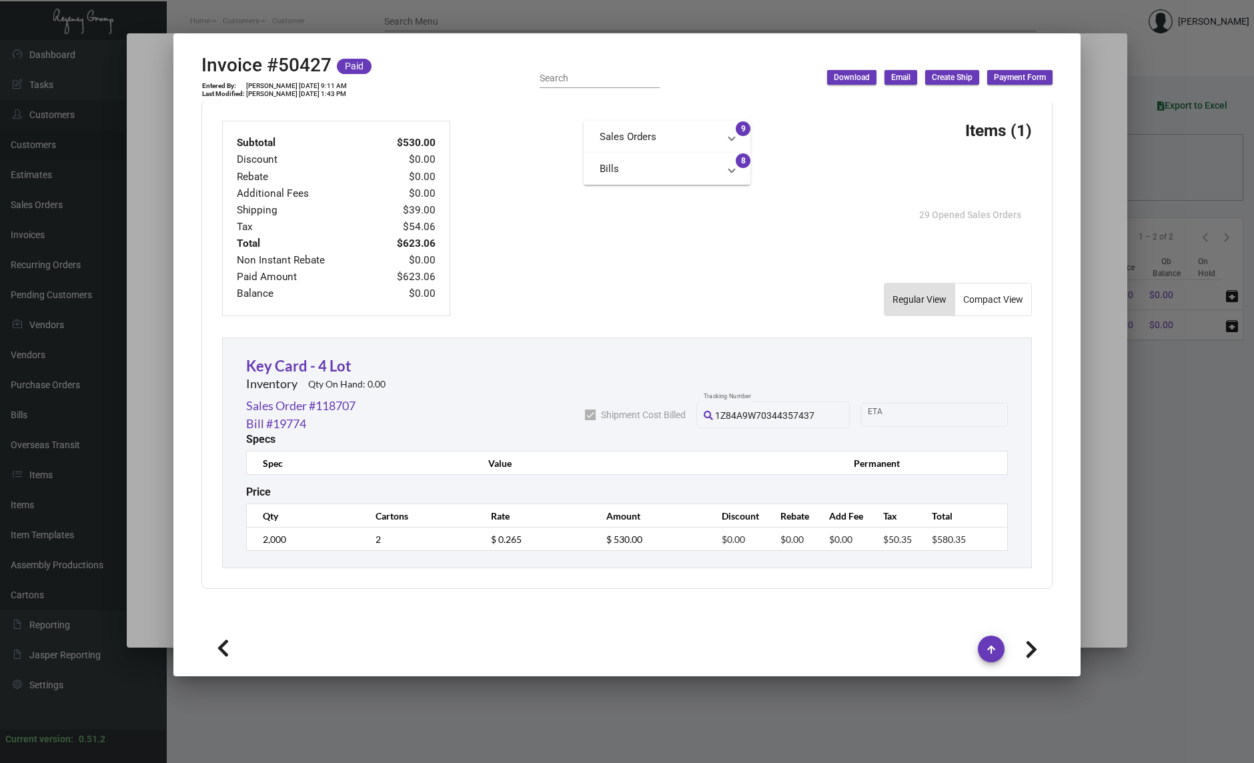
type textarea "shipping cost will be added to final invoice 24.49"
type input "[DATE]"
click at [226, 639] on icon at bounding box center [223, 649] width 13 height 20
type input "52136"
type input "[DATE]"
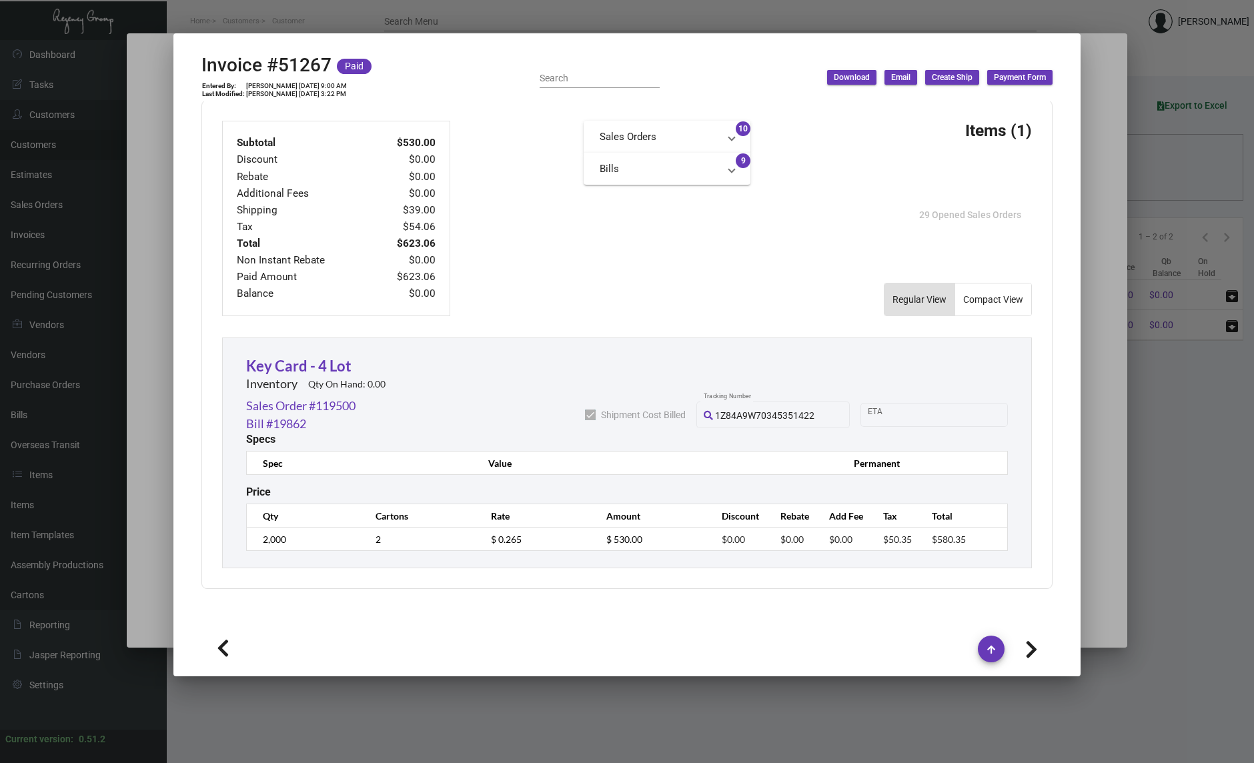
type input "42SAA00017310"
type textarea "final shipping is $40 24.66"
type input "$ 40.00"
type input "[DATE]"
click at [226, 639] on icon at bounding box center [223, 649] width 13 height 20
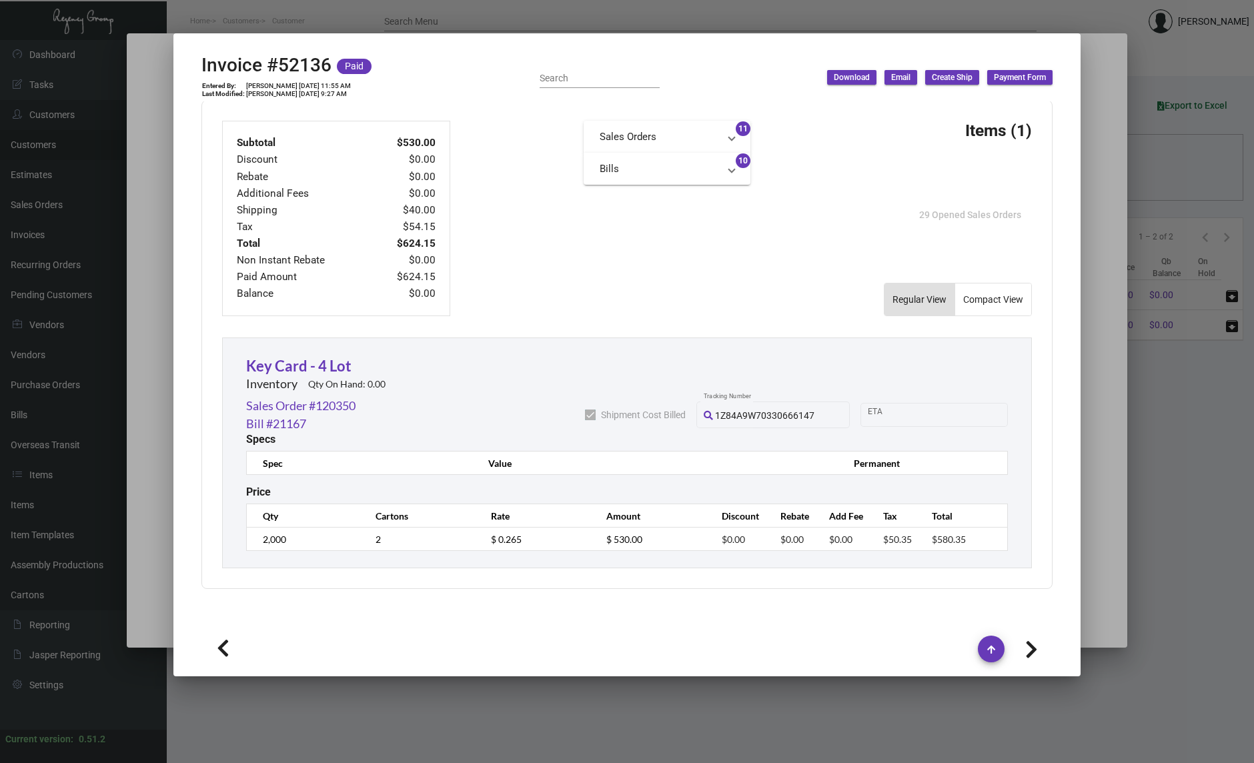
type input "52773"
type input "[DATE]"
type input "42SAA00017388"
type textarea "shipping not included in proforma invoice 24.66"
type input "$ 24.66"
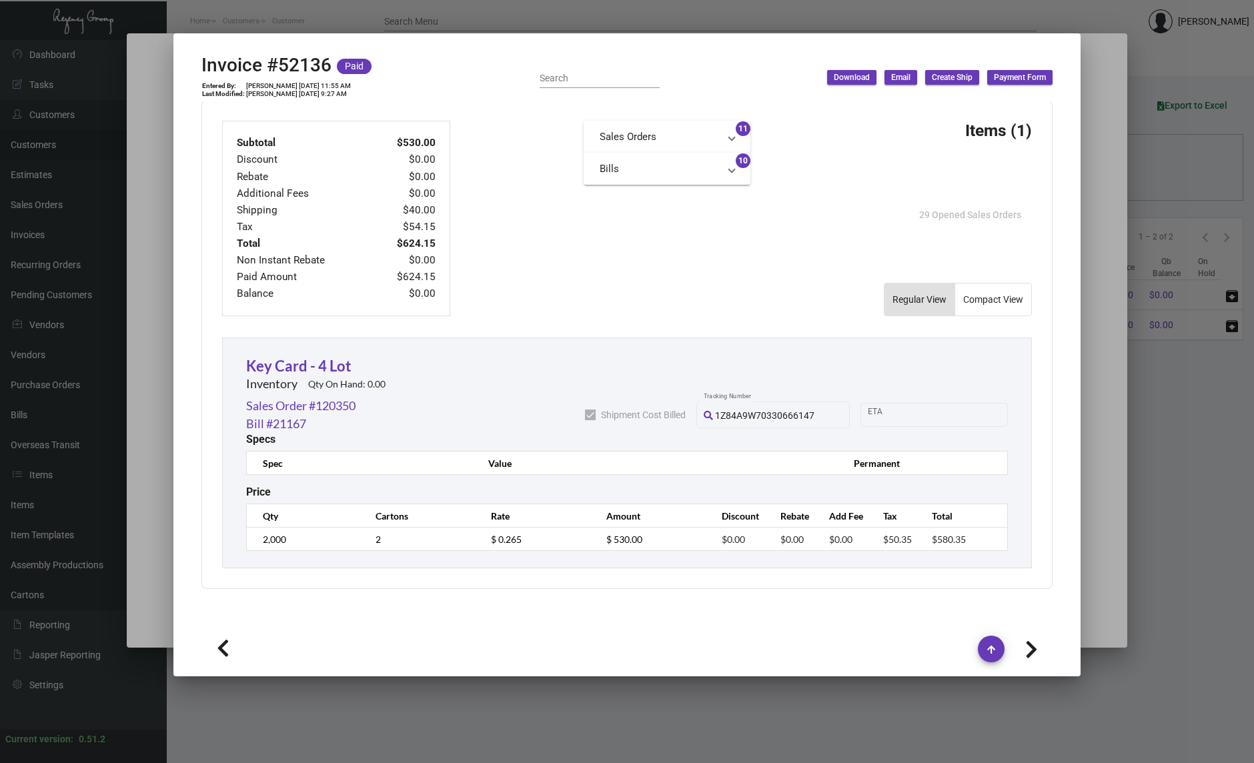
type input "[DATE]"
click at [226, 639] on icon at bounding box center [223, 649] width 13 height 20
type input "53301"
type input "[DATE]"
type input "42SAA00017471"
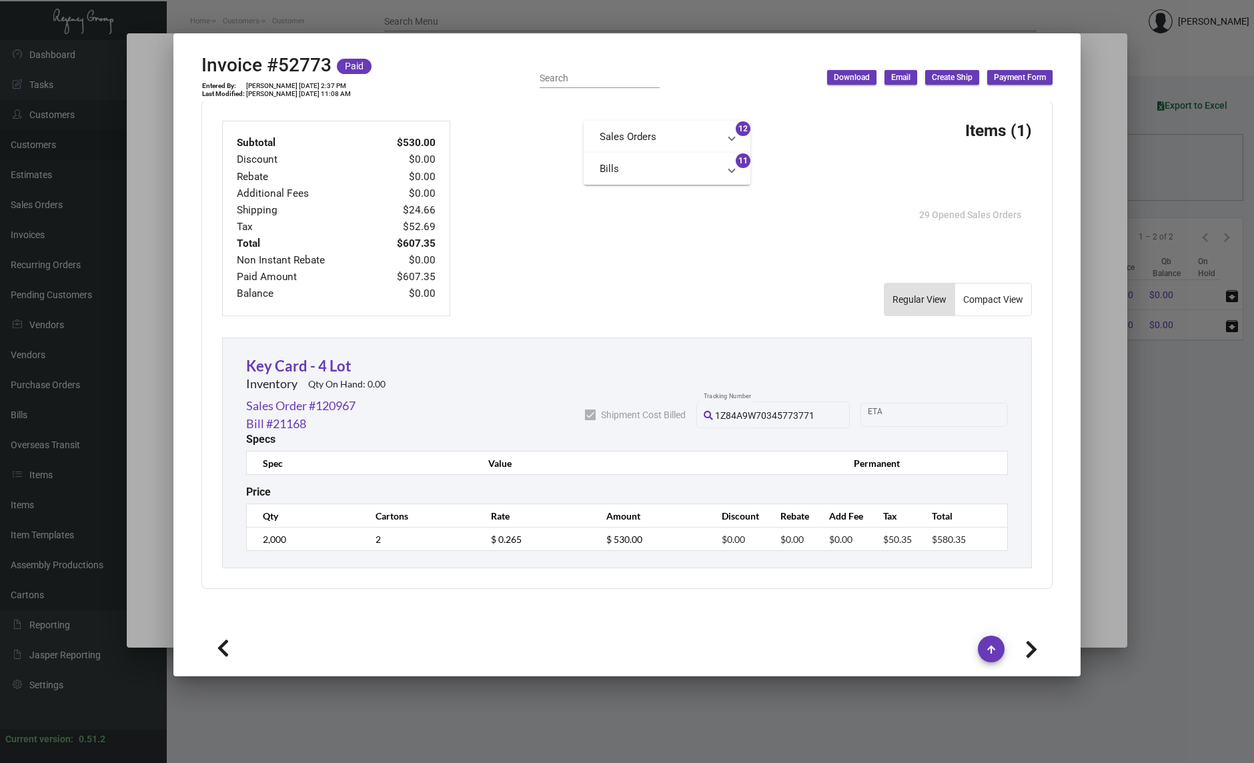
type textarea "24.71"
type input "$ 40.00"
type input "[DATE]"
click at [226, 639] on icon at bounding box center [223, 649] width 13 height 20
type input "54074"
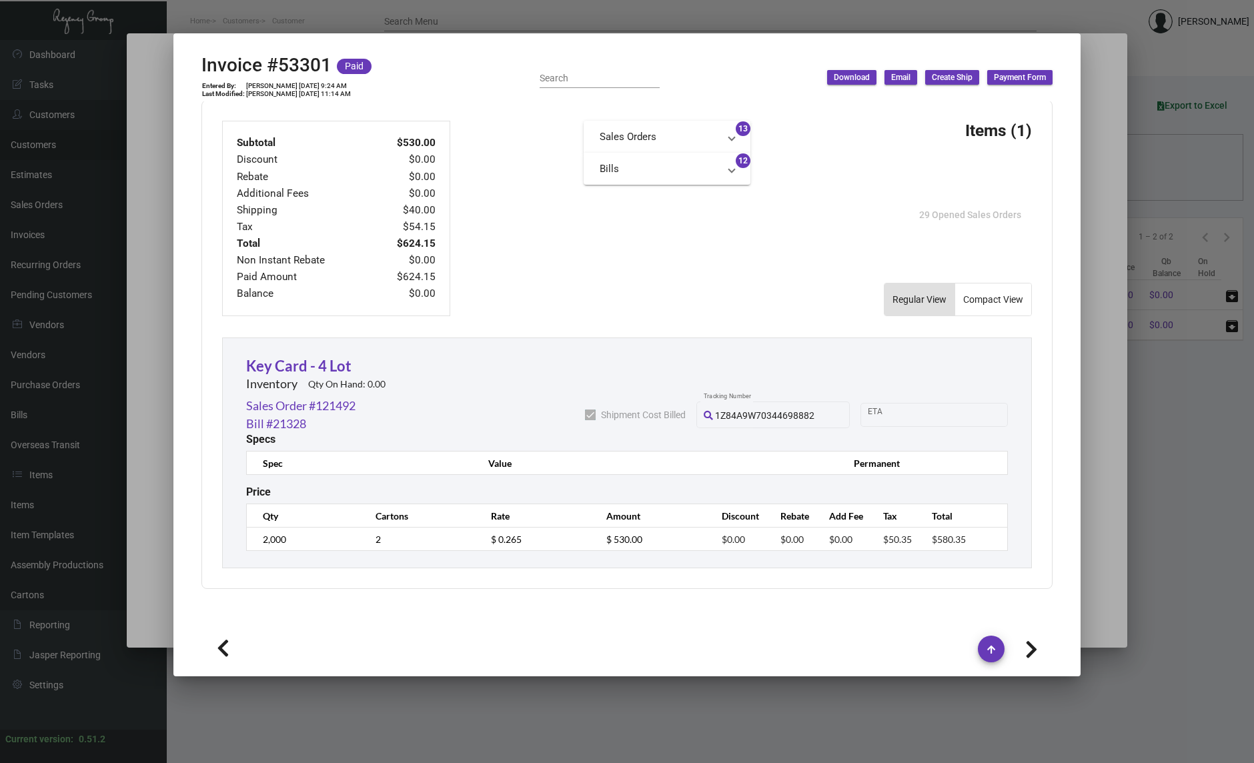
type input "[DATE]"
type input "42SAA00017585"
type textarea "shipping cost will be added on final invoice"
type textarea "45.59"
type input "$ 55.59"
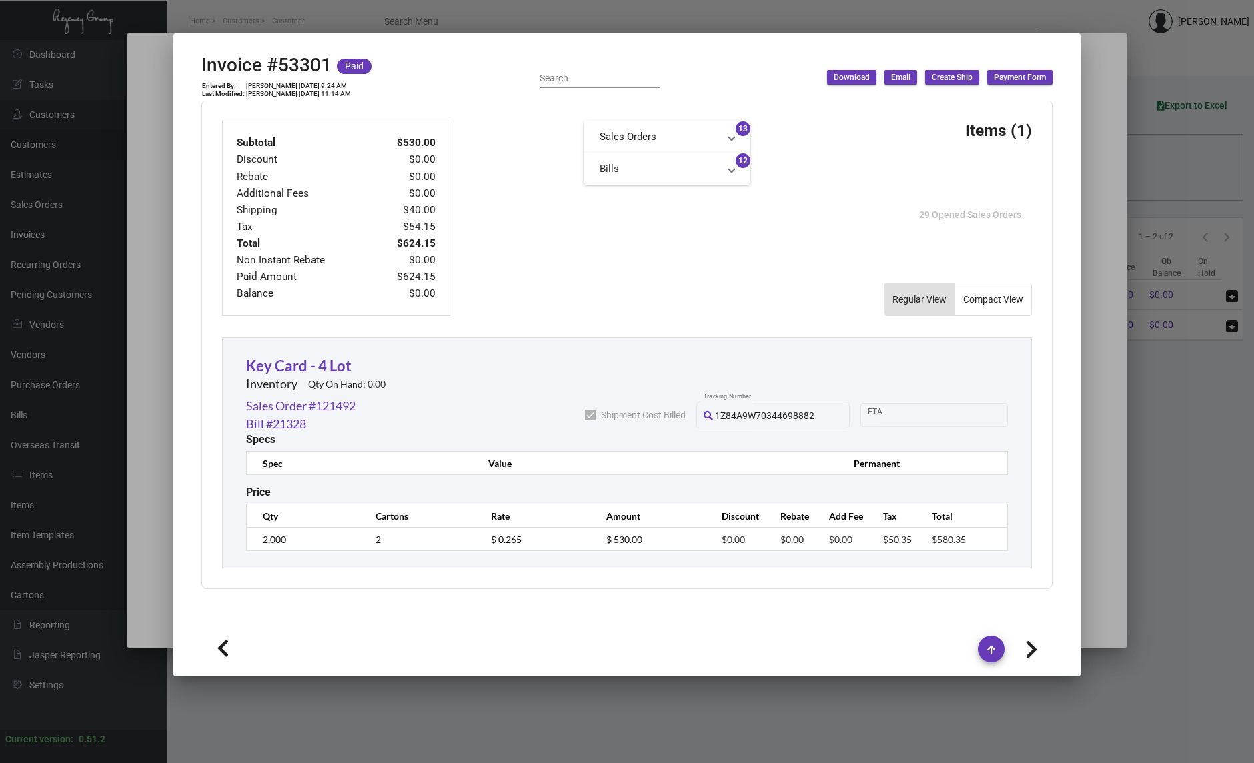
type input "[DATE]"
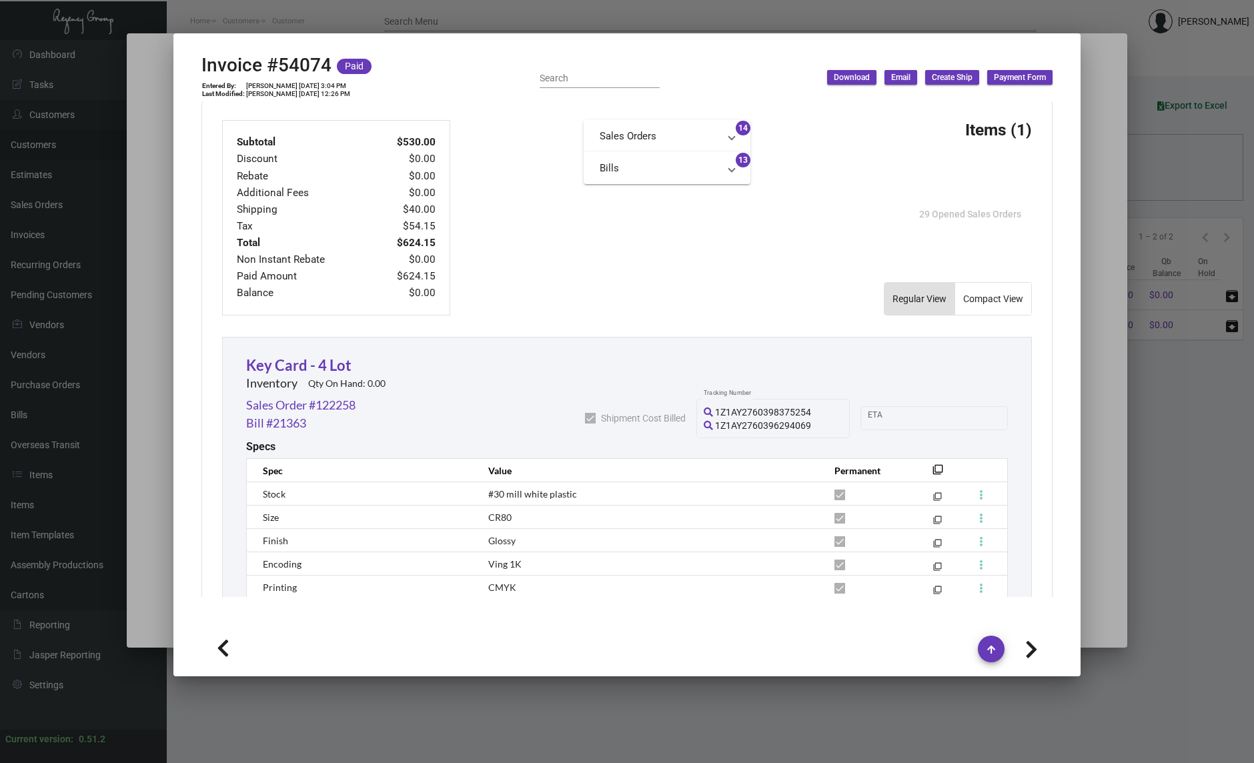
click at [226, 639] on icon at bounding box center [223, 649] width 13 height 20
type input "55477"
type input "[DATE]"
type input "42SAA00017771"
type textarea "3K GROUND 33.50 1K 2DAY 59.18"
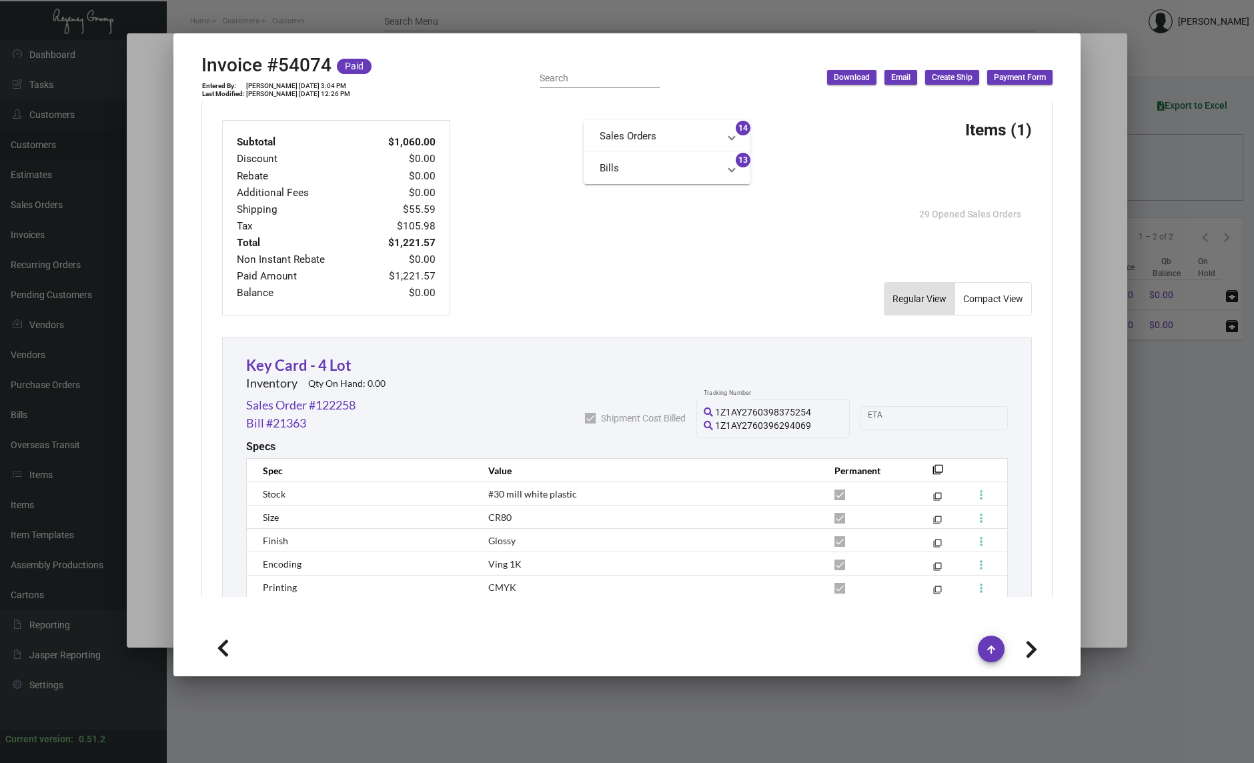
type input "$ 117.68"
type input "[DATE]"
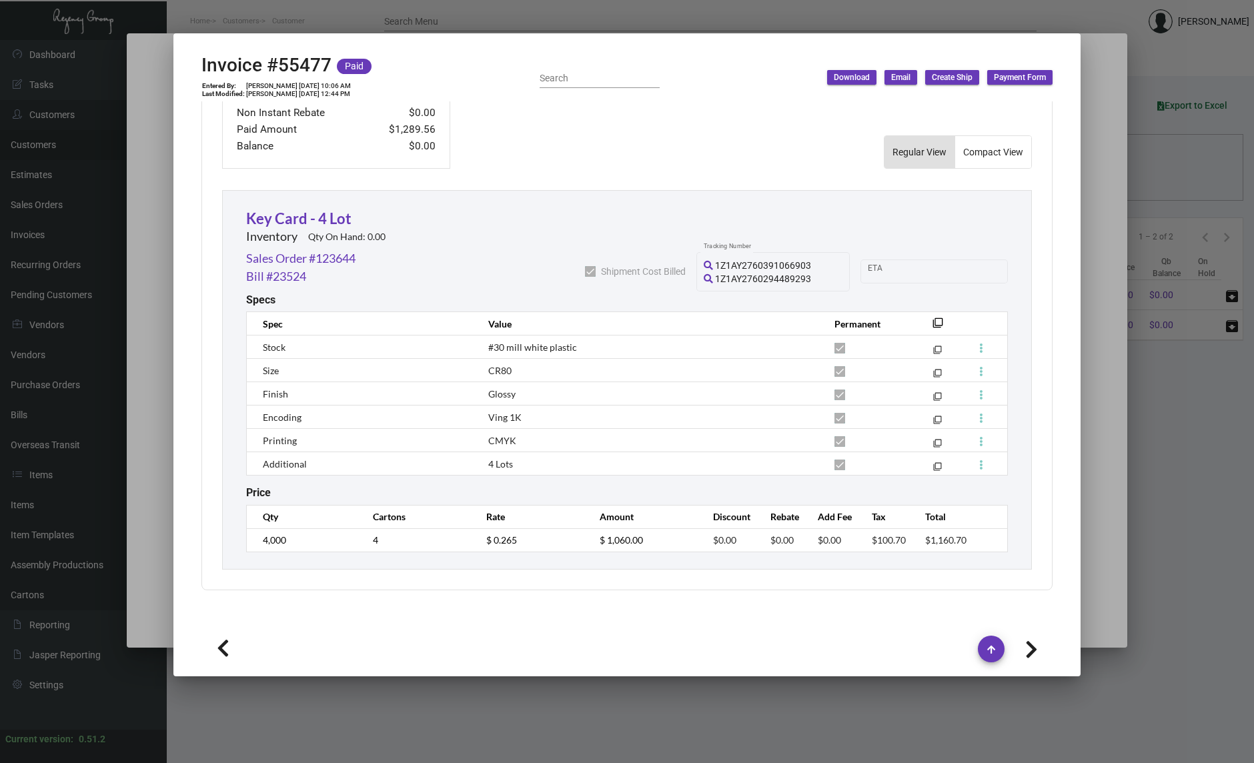
scroll to position [699, 0]
click at [230, 652] on button at bounding box center [223, 648] width 43 height 24
type input "58745"
type input "[DATE]"
type input "[PERSON_NAME]"
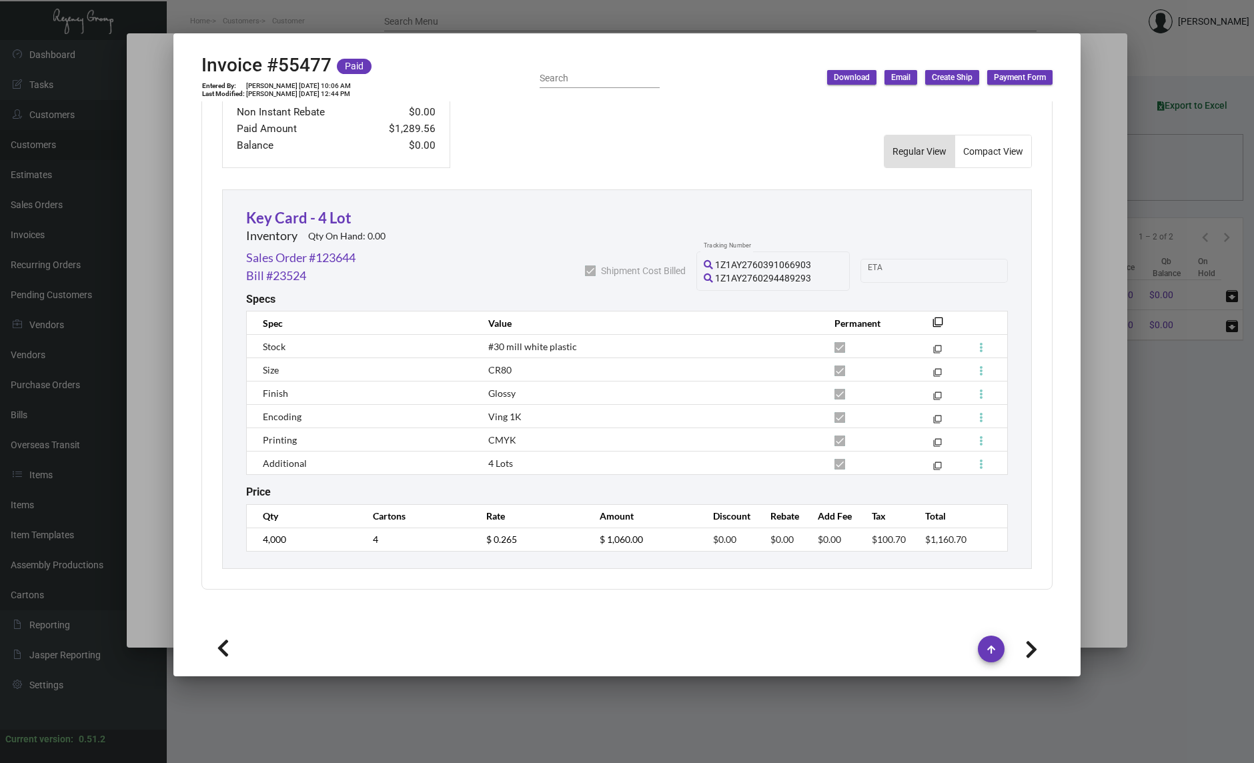
type textarea "W LA [PERSON_NAME] Hills [PERSON_NAME] [STREET_ADDRESS]"
type input "42SAA00018225"
type textarea "1k 2nd day 60.62 3k ground 35.51"
type input "$ 116.13"
type input "[DATE]"
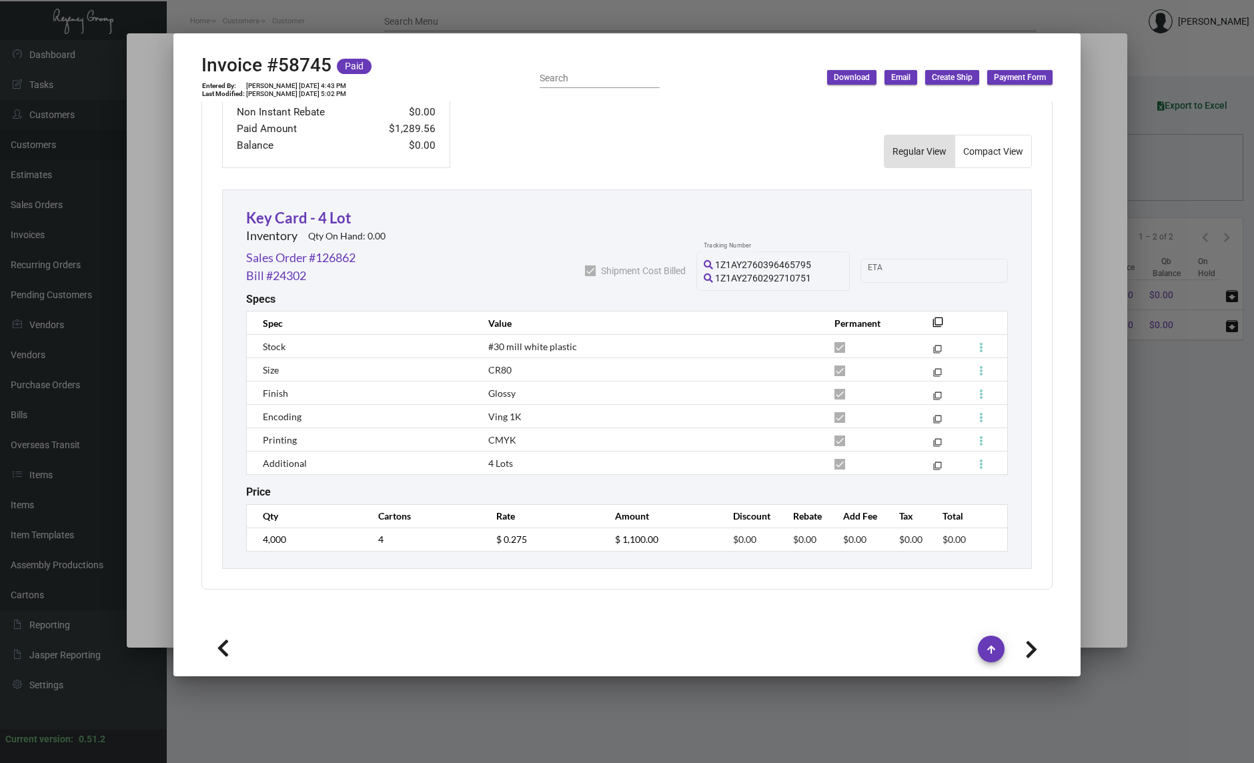
click at [230, 652] on button at bounding box center [223, 648] width 43 height 24
type input "61287"
type input "[DATE]"
type textarea "W LA [PERSON_NAME] Hills - [PERSON_NAME] [STREET_ADDRESS]"
type input "42SAA0018546"
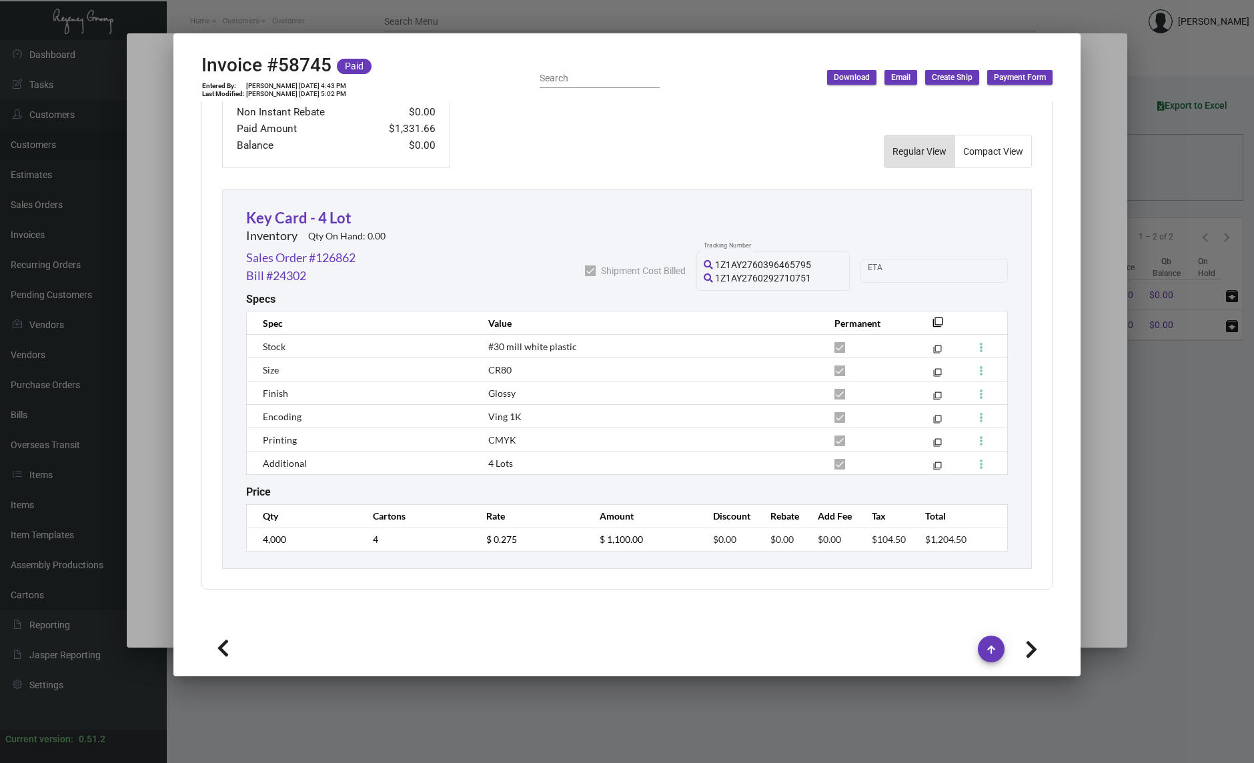
type textarea "1 case 2nd day 64.00 rest ground 35.39"
type input "$ 121.39"
type input "[DATE]"
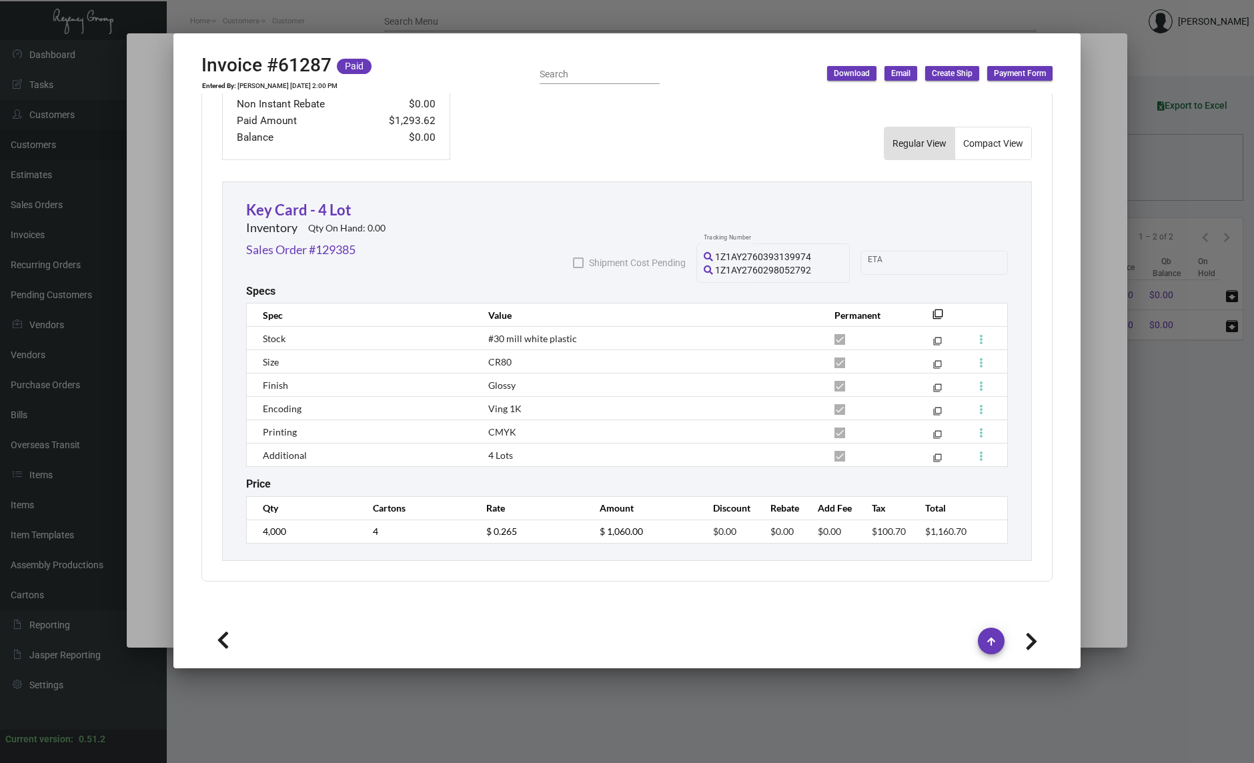
click at [227, 647] on icon at bounding box center [223, 641] width 13 height 20
type input "63288"
type input "[DATE]"
type input "42SAA00018753"
type textarea "1K 2ND DAY 61.24, REST GROUND 35.54"
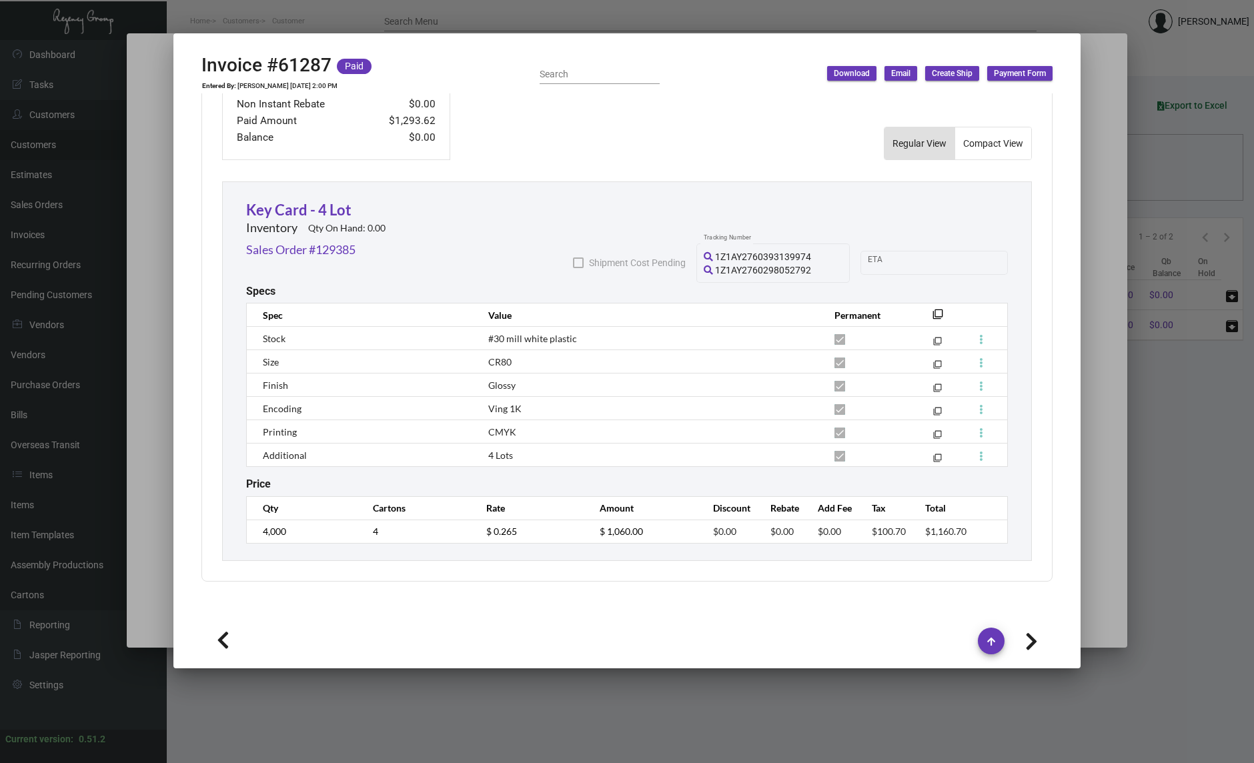
type input "$ 118.48"
type input "[DATE]"
click at [227, 647] on icon at bounding box center [223, 641] width 13 height 20
type input "63288-2"
type input "[DATE]"
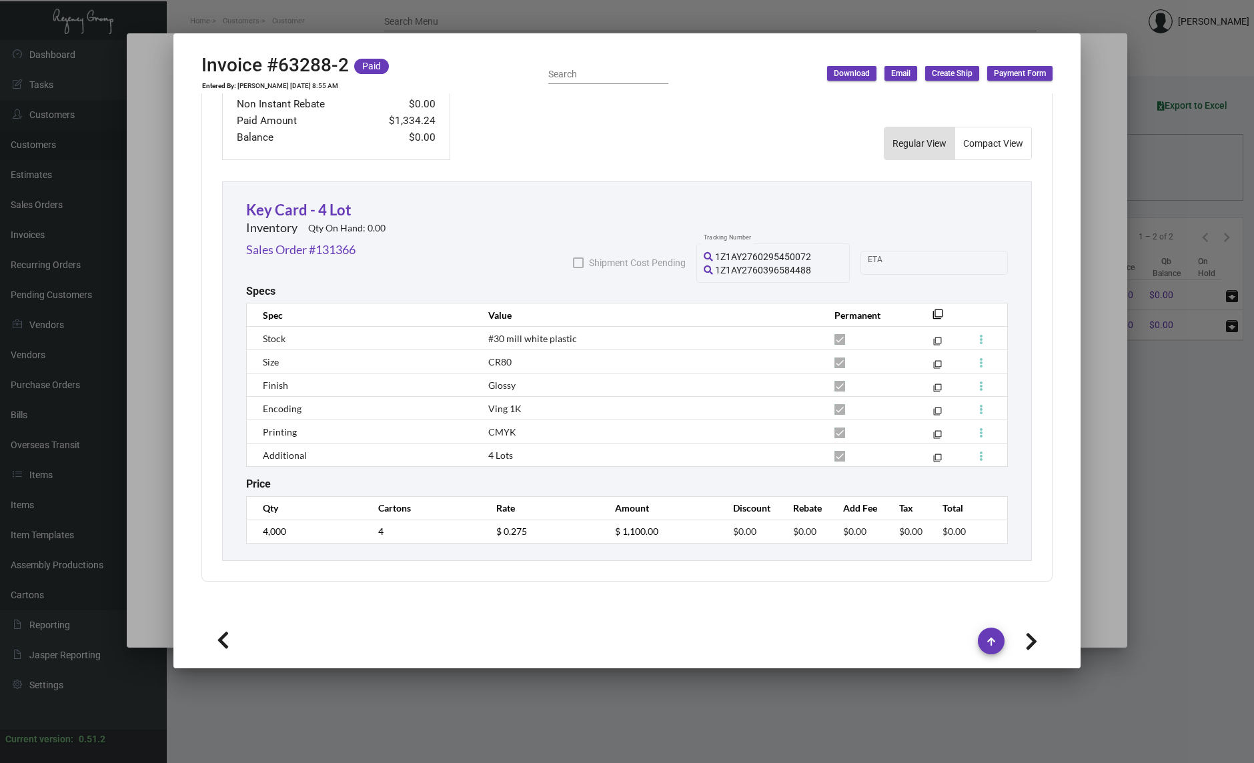
click at [227, 647] on icon at bounding box center [223, 641] width 13 height 20
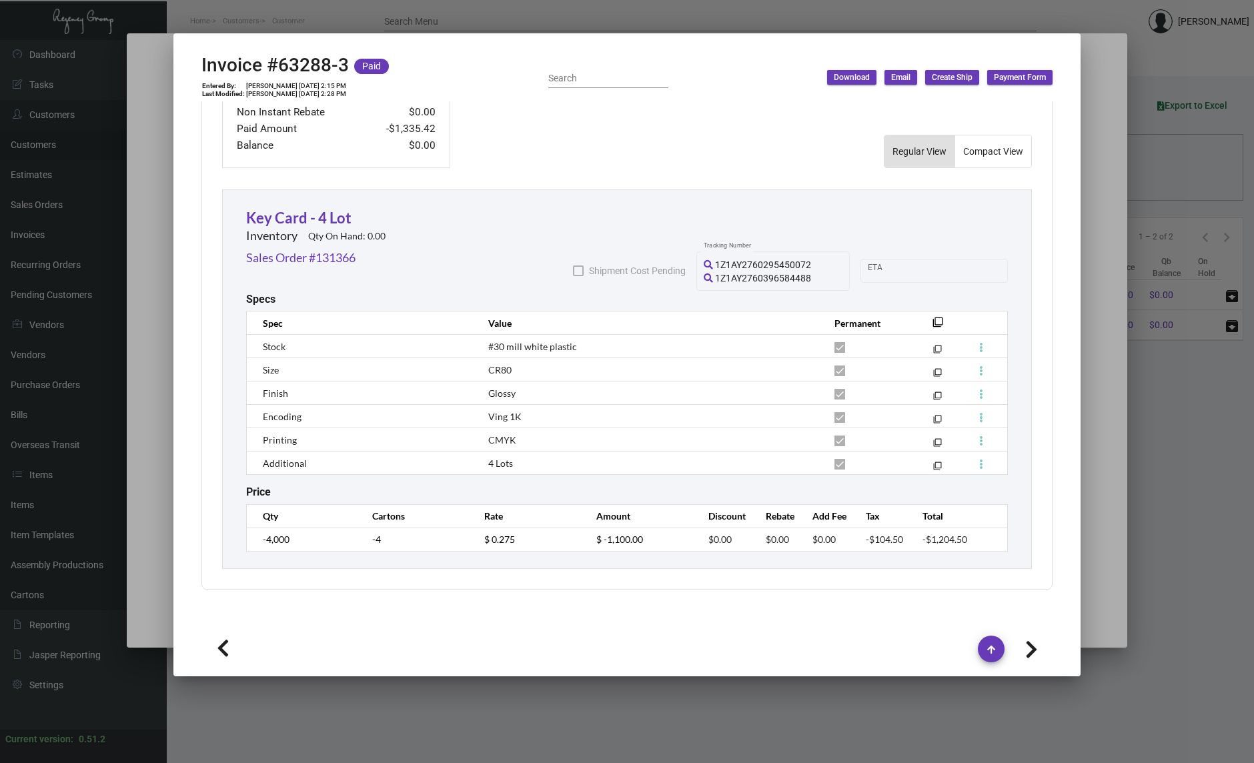
click at [227, 647] on icon at bounding box center [223, 649] width 13 height 20
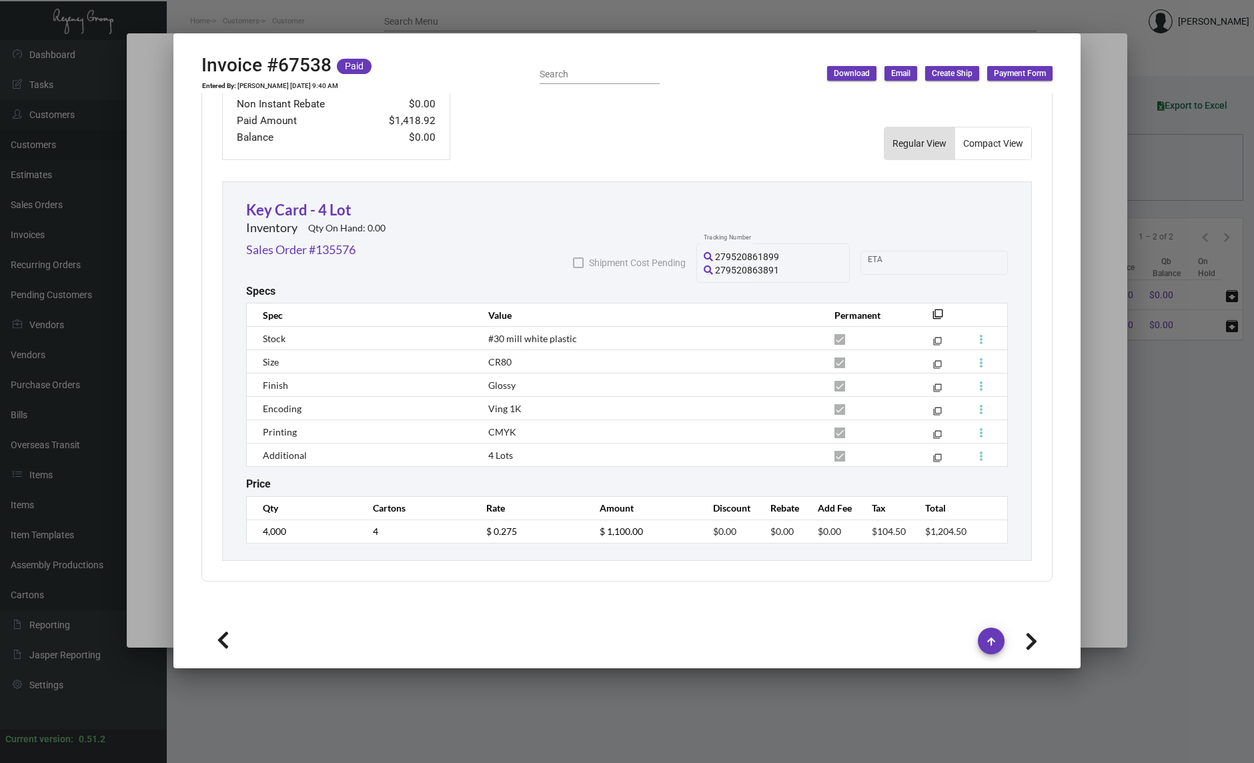
click at [227, 647] on icon at bounding box center [223, 641] width 13 height 20
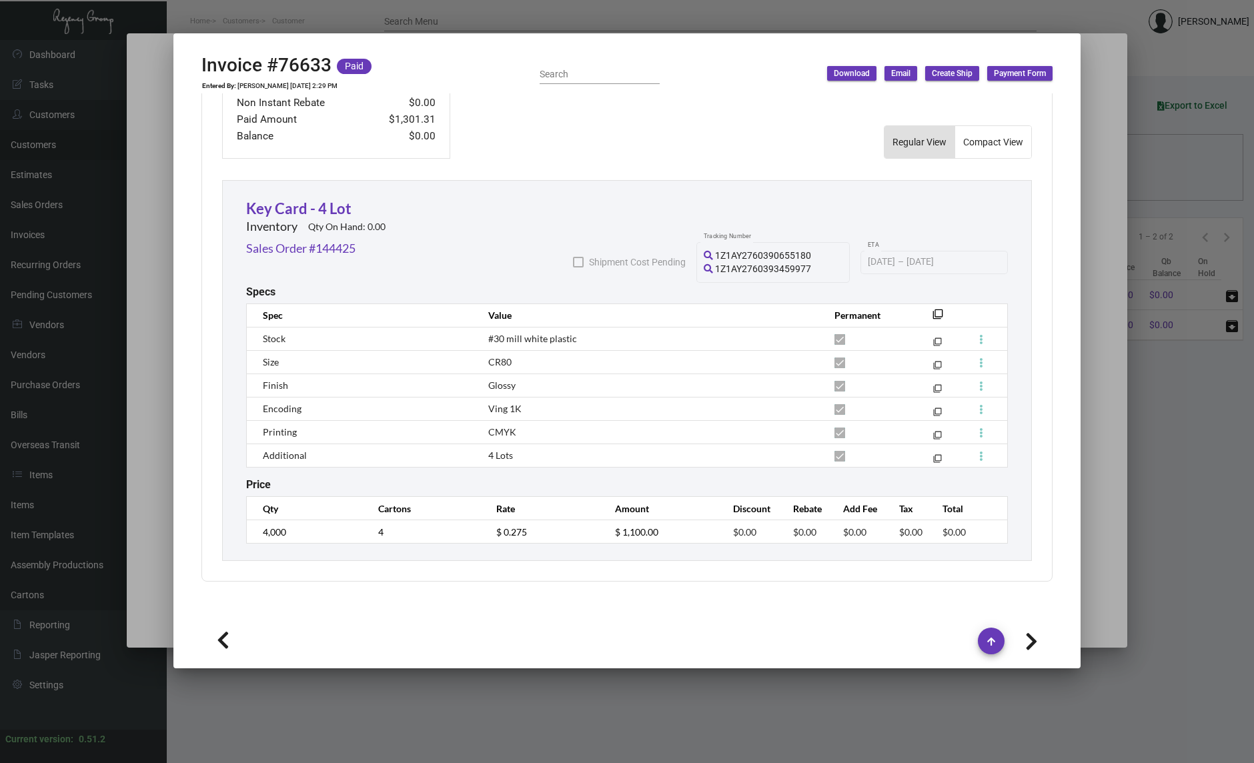
click at [227, 647] on icon at bounding box center [223, 641] width 13 height 20
click at [147, 380] on div at bounding box center [627, 381] width 1254 height 763
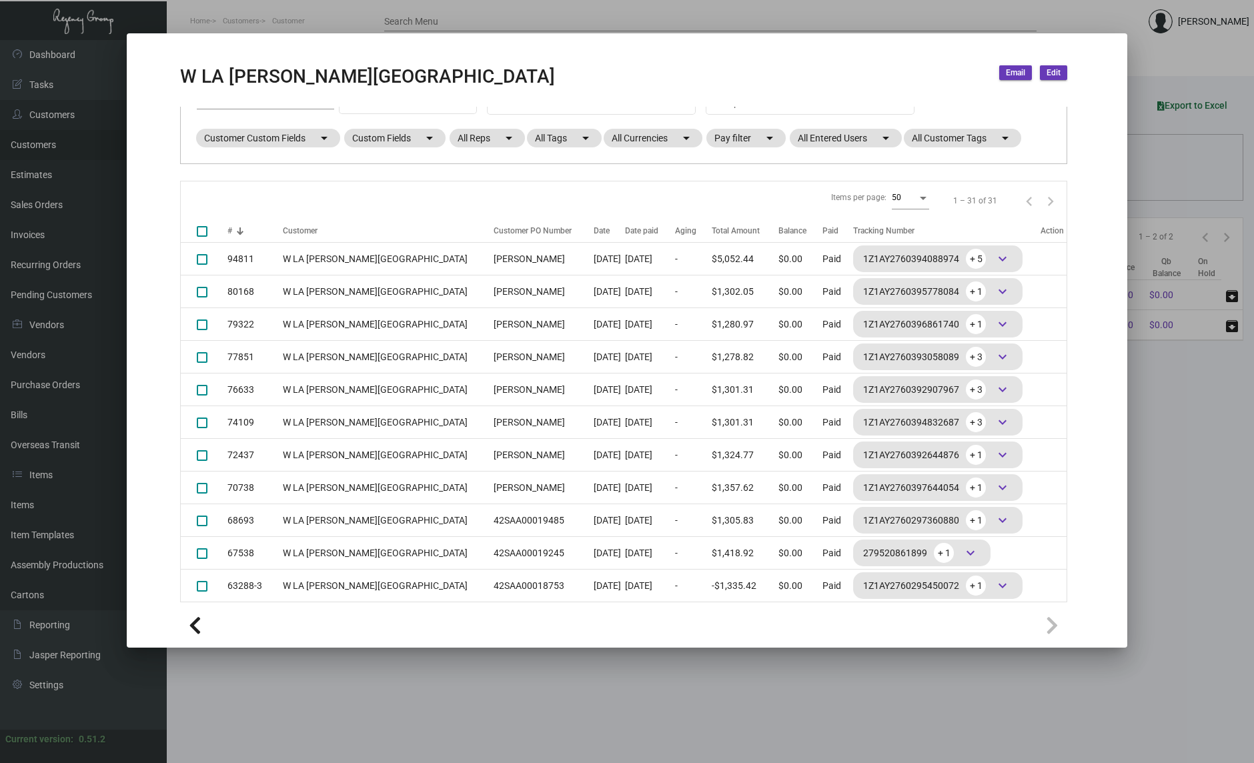
scroll to position [0, 0]
